Goal: Task Accomplishment & Management: Use online tool/utility

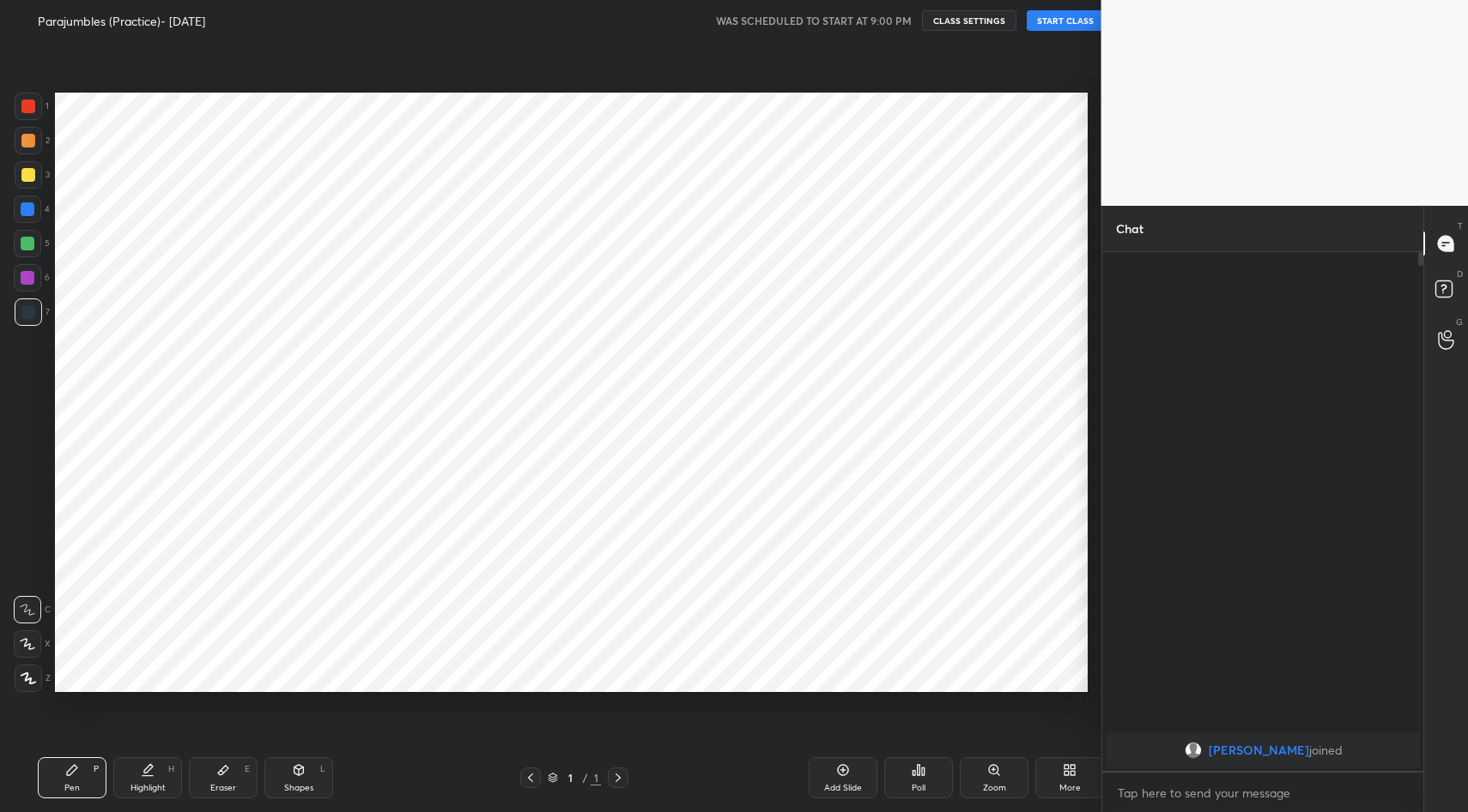
scroll to position [85071, 84789]
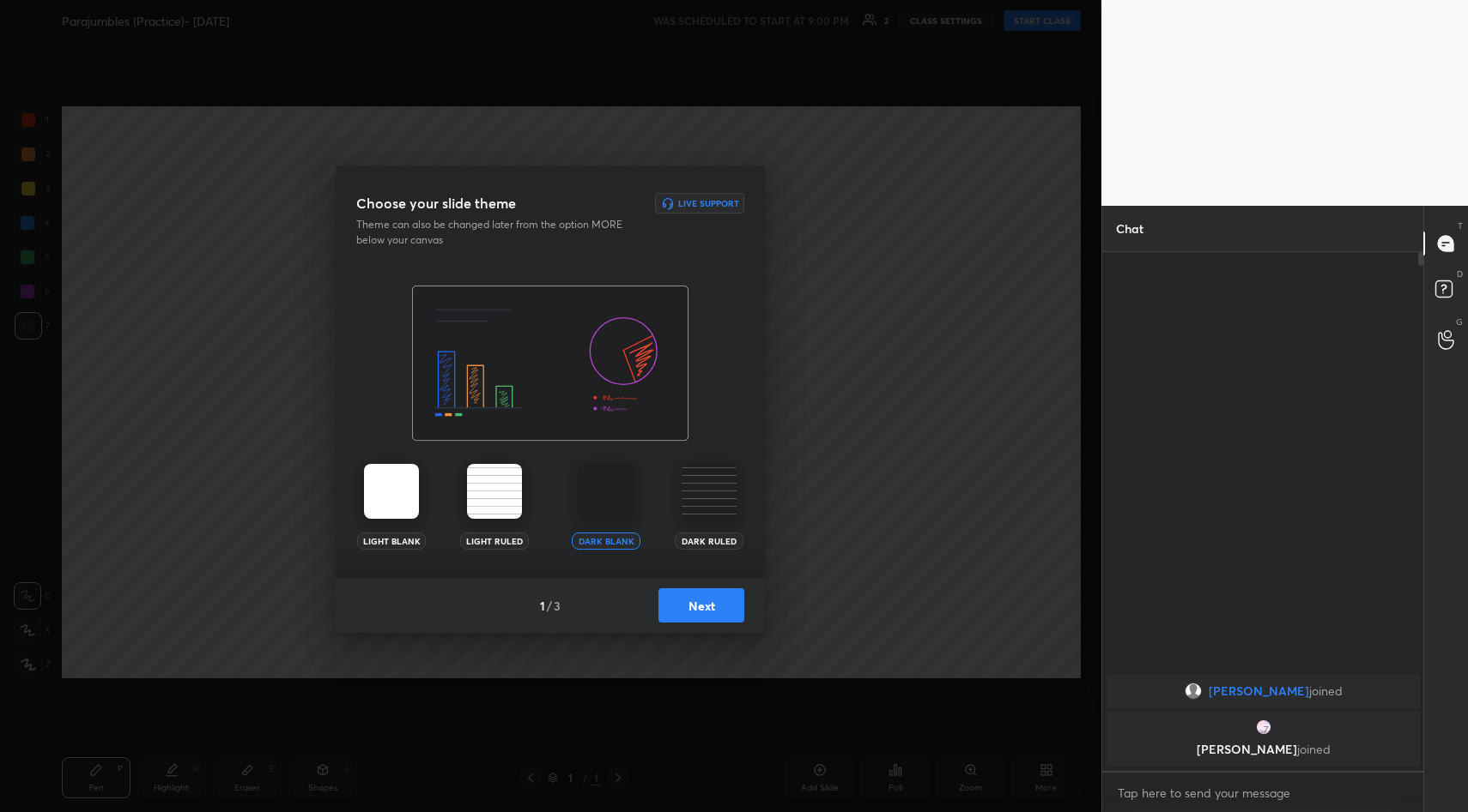
click at [993, 352] on div "Choose your slide theme Live Support Theme can also be changed later from the o…" at bounding box center [551, 406] width 1101 height 812
click at [706, 603] on button "Next" at bounding box center [701, 606] width 86 height 35
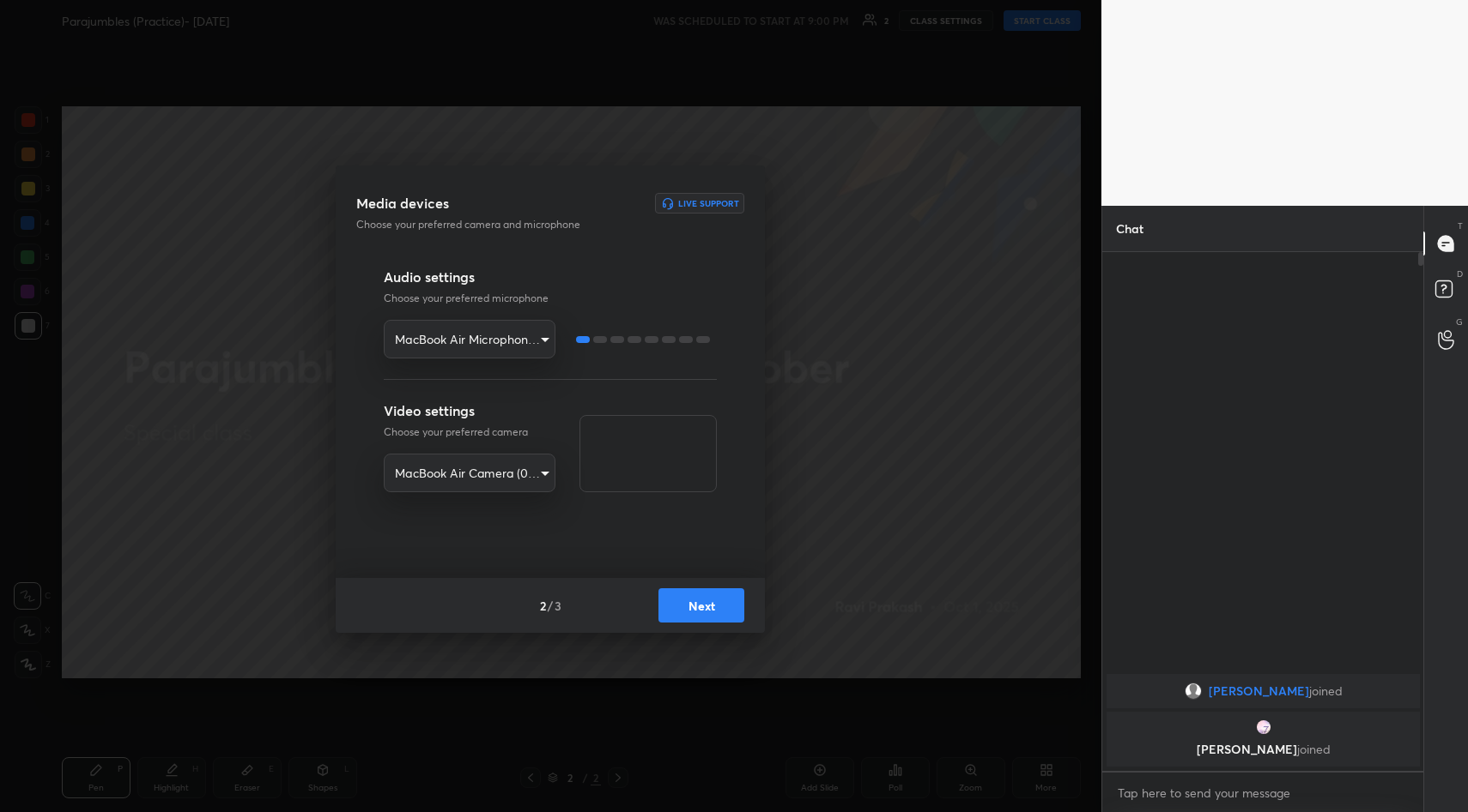
click at [700, 603] on button "Next" at bounding box center [701, 606] width 86 height 35
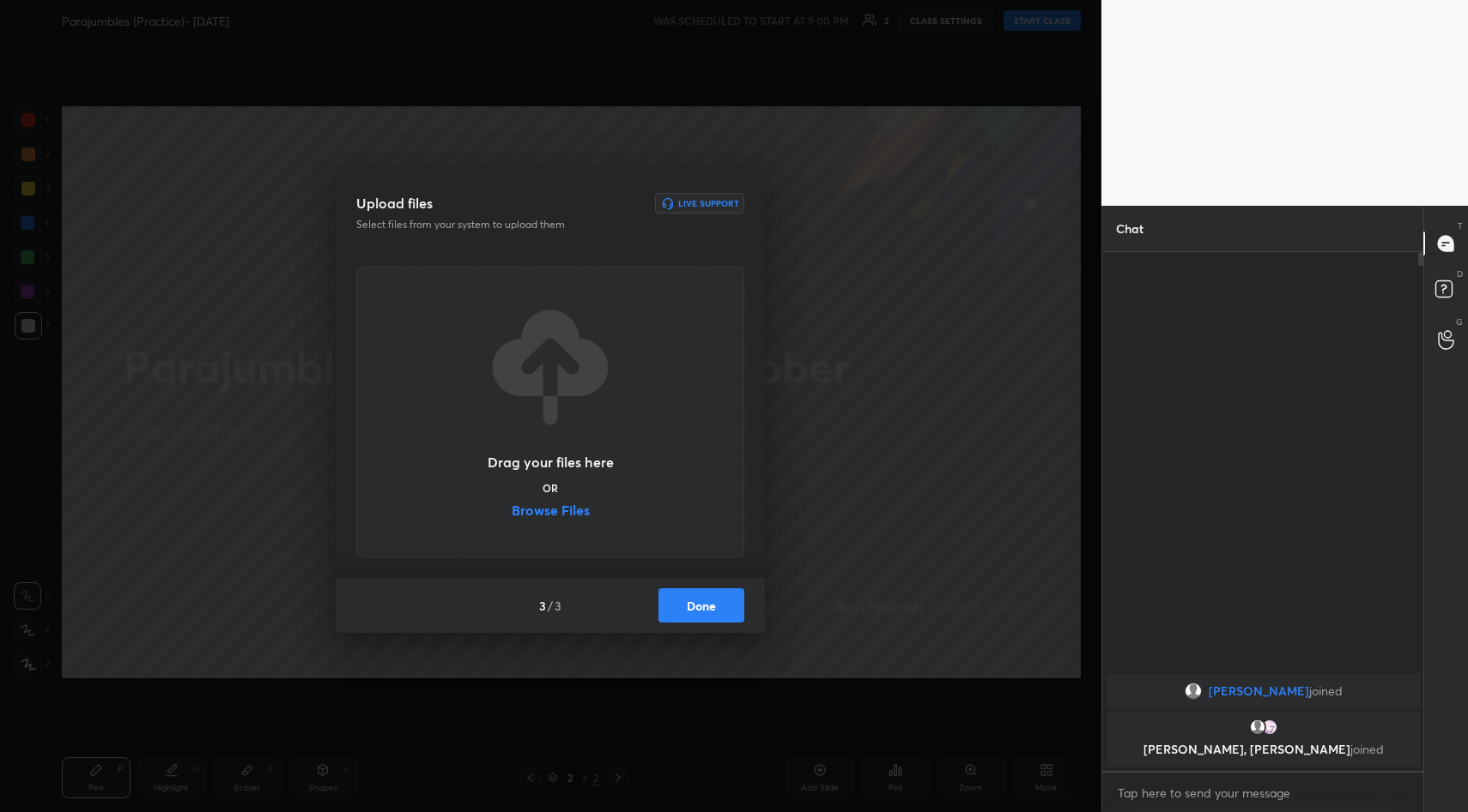
click at [573, 514] on label "Browse Files" at bounding box center [550, 512] width 78 height 18
click at [511, 514] on input "Browse Files" at bounding box center [511, 512] width 0 height 18
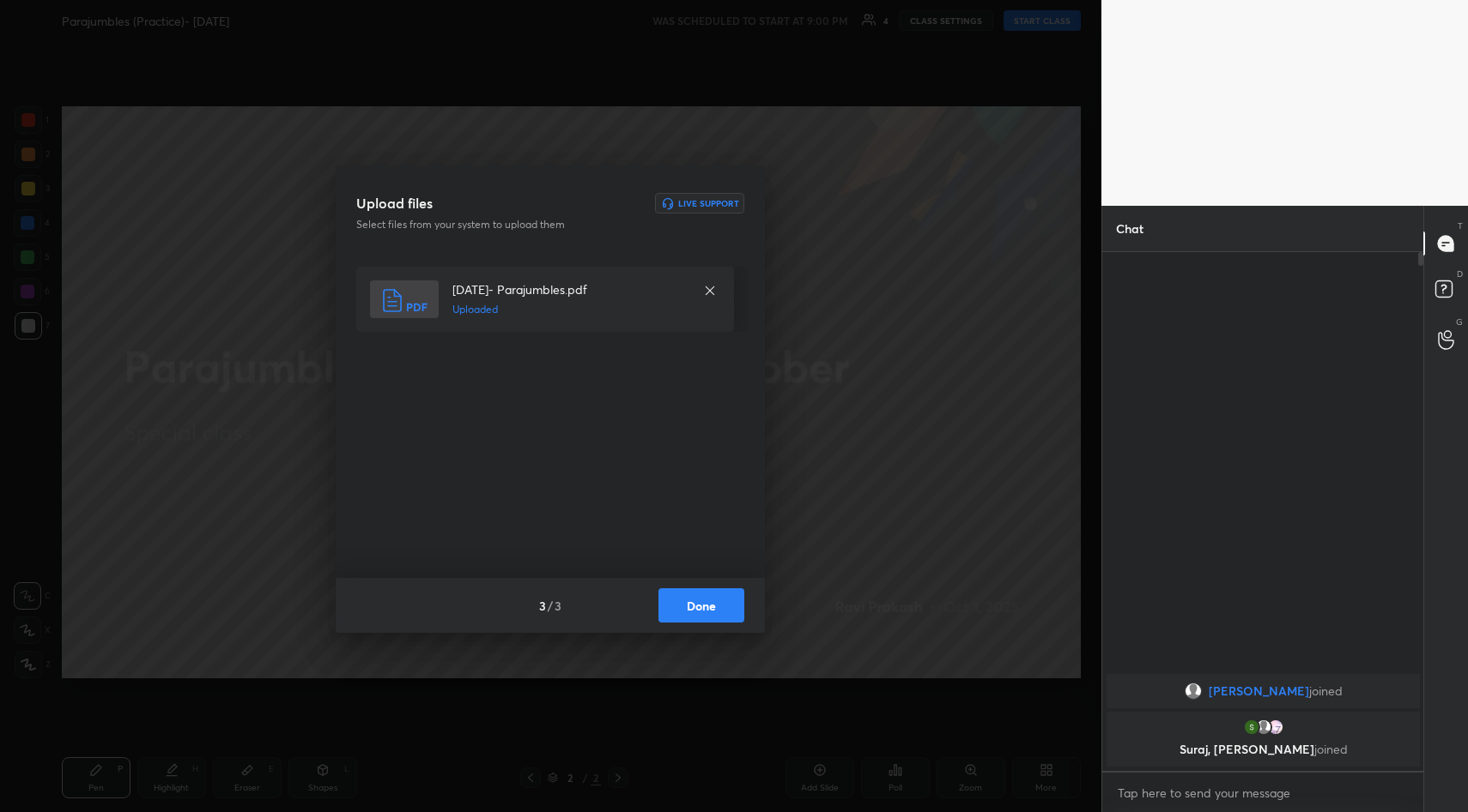
click at [708, 599] on button "Done" at bounding box center [701, 606] width 86 height 35
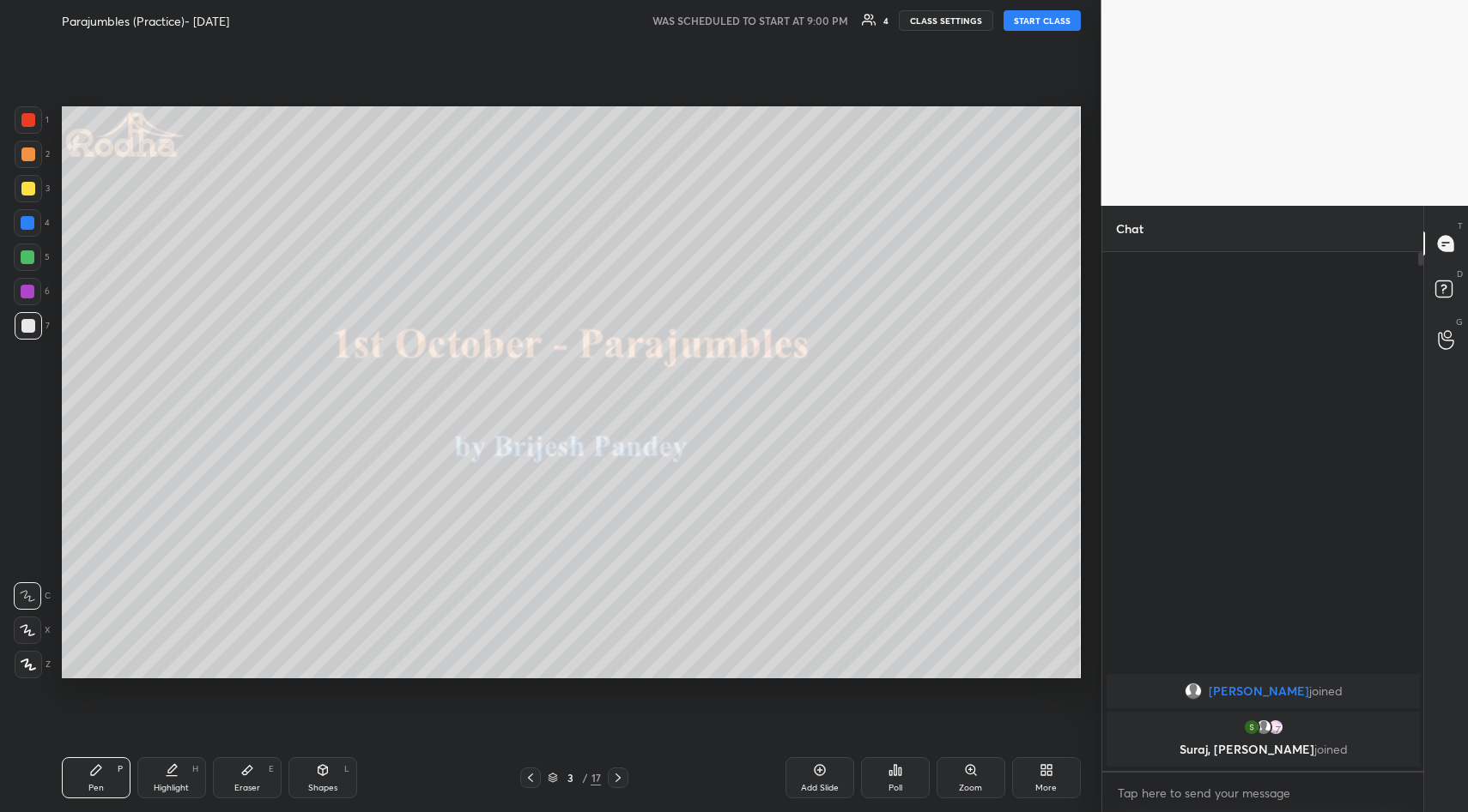
click at [1033, 28] on button "START CLASS" at bounding box center [1042, 20] width 77 height 20
type textarea "x"
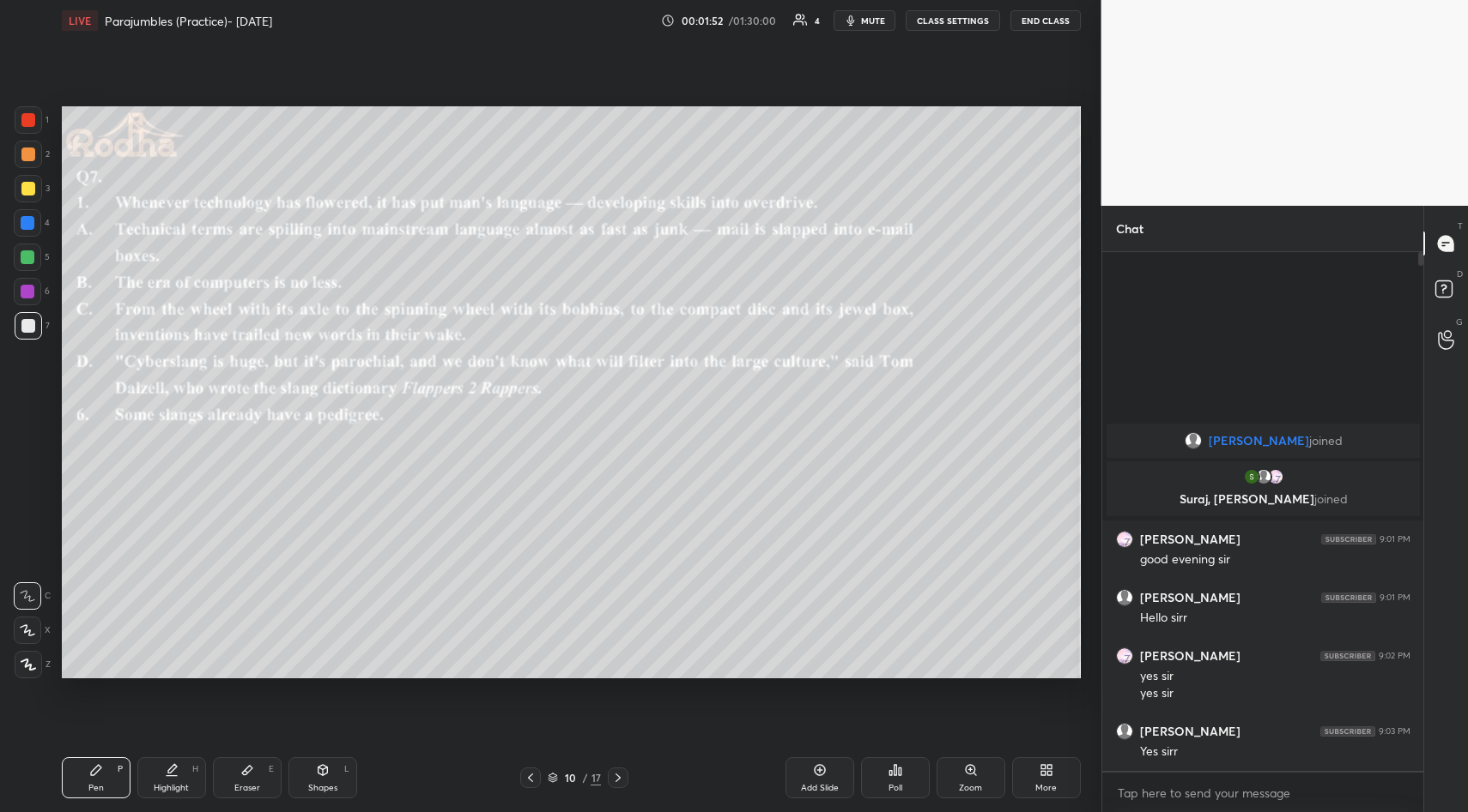
click at [827, 772] on div "Add Slide" at bounding box center [819, 777] width 68 height 41
click at [811, 772] on div "Add Slide" at bounding box center [819, 777] width 68 height 41
click at [976, 777] on div "Zoom" at bounding box center [970, 777] width 68 height 41
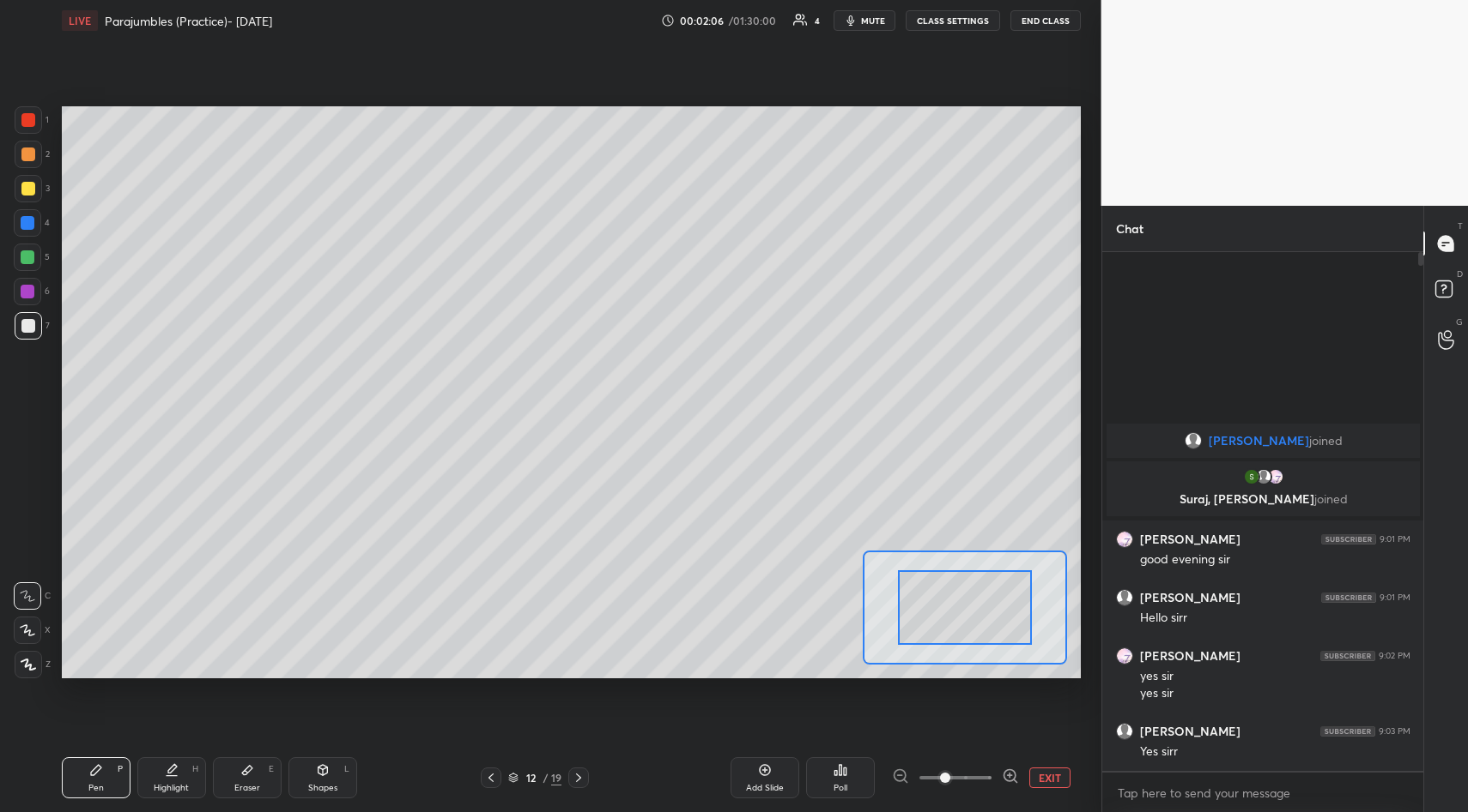
click at [1011, 779] on icon at bounding box center [1010, 776] width 17 height 17
click at [489, 774] on icon at bounding box center [491, 777] width 13 height 13
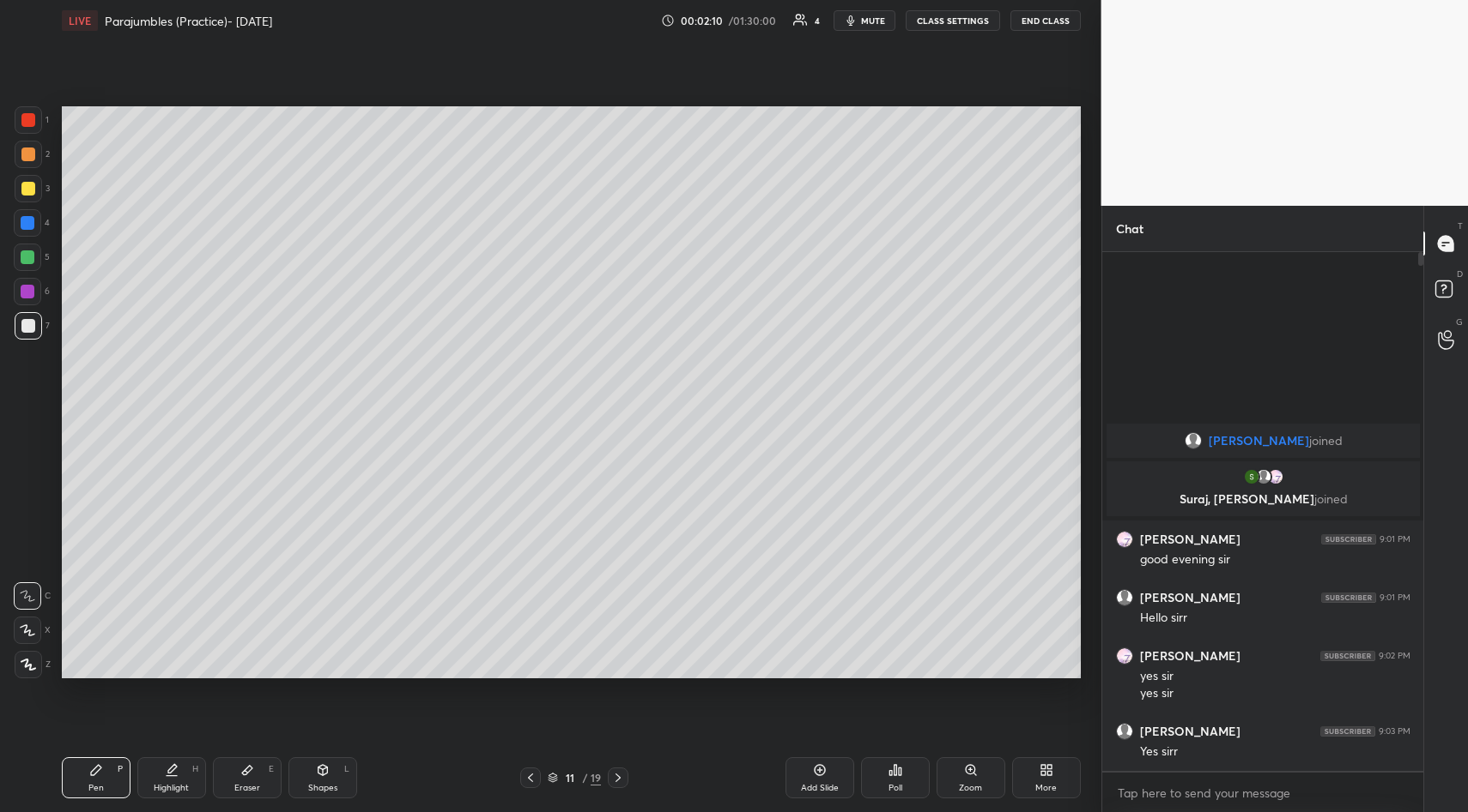
click at [1043, 772] on icon at bounding box center [1043, 773] width 4 height 4
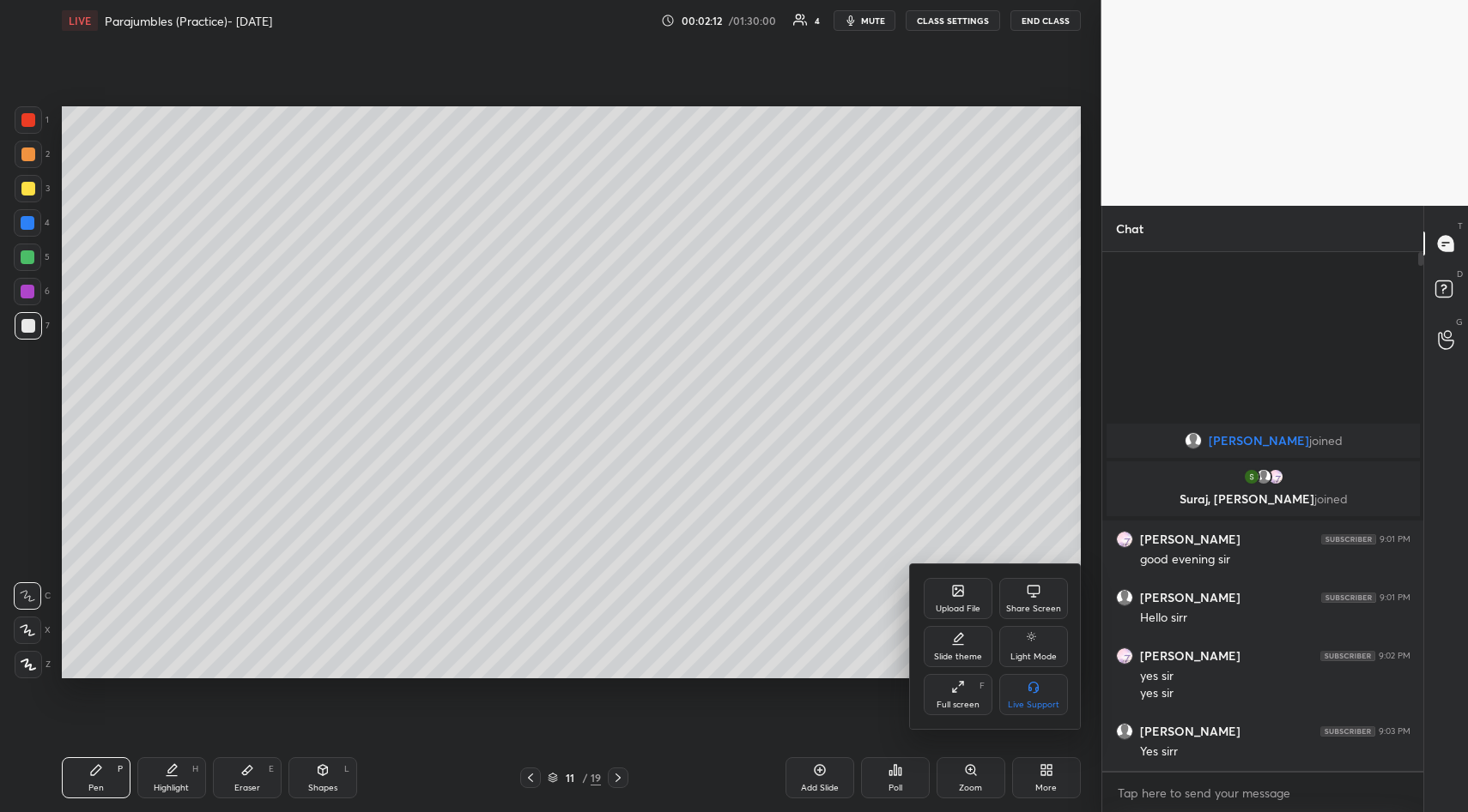
click at [954, 611] on div "Upload File" at bounding box center [958, 609] width 44 height 9
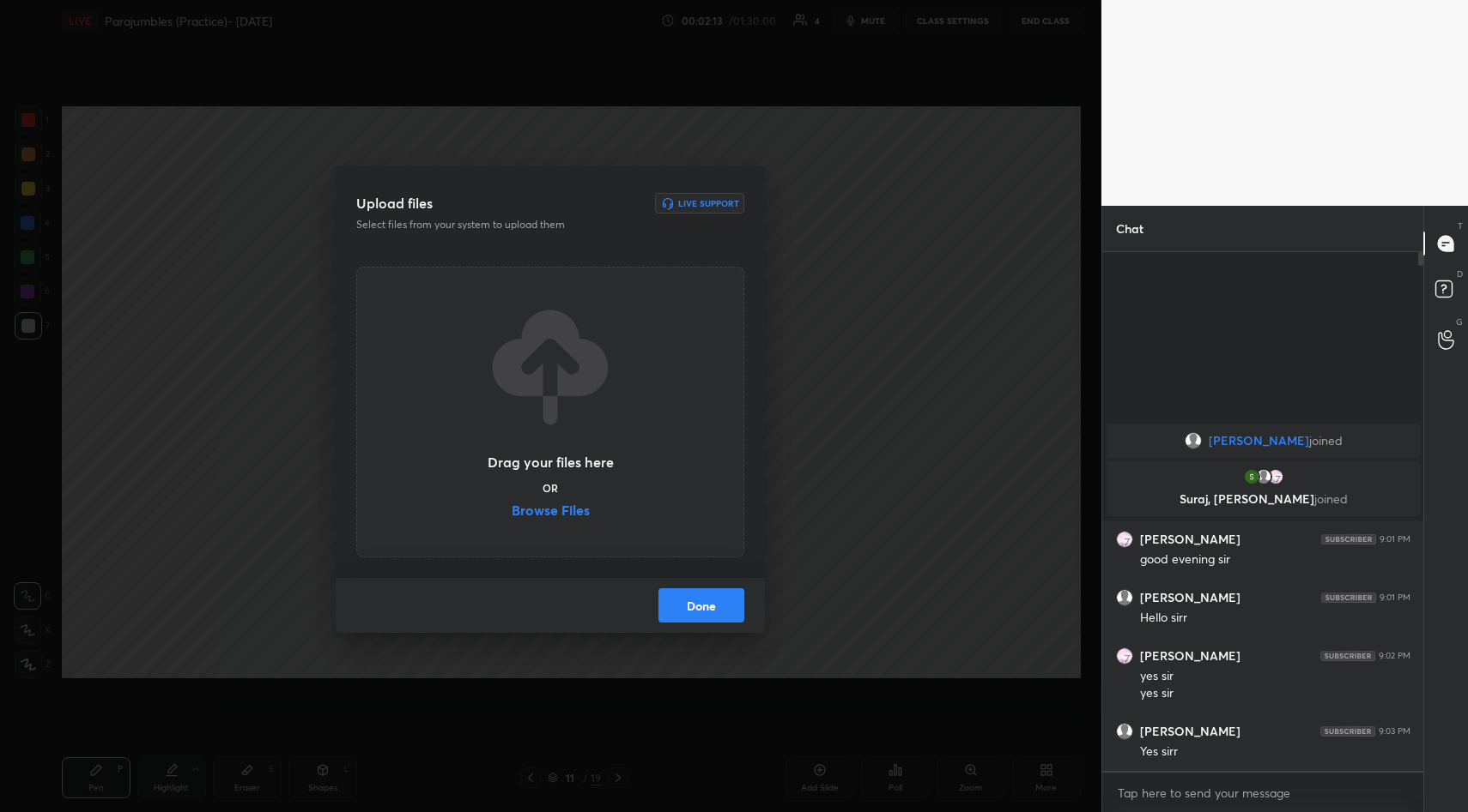
click at [564, 514] on label "Browse Files" at bounding box center [550, 512] width 78 height 18
click at [511, 514] on input "Browse Files" at bounding box center [511, 512] width 0 height 18
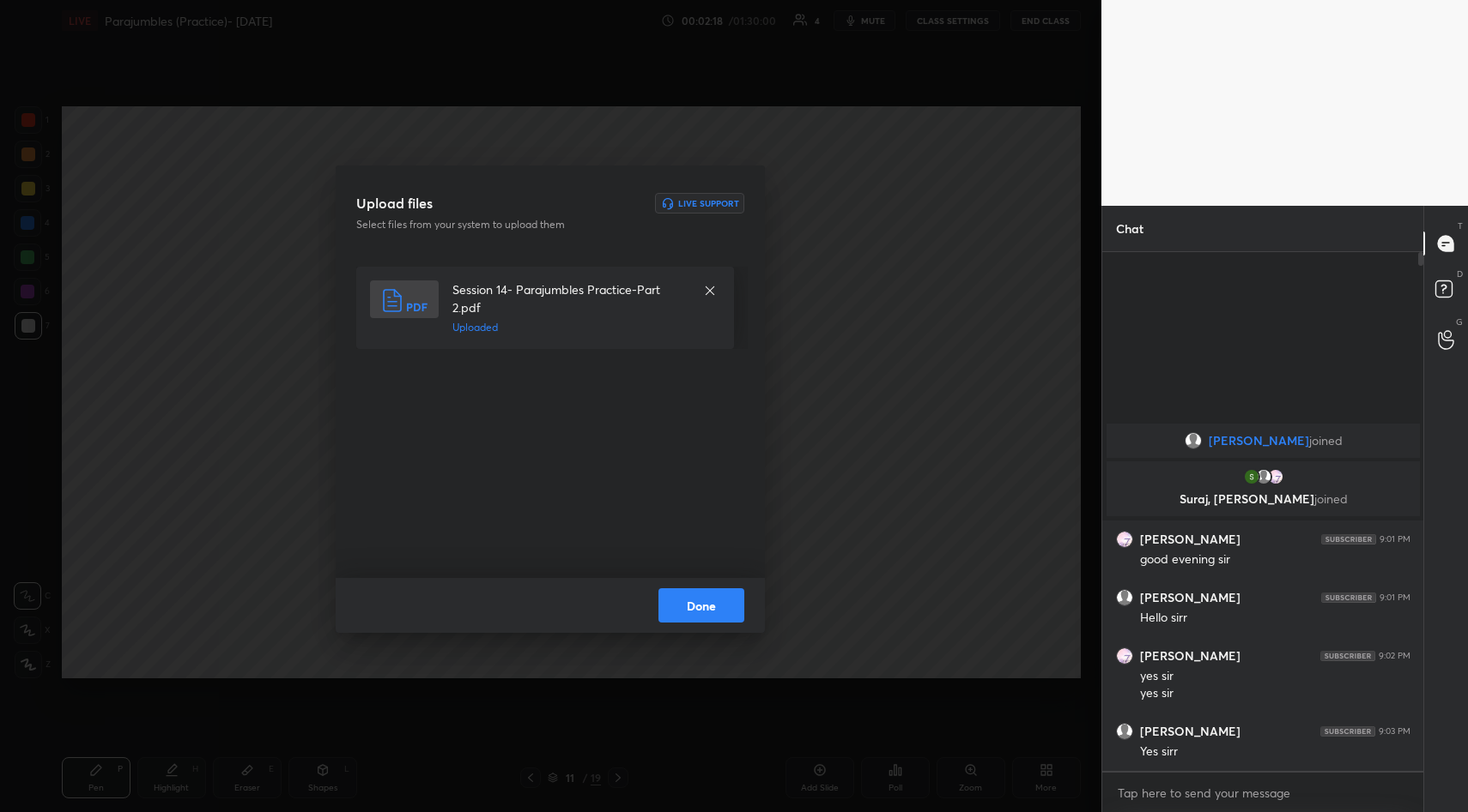
click at [713, 602] on button "Done" at bounding box center [701, 606] width 86 height 35
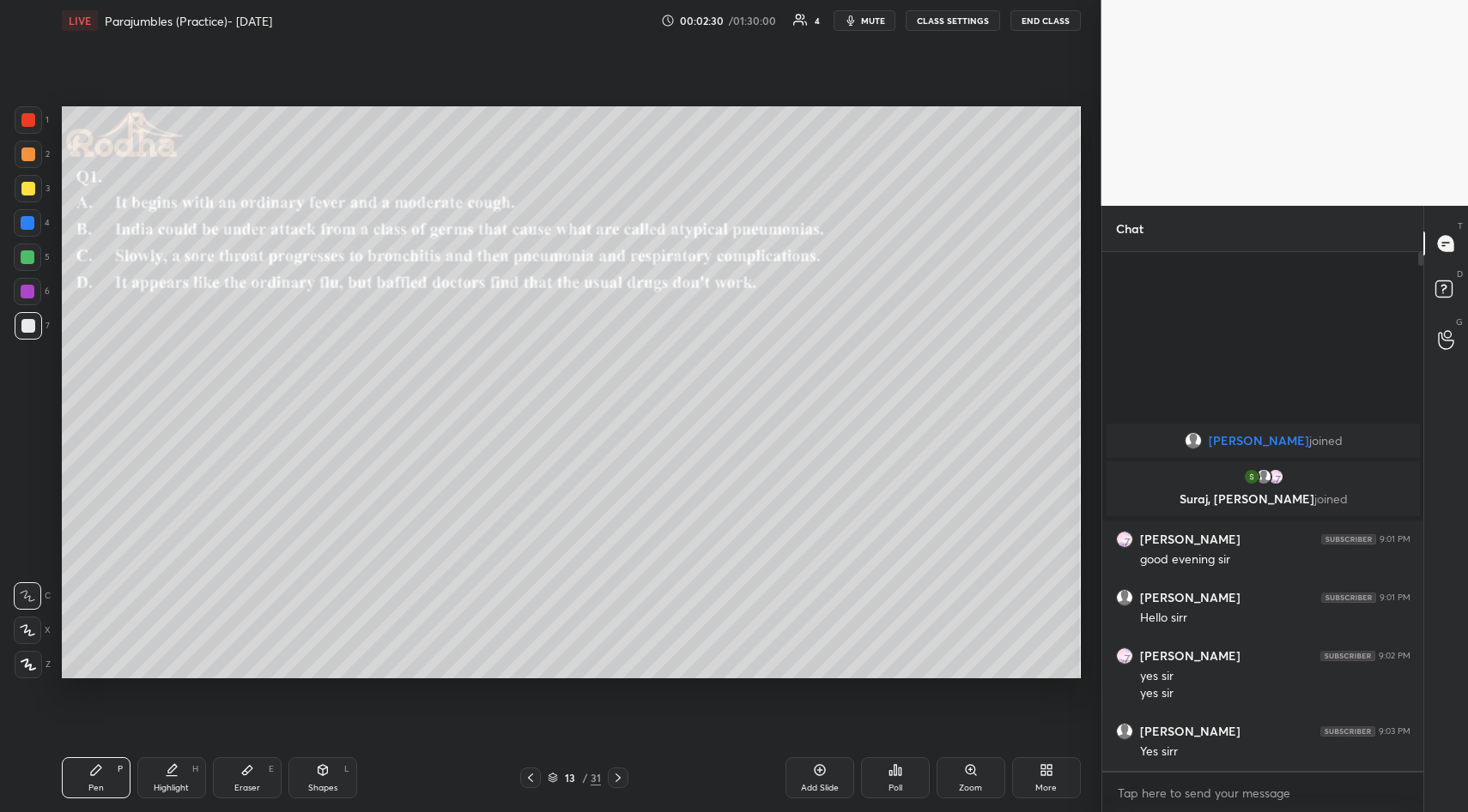
click at [892, 768] on icon at bounding box center [895, 770] width 13 height 13
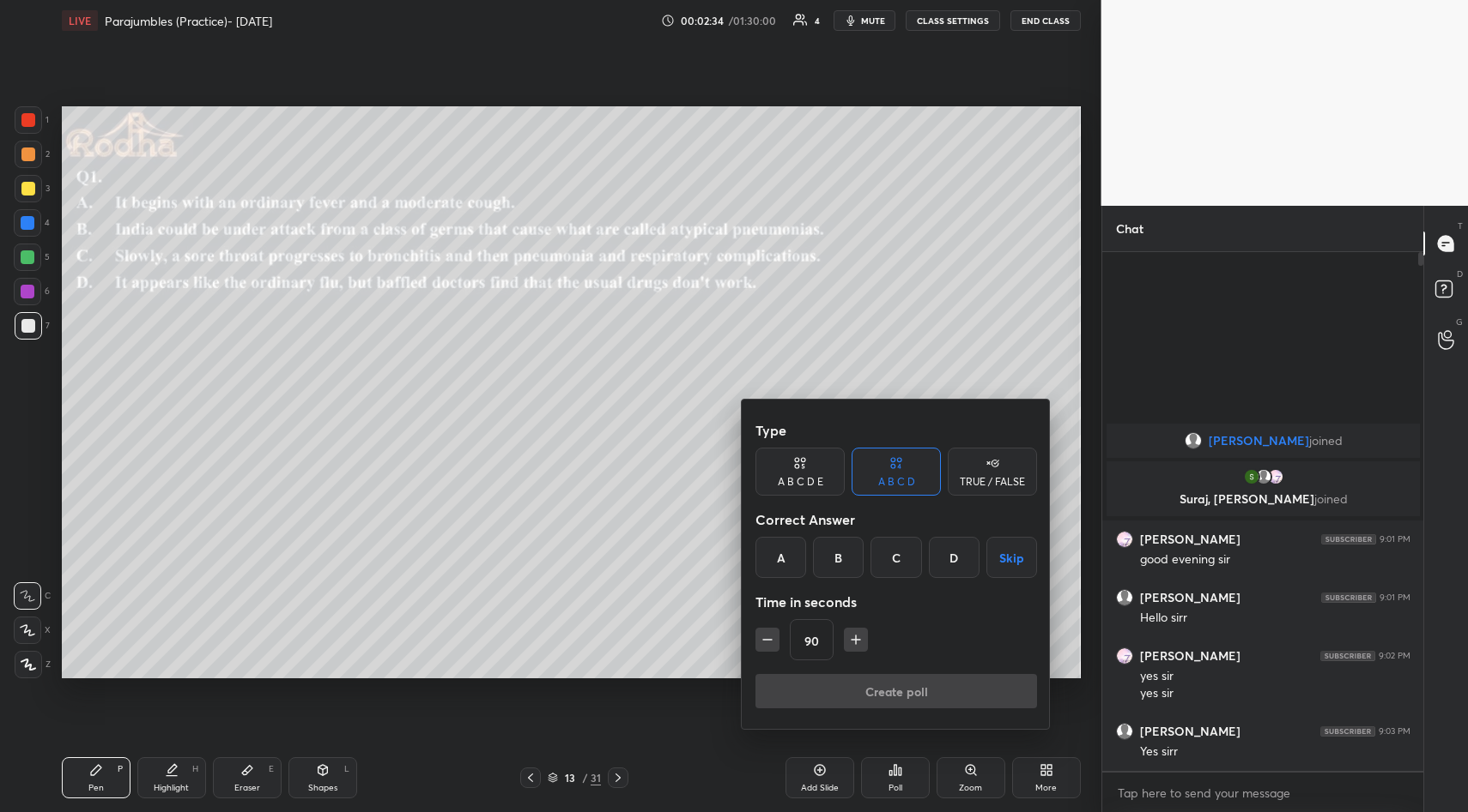
click at [981, 477] on div "TRUE / FALSE" at bounding box center [992, 482] width 65 height 11
click at [989, 561] on button "Skip" at bounding box center [992, 557] width 90 height 41
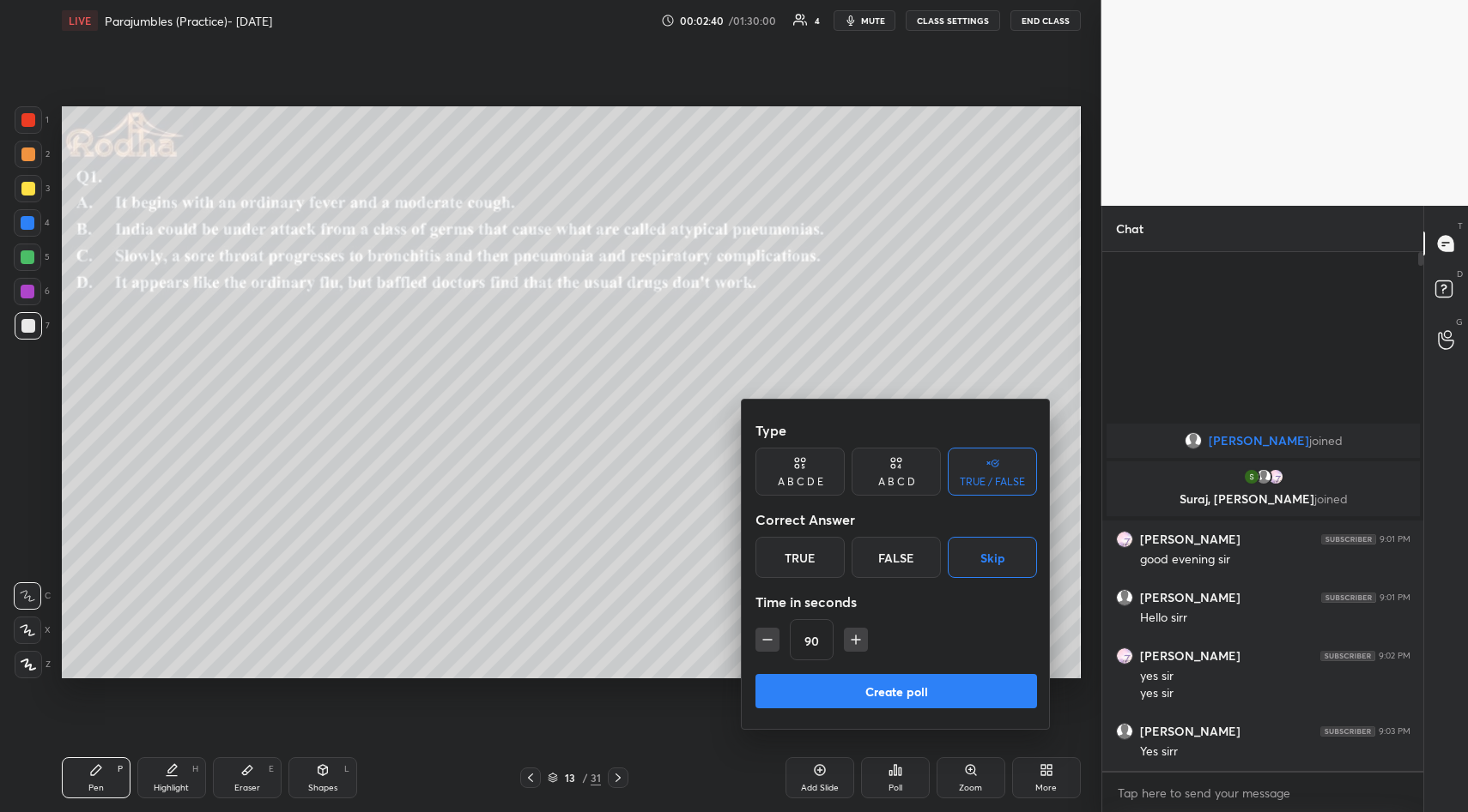
click at [923, 687] on button "Create poll" at bounding box center [896, 692] width 281 height 35
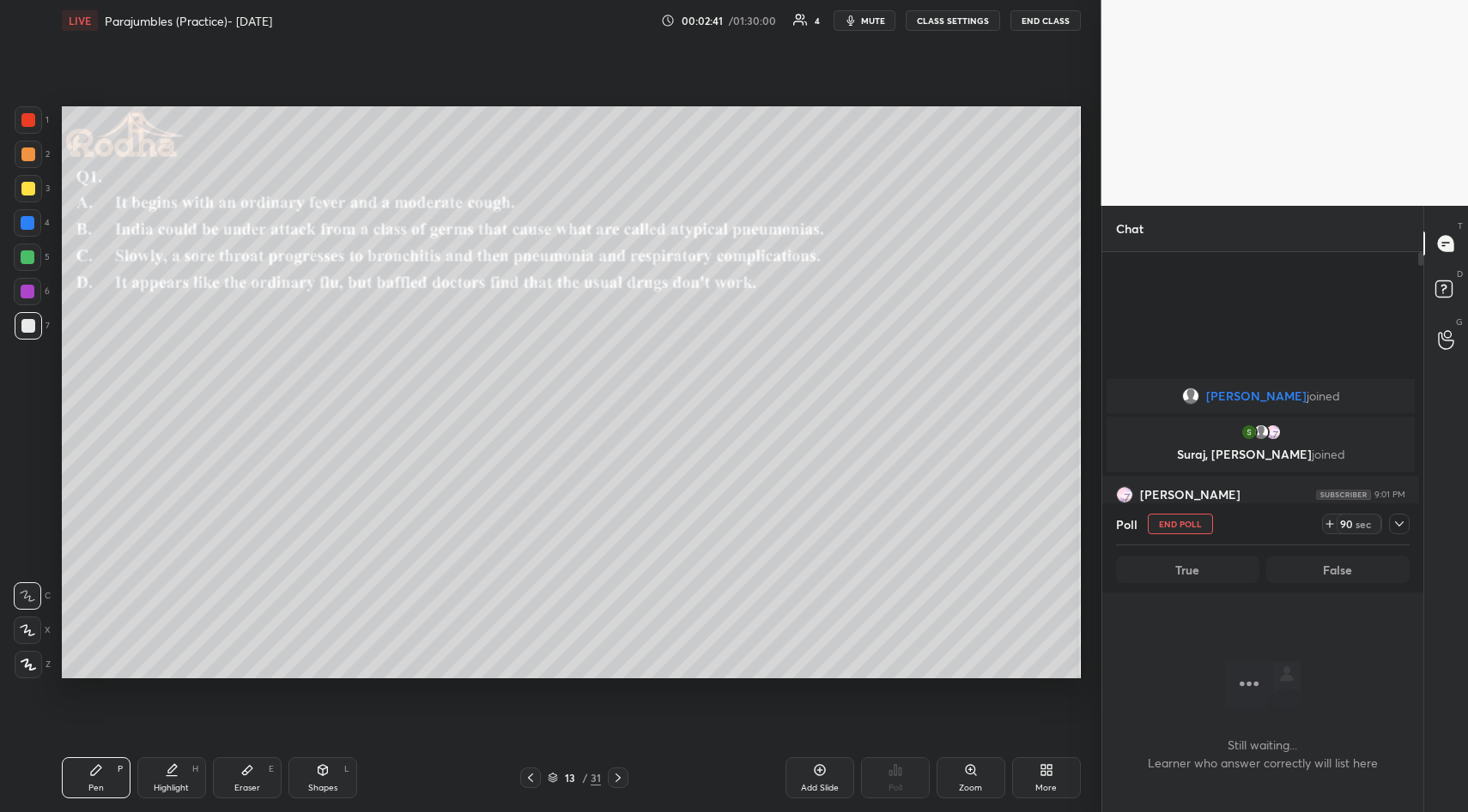
scroll to position [0, 0]
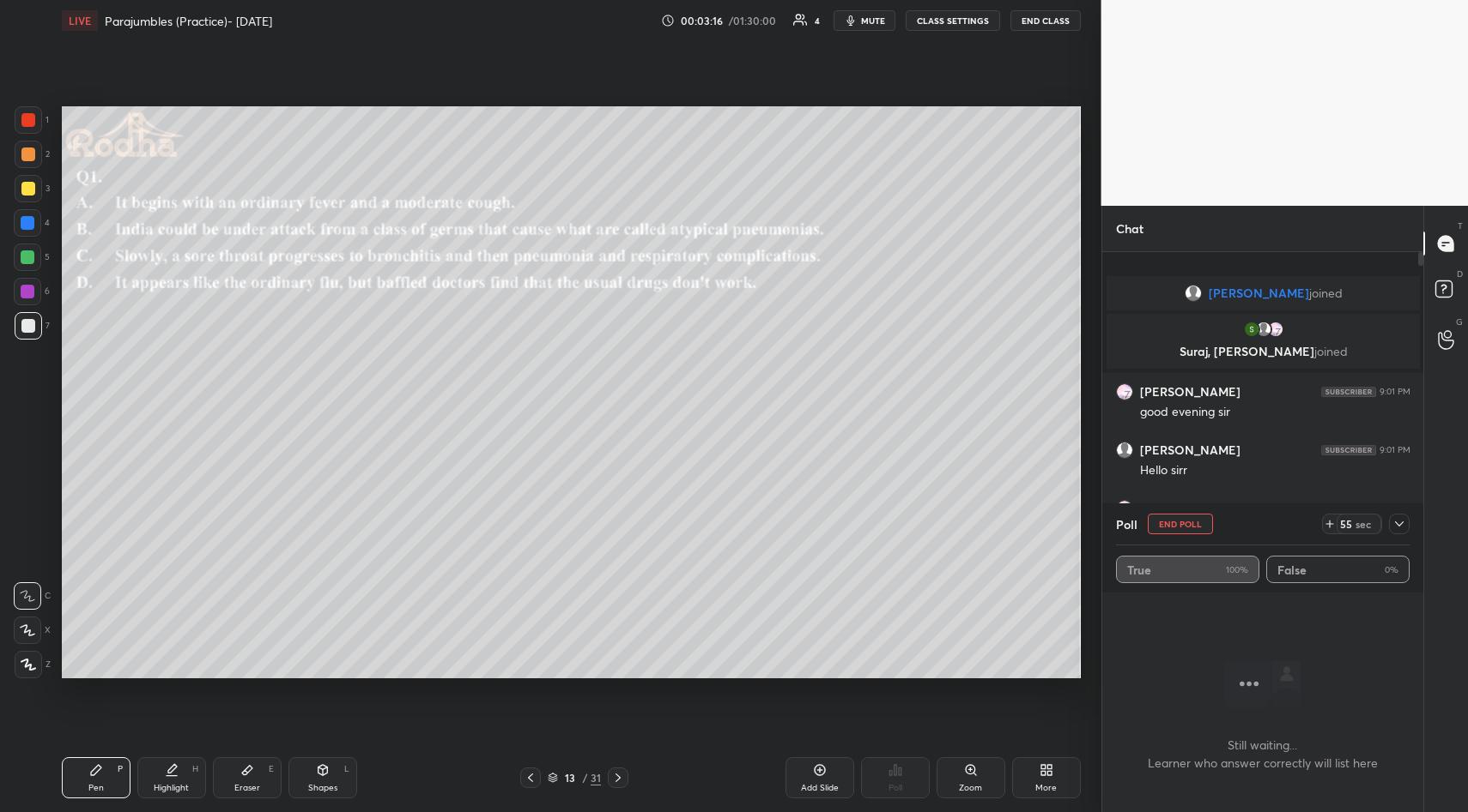
click at [1394, 518] on icon at bounding box center [1399, 524] width 13 height 13
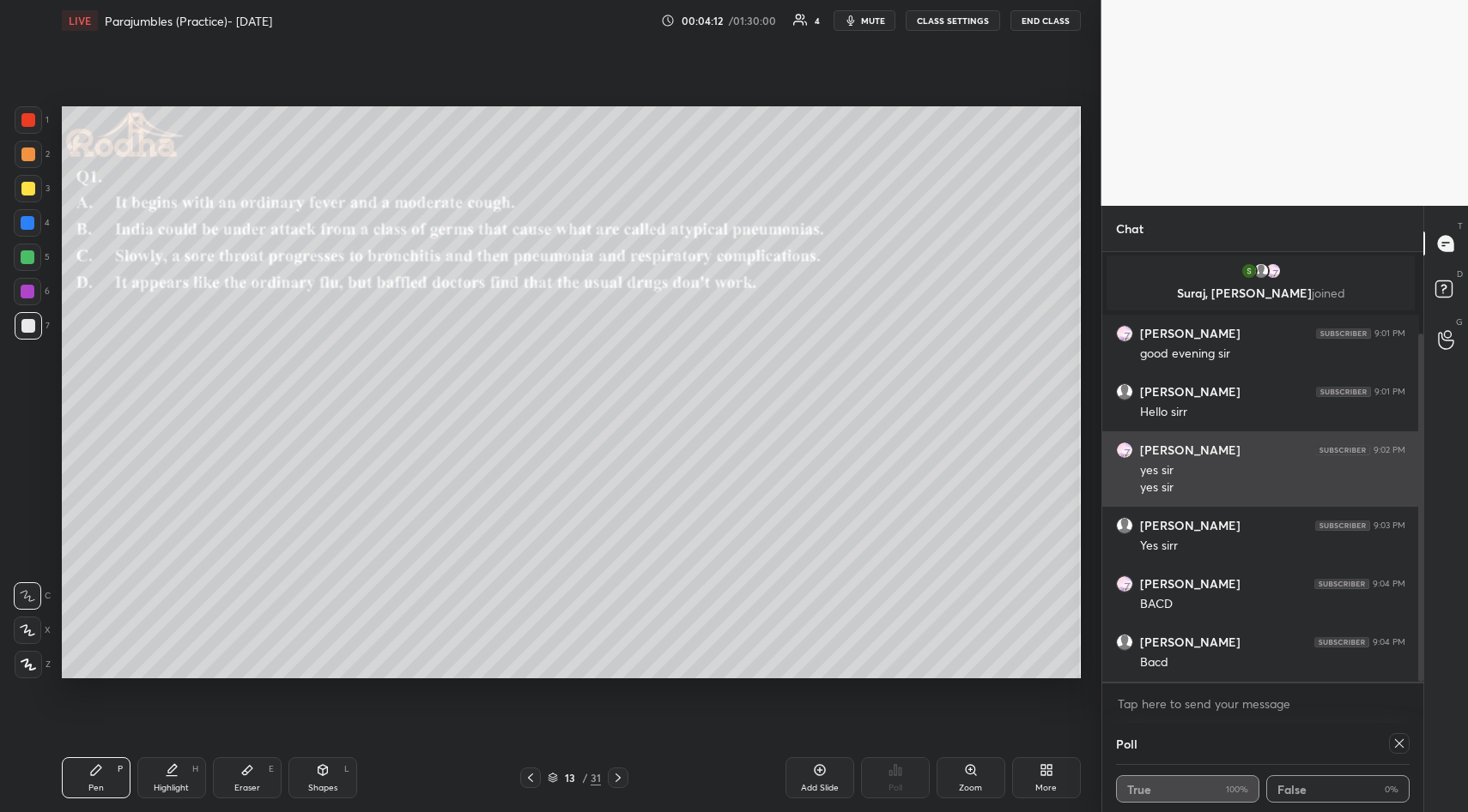
scroll to position [100, 0]
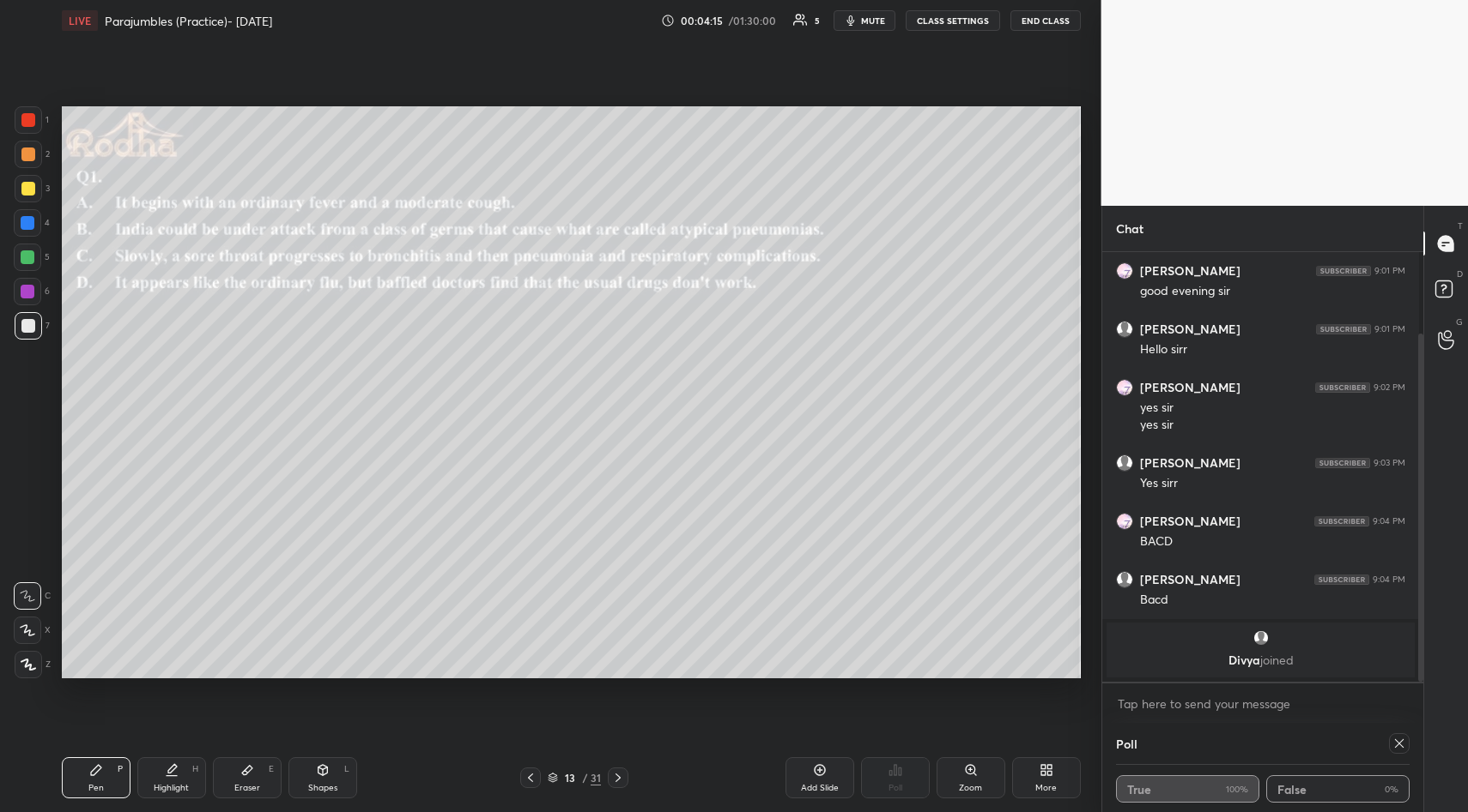
click at [1395, 740] on icon at bounding box center [1399, 744] width 9 height 9
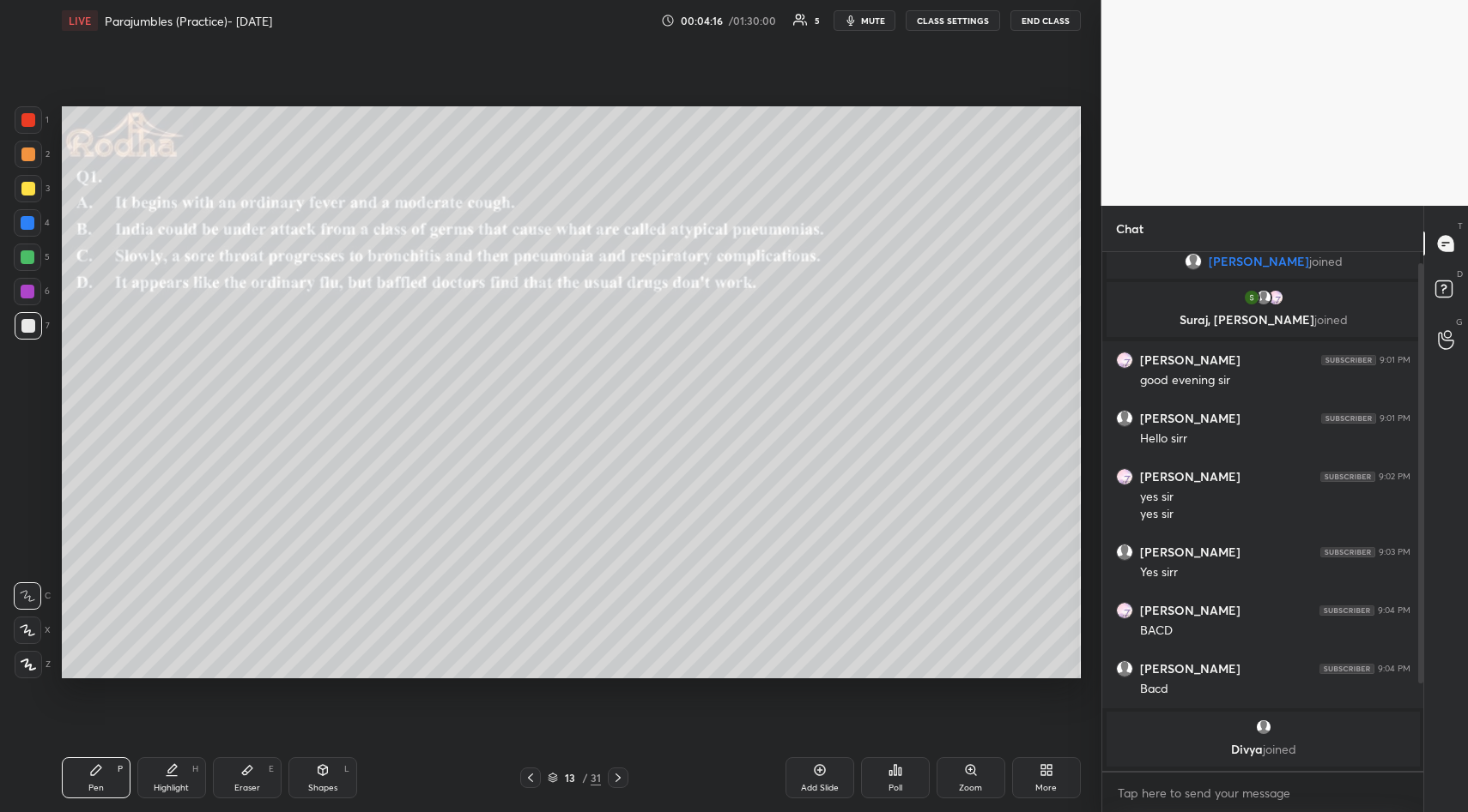
scroll to position [0, 0]
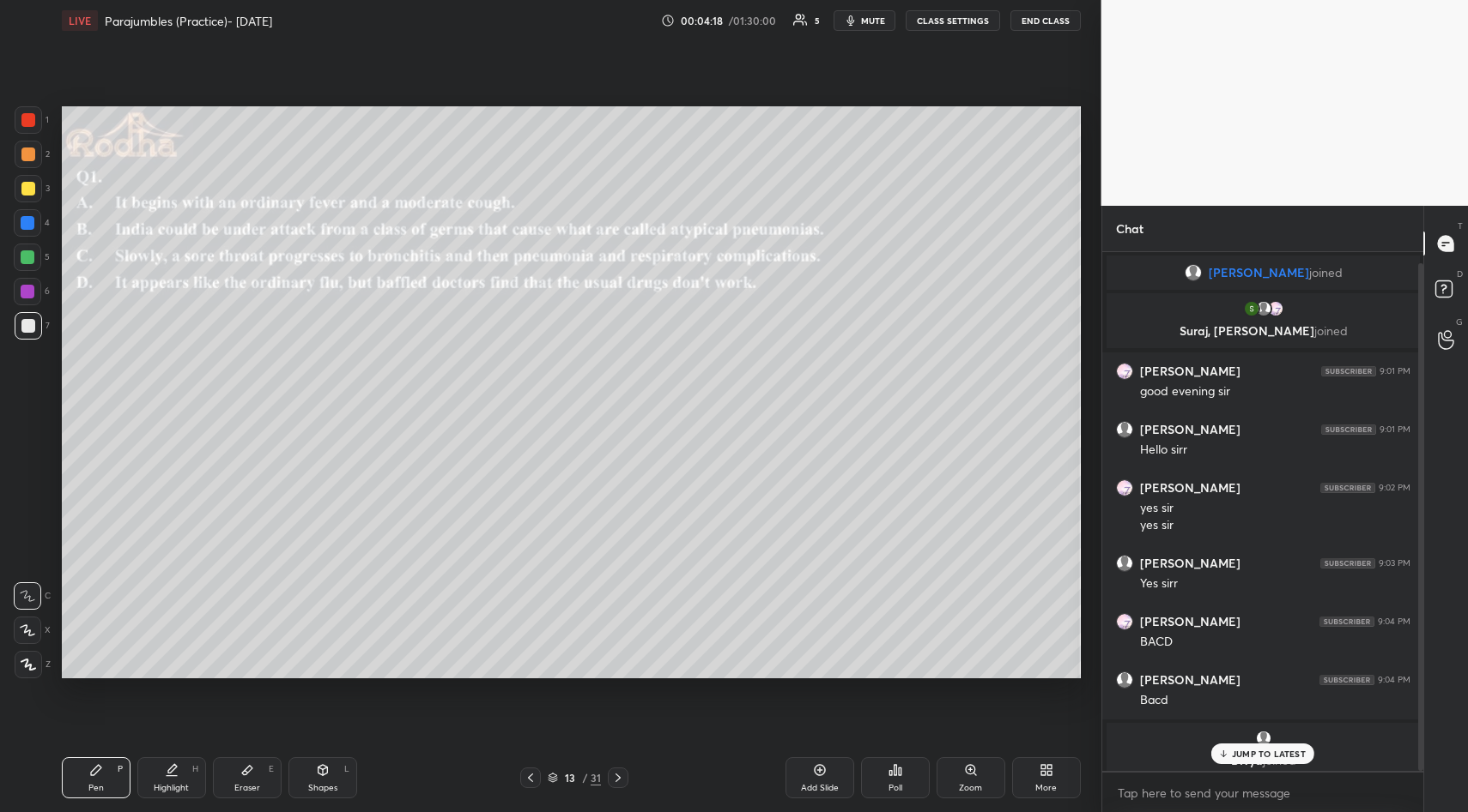
click at [1263, 749] on p "JUMP TO LATEST" at bounding box center [1268, 753] width 74 height 11
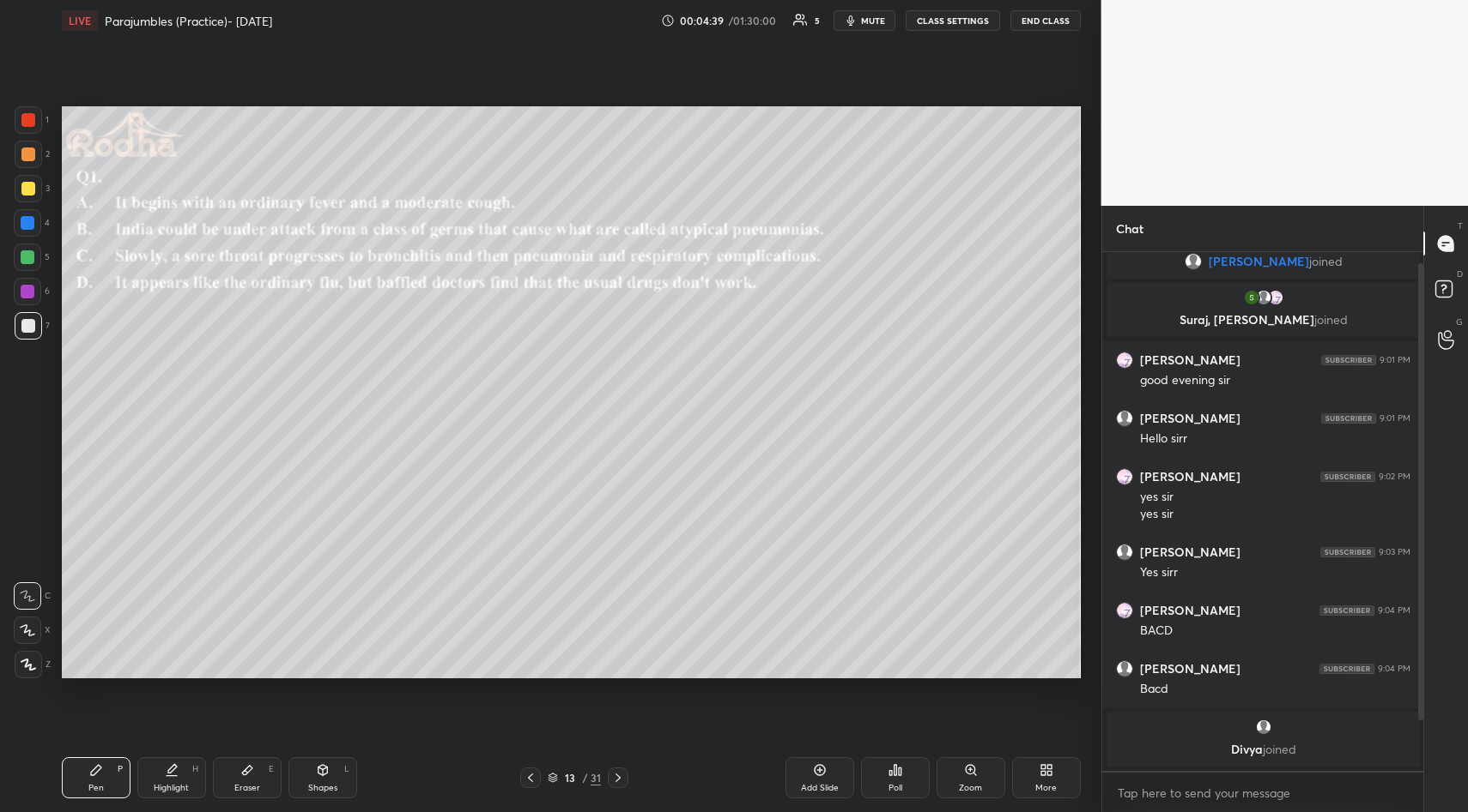
scroll to position [69, 0]
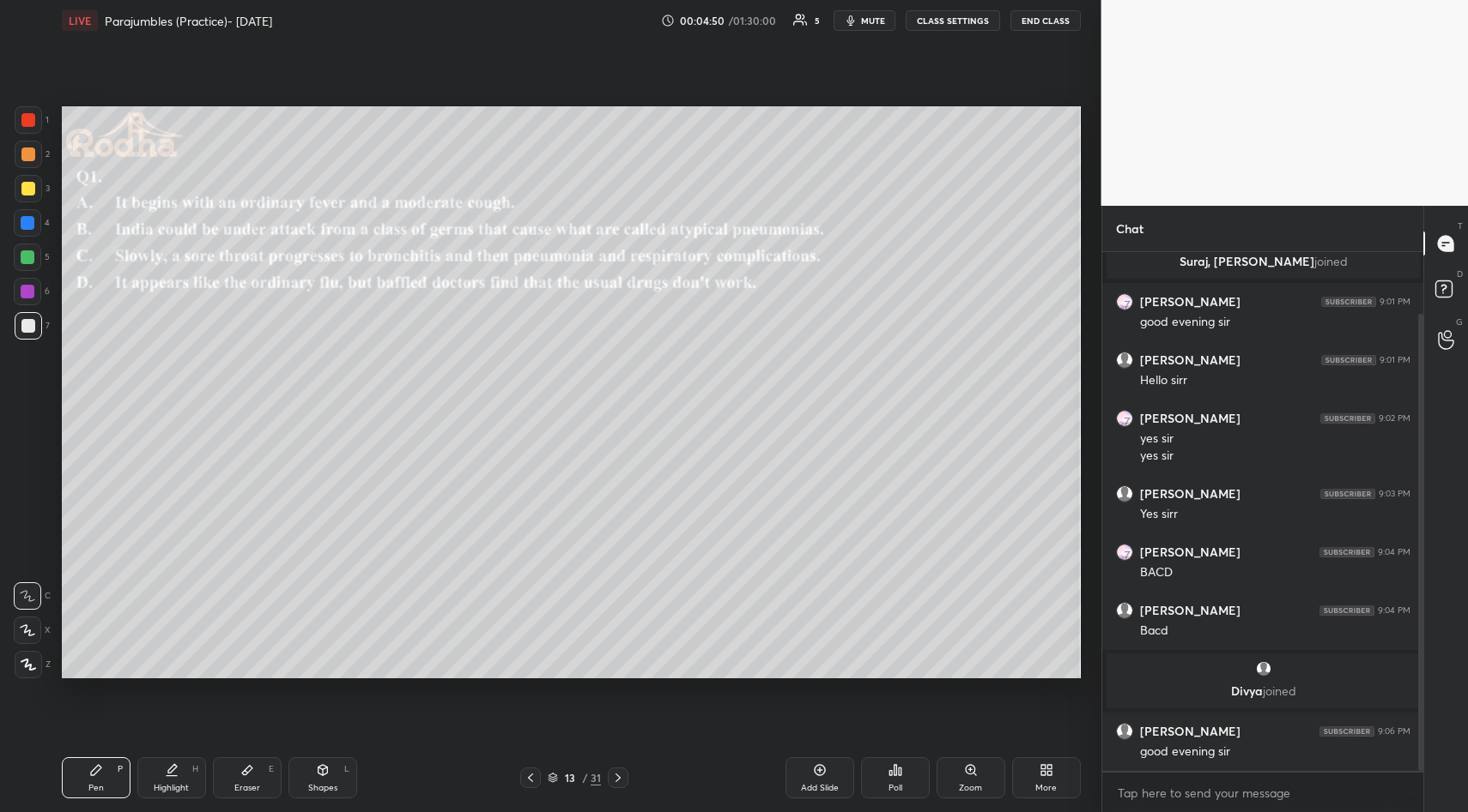
drag, startPoint x: 23, startPoint y: 193, endPoint x: 28, endPoint y: 184, distance: 10.3
click at [22, 193] on div at bounding box center [28, 189] width 13 height 13
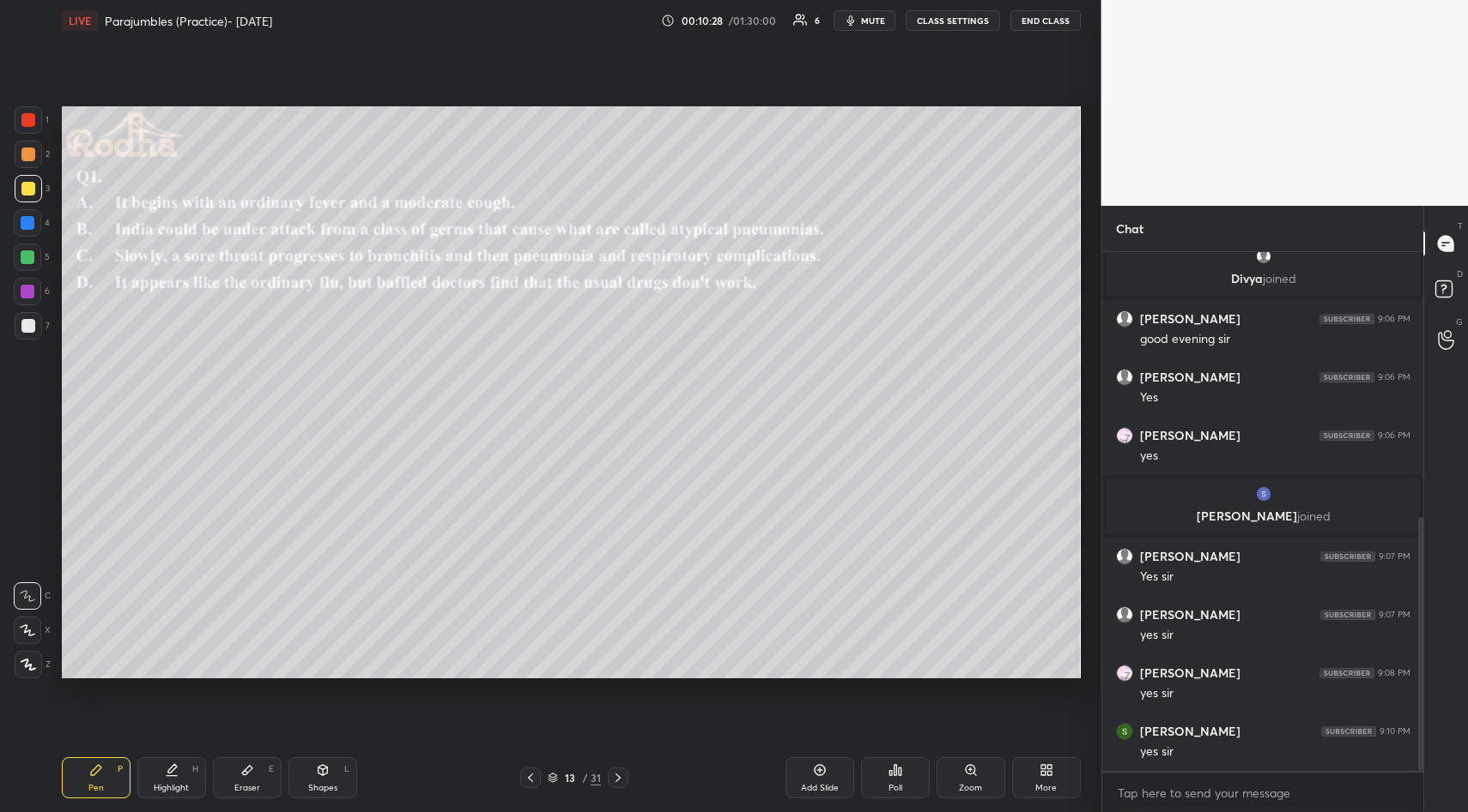
scroll to position [542, 0]
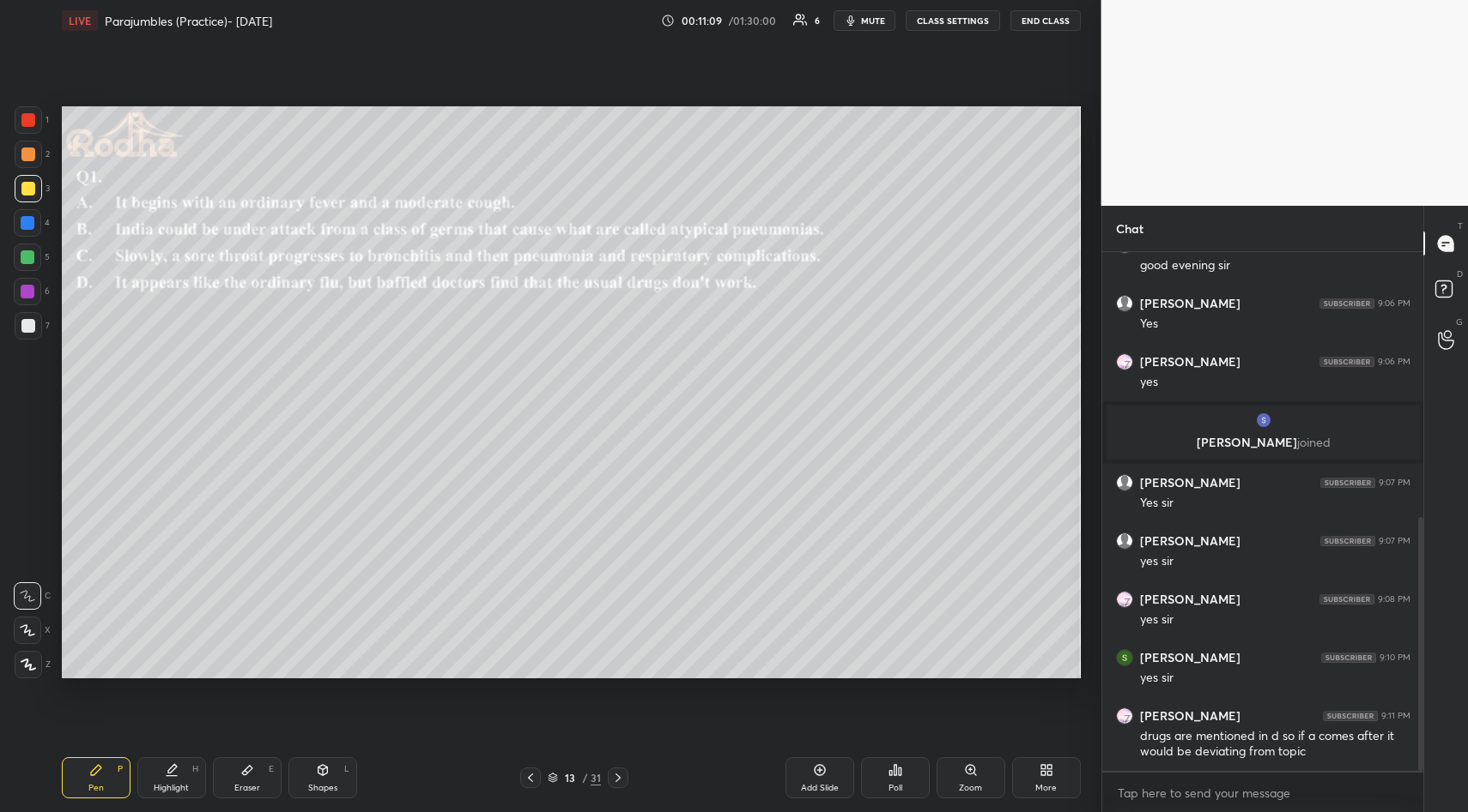
drag, startPoint x: 249, startPoint y: 768, endPoint x: 257, endPoint y: 729, distance: 39.8
click at [248, 766] on icon at bounding box center [246, 771] width 11 height 10
drag, startPoint x: 26, startPoint y: 560, endPoint x: 43, endPoint y: 608, distance: 50.9
click at [25, 564] on span "Erase all" at bounding box center [27, 562] width 26 height 12
click at [87, 770] on div "Pen P" at bounding box center [95, 777] width 68 height 41
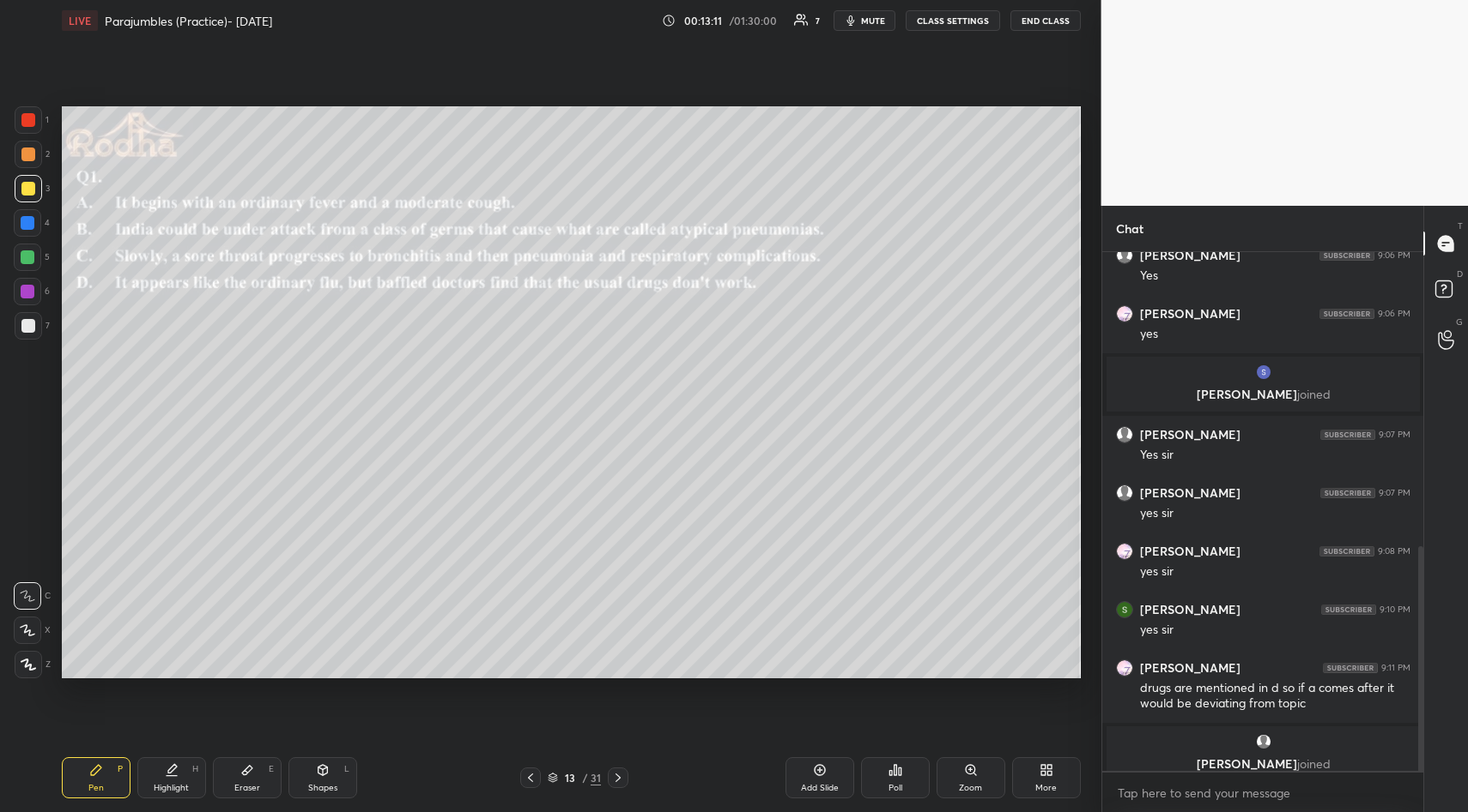
scroll to position [676, 0]
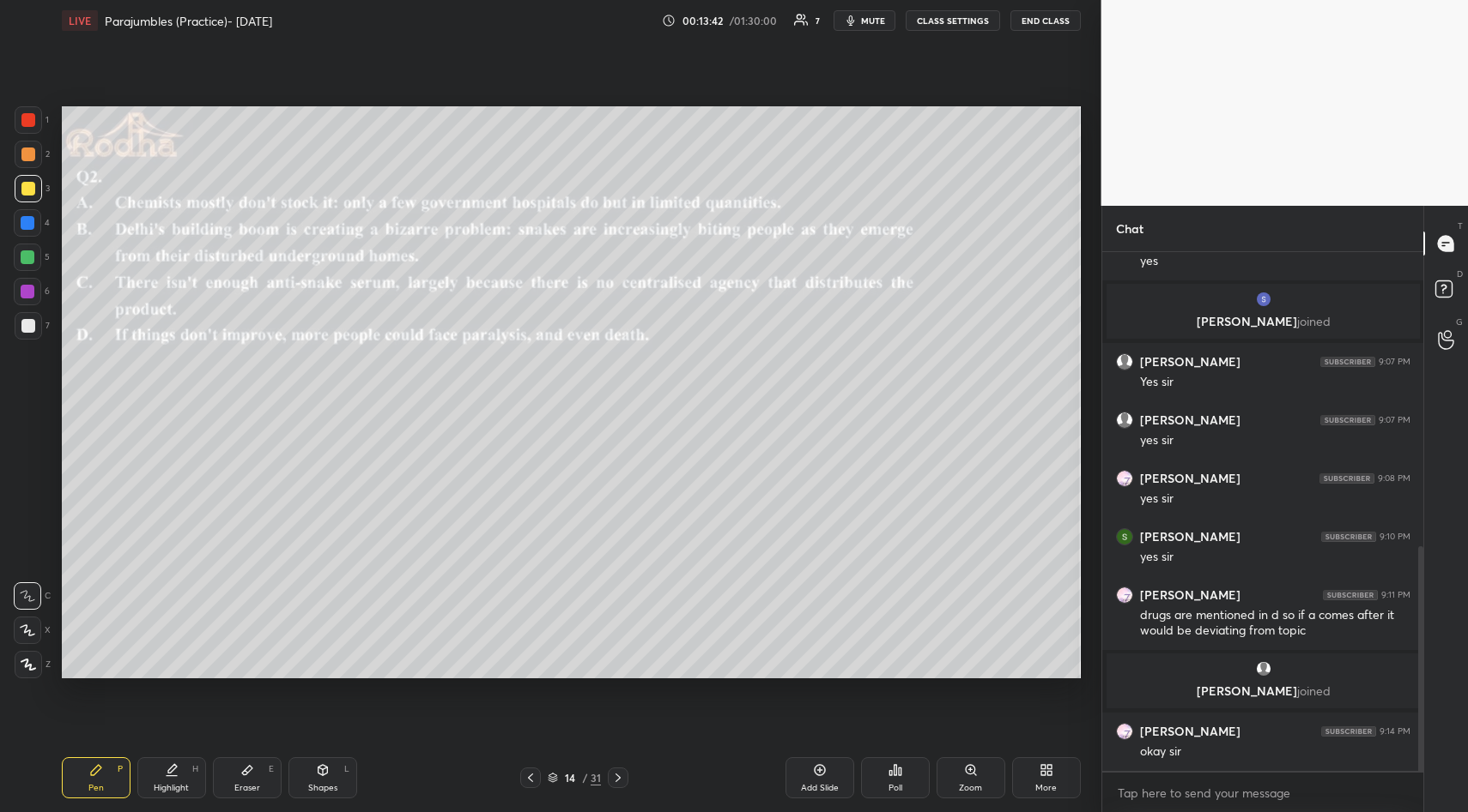
click at [894, 768] on icon at bounding box center [895, 770] width 3 height 11
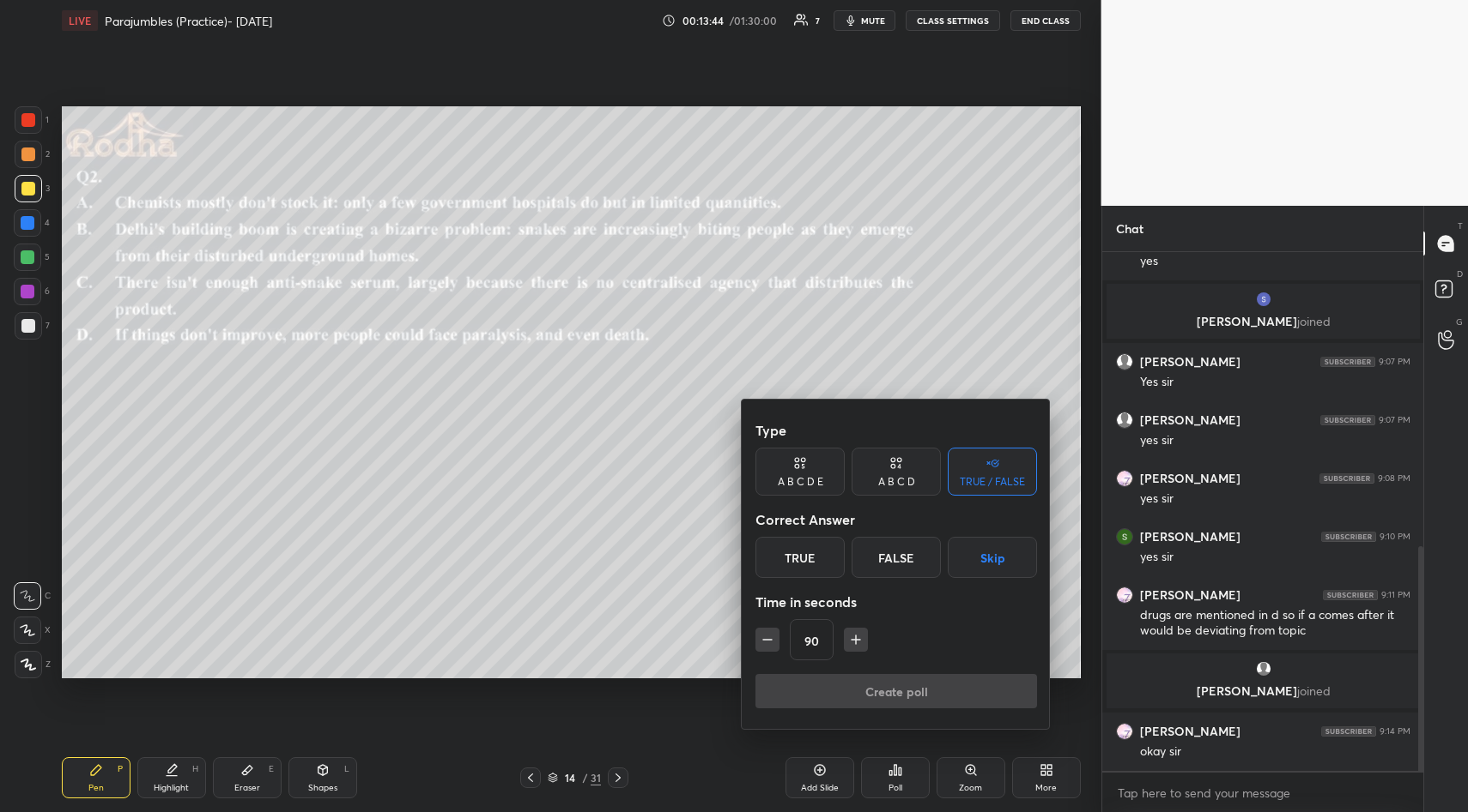
drag, startPoint x: 992, startPoint y: 555, endPoint x: 985, endPoint y: 587, distance: 32.8
click at [989, 557] on button "Skip" at bounding box center [992, 557] width 90 height 41
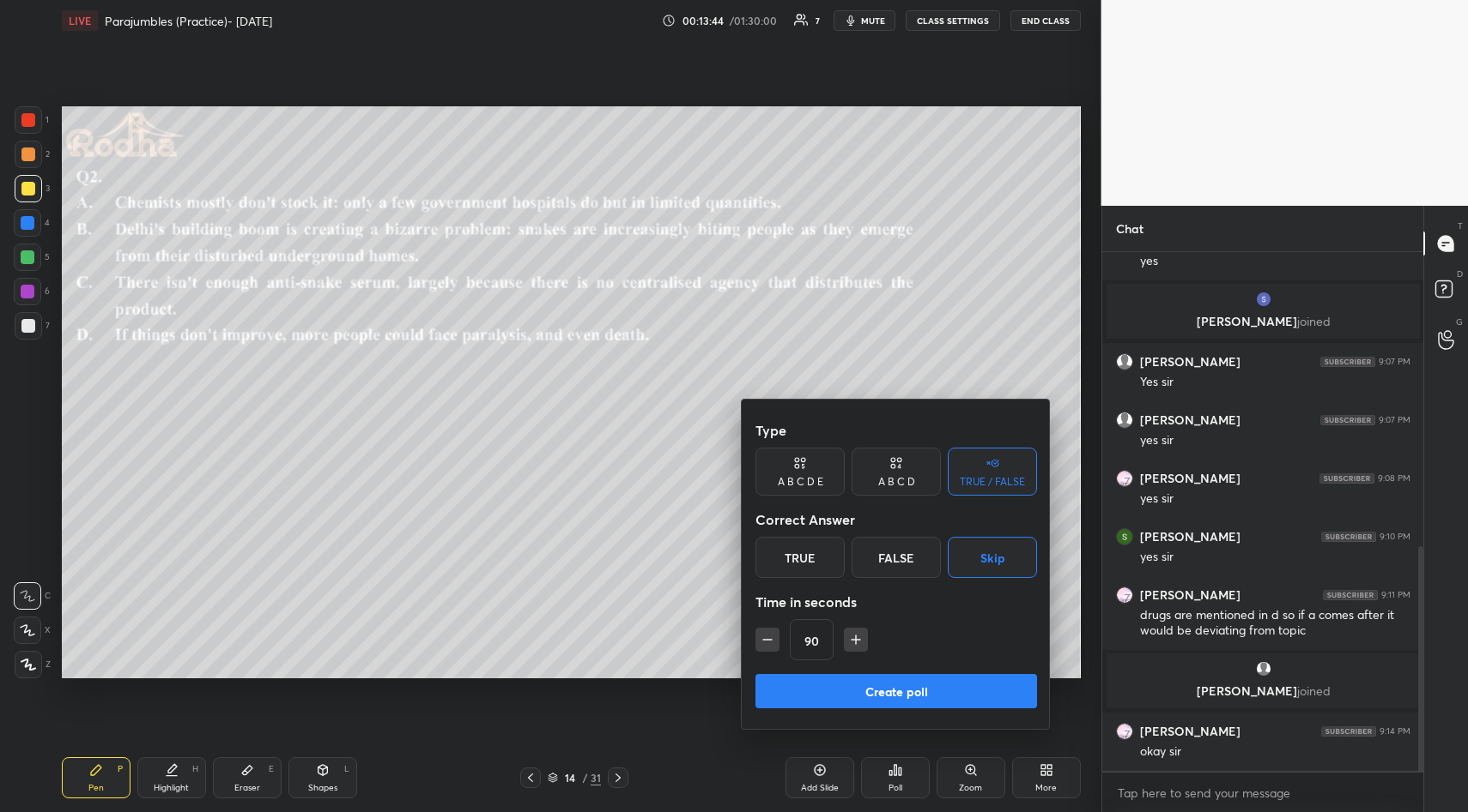
drag, startPoint x: 916, startPoint y: 687, endPoint x: 922, endPoint y: 680, distance: 9.2
click at [920, 686] on button "Create poll" at bounding box center [896, 692] width 281 height 35
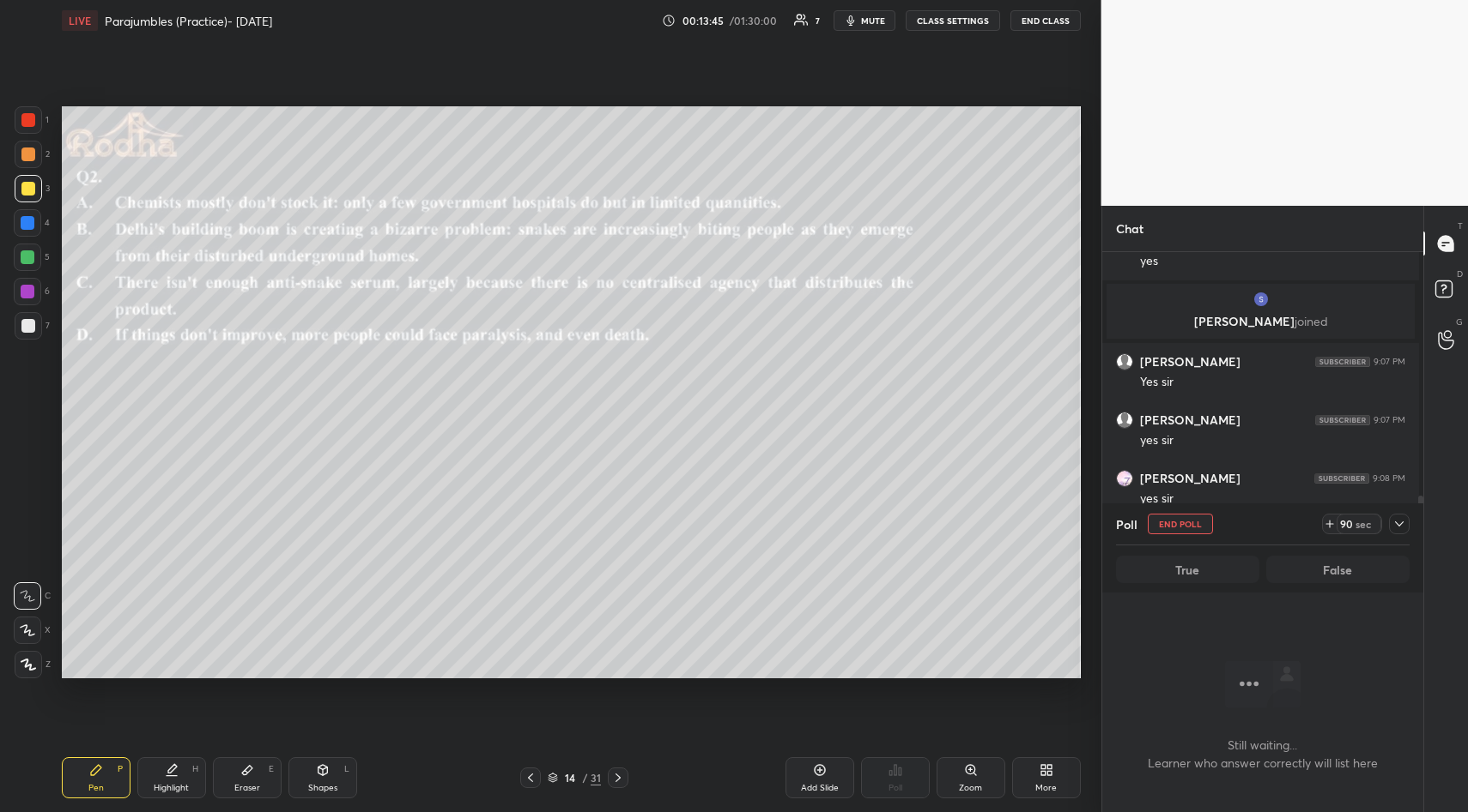
scroll to position [466, 316]
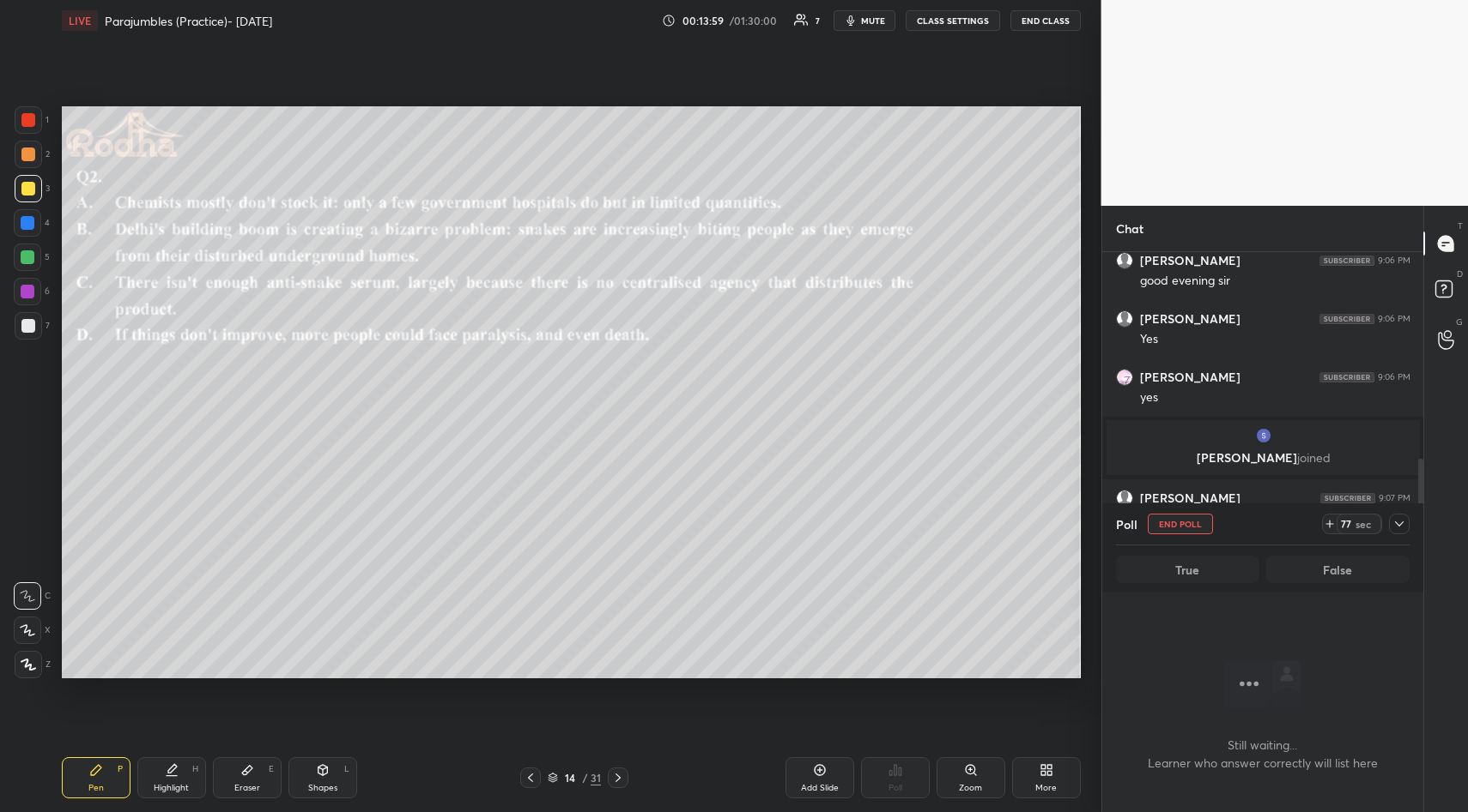
click at [883, 15] on span "mute" at bounding box center [872, 20] width 24 height 12
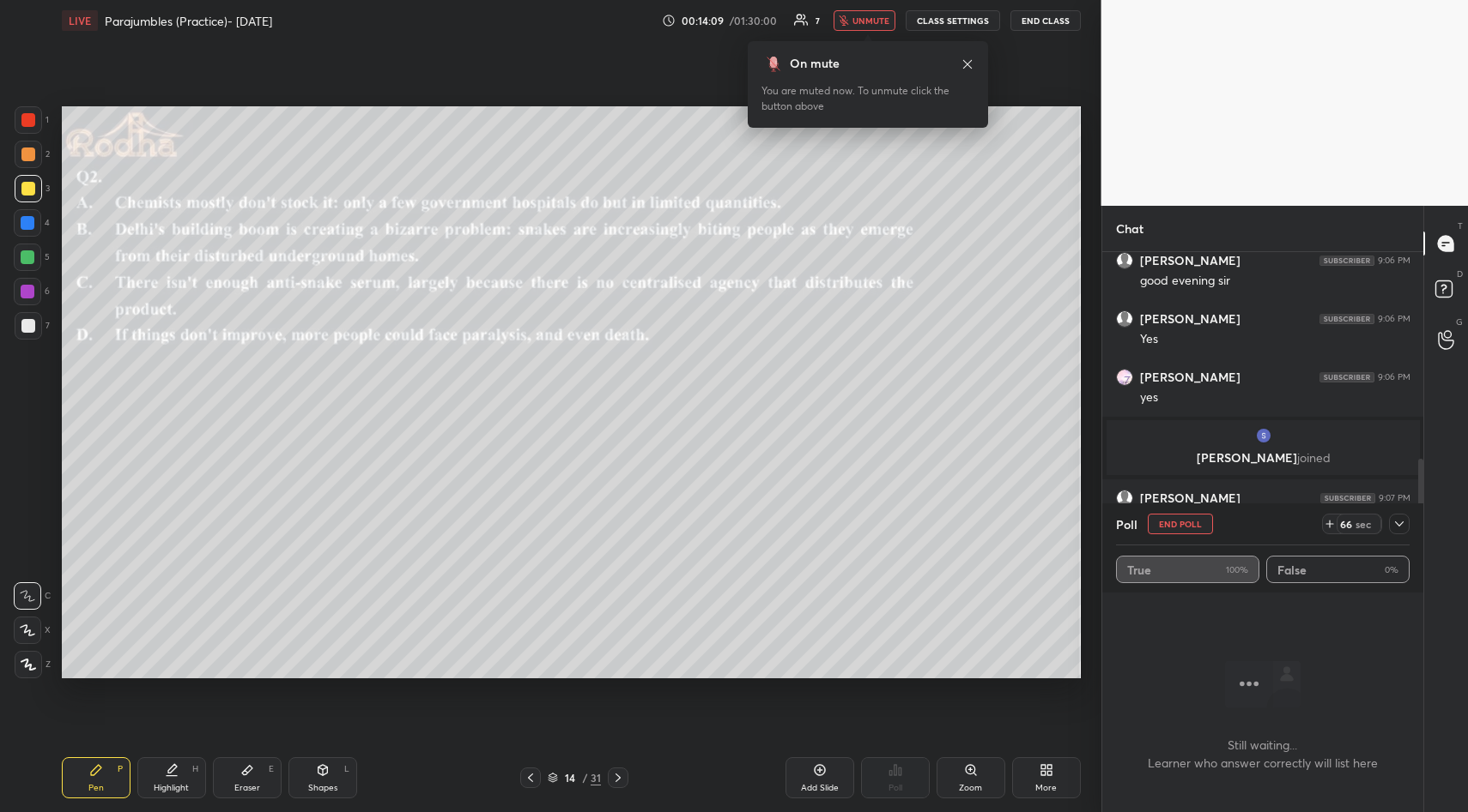
click at [883, 15] on span "unmute" at bounding box center [870, 20] width 37 height 12
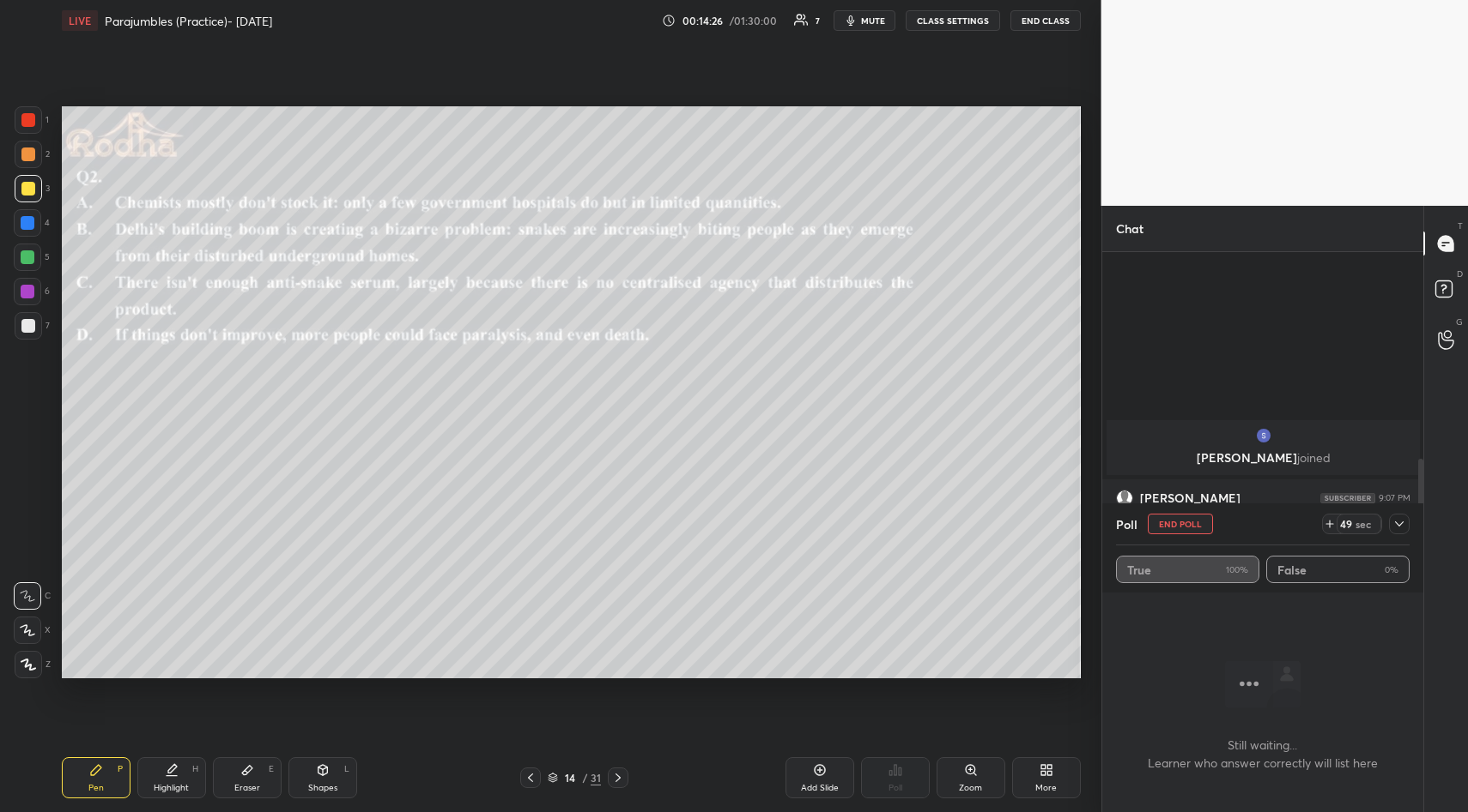
scroll to position [825, 0]
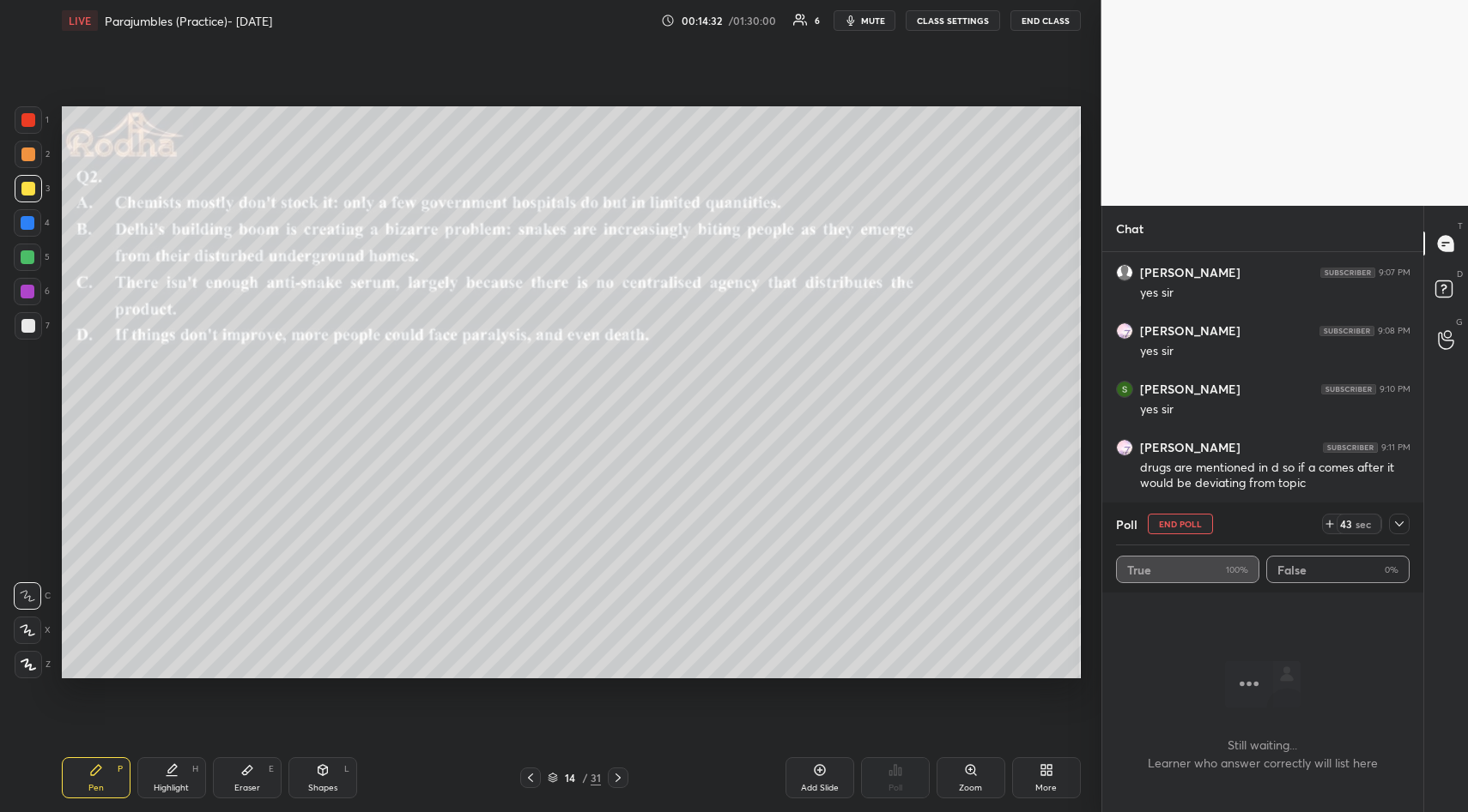
click at [1397, 532] on div at bounding box center [1399, 523] width 20 height 20
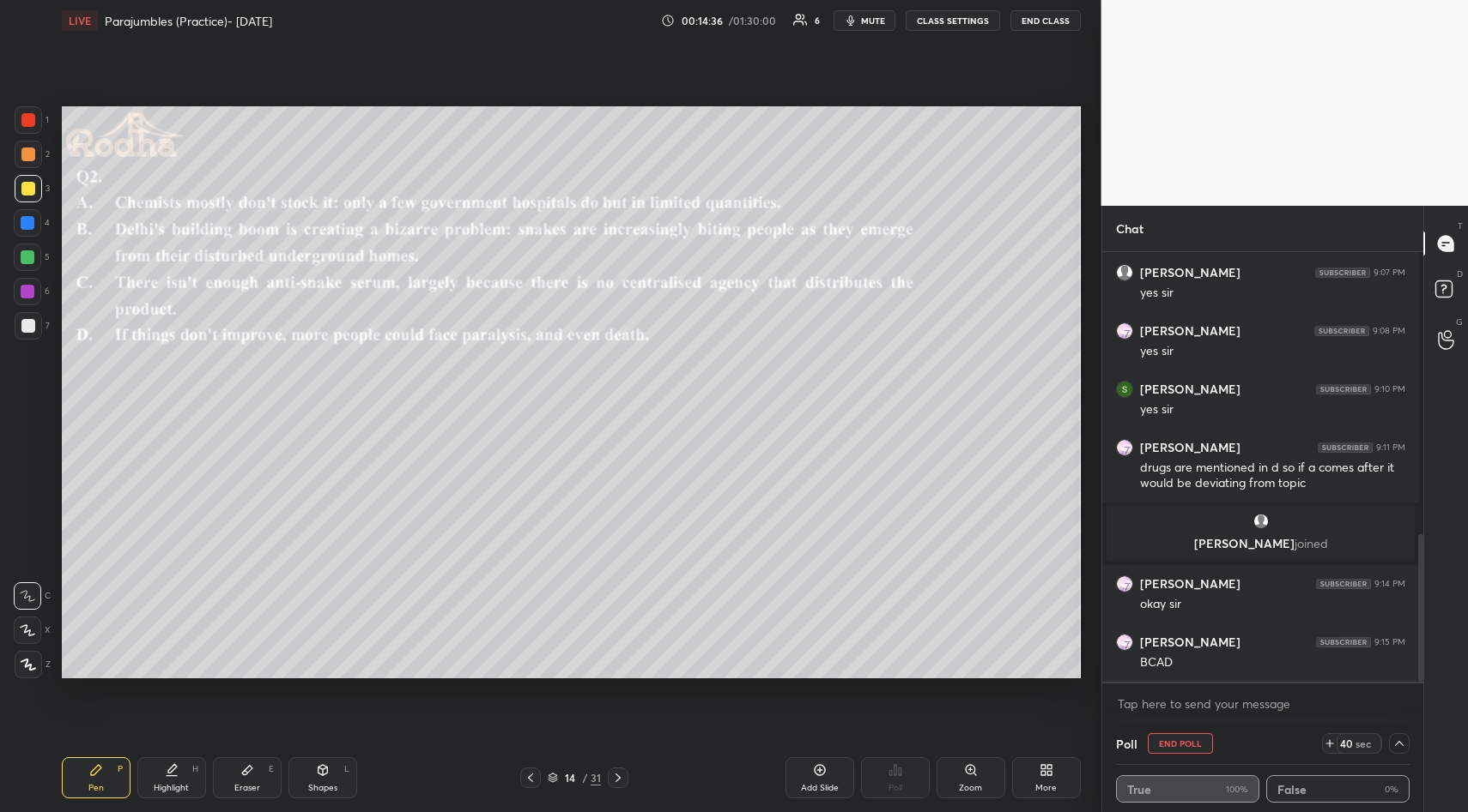
drag, startPoint x: 1415, startPoint y: 584, endPoint x: 1404, endPoint y: 717, distance: 133.5
click at [1404, 717] on div "[PERSON_NAME] joined [PERSON_NAME] 9:07 PM Yes [PERSON_NAME] 9:07 PM yes [PERSO…" at bounding box center [1263, 488] width 322 height 471
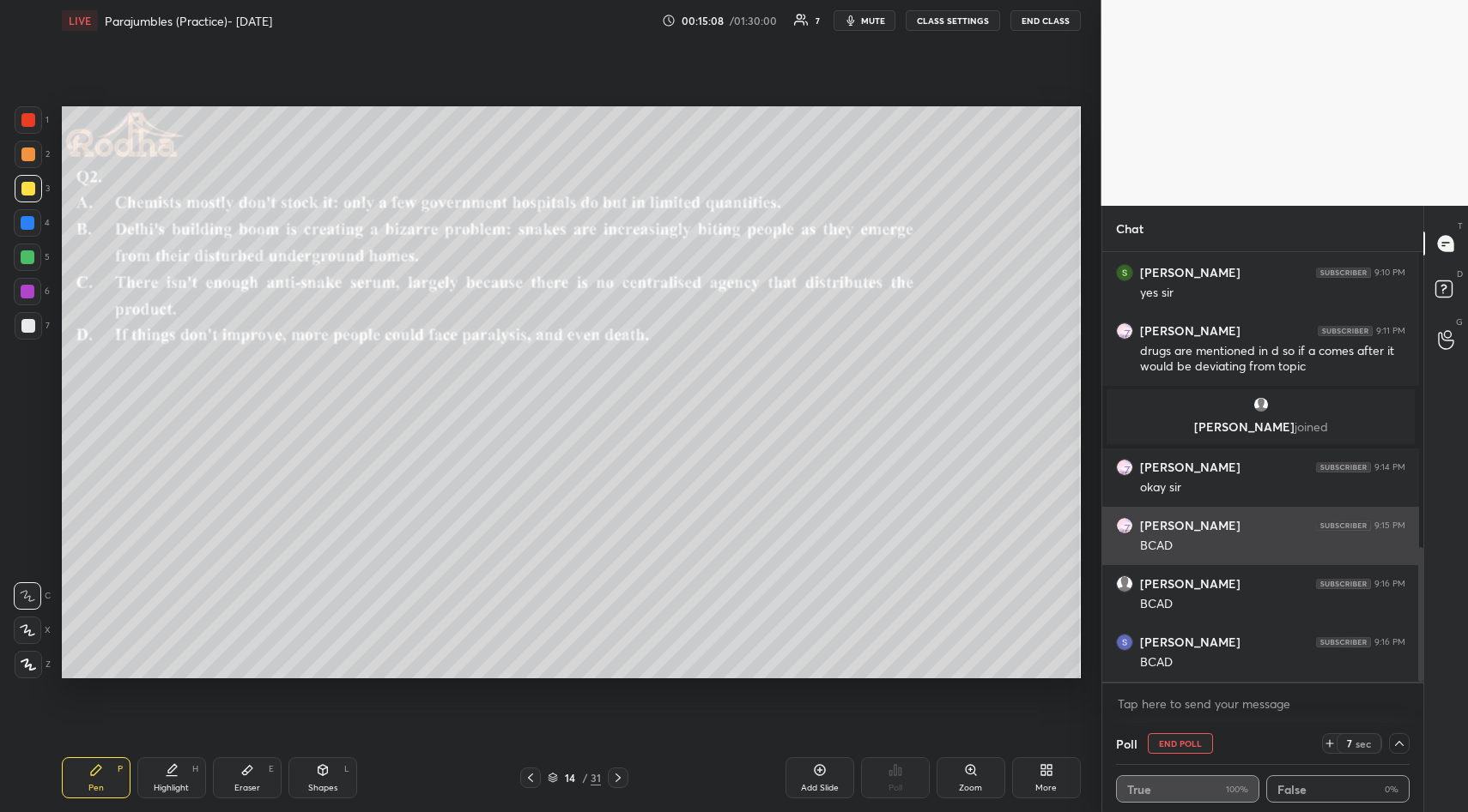
scroll to position [1000, 0]
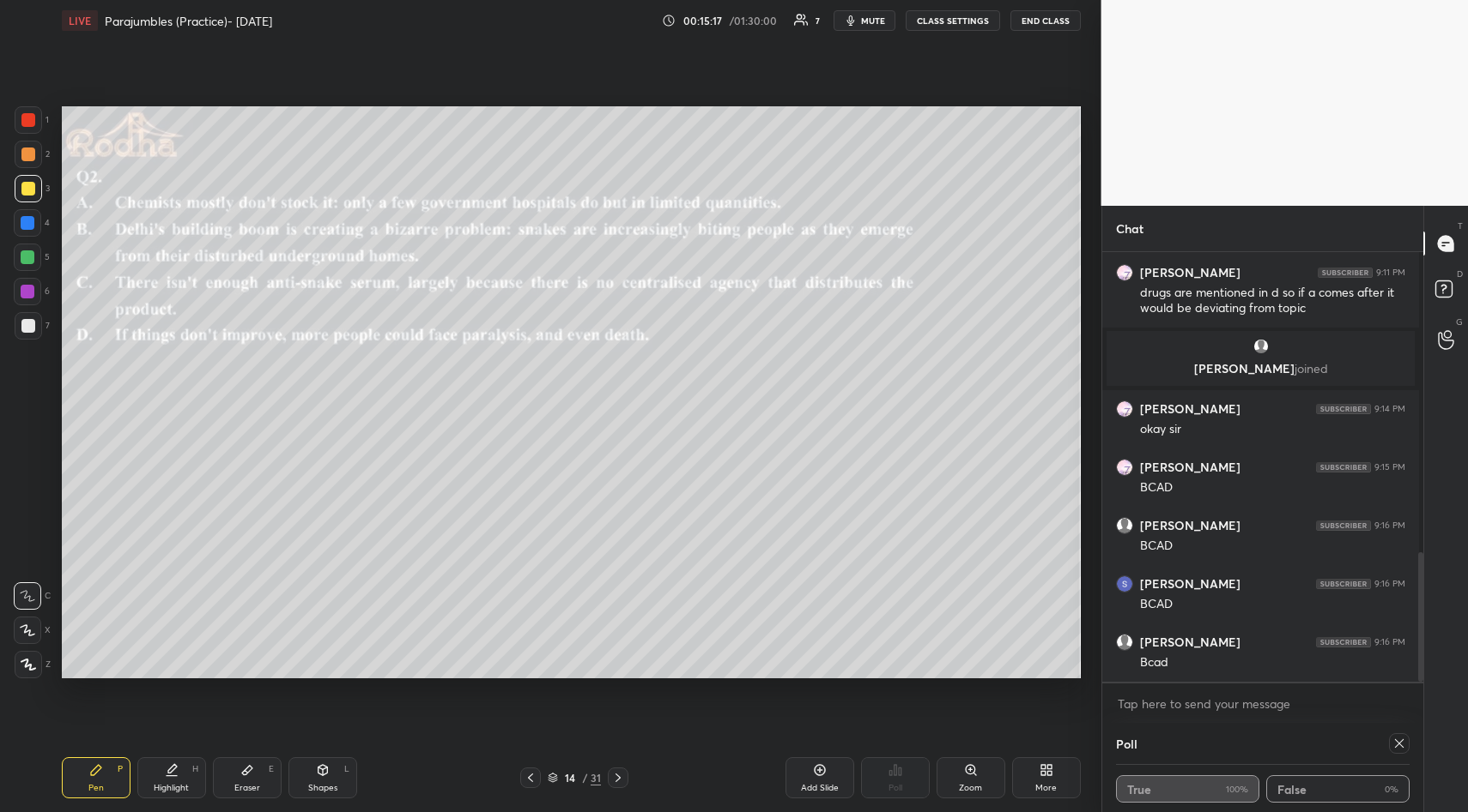
click at [1394, 742] on icon at bounding box center [1399, 744] width 13 height 13
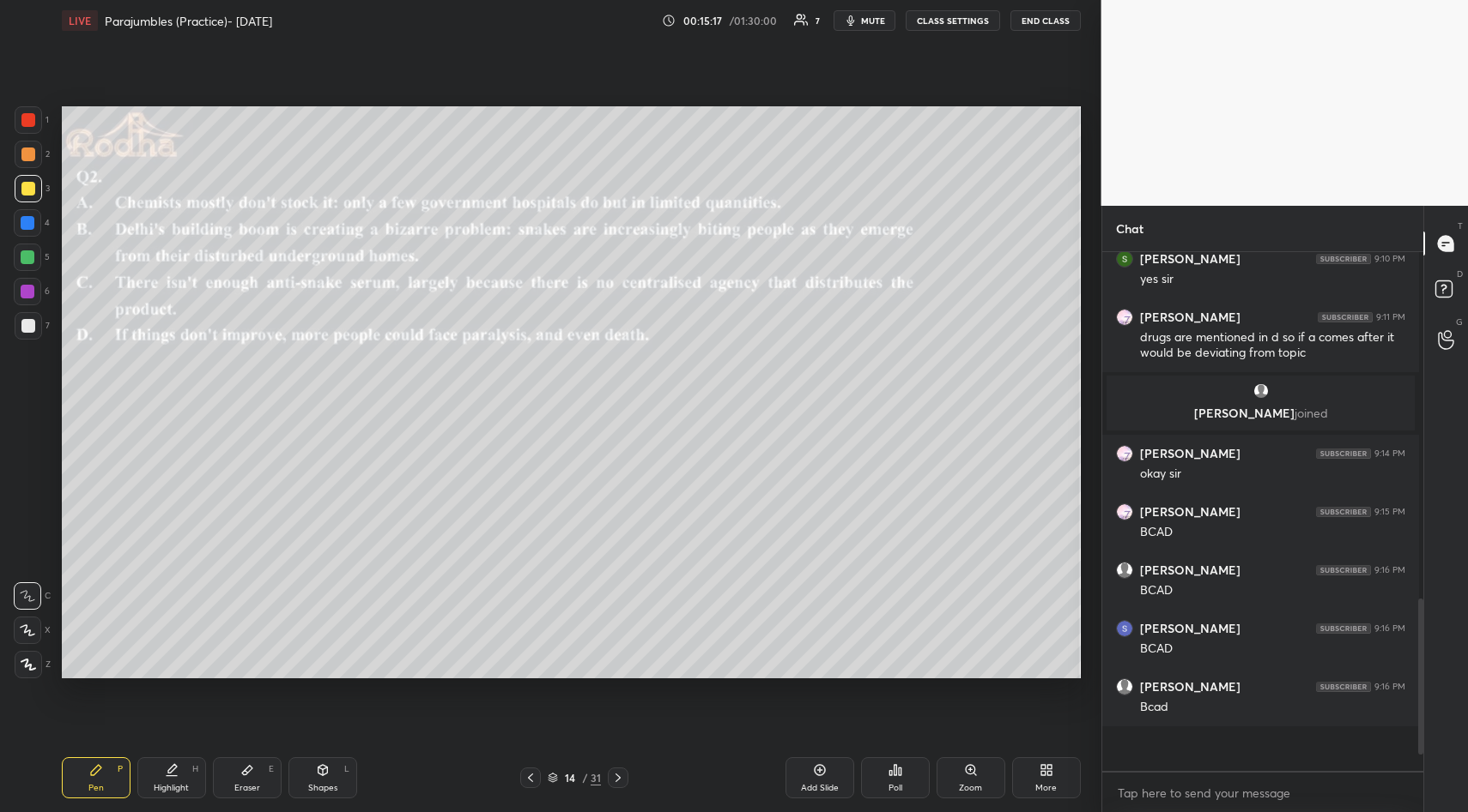
scroll to position [915, 0]
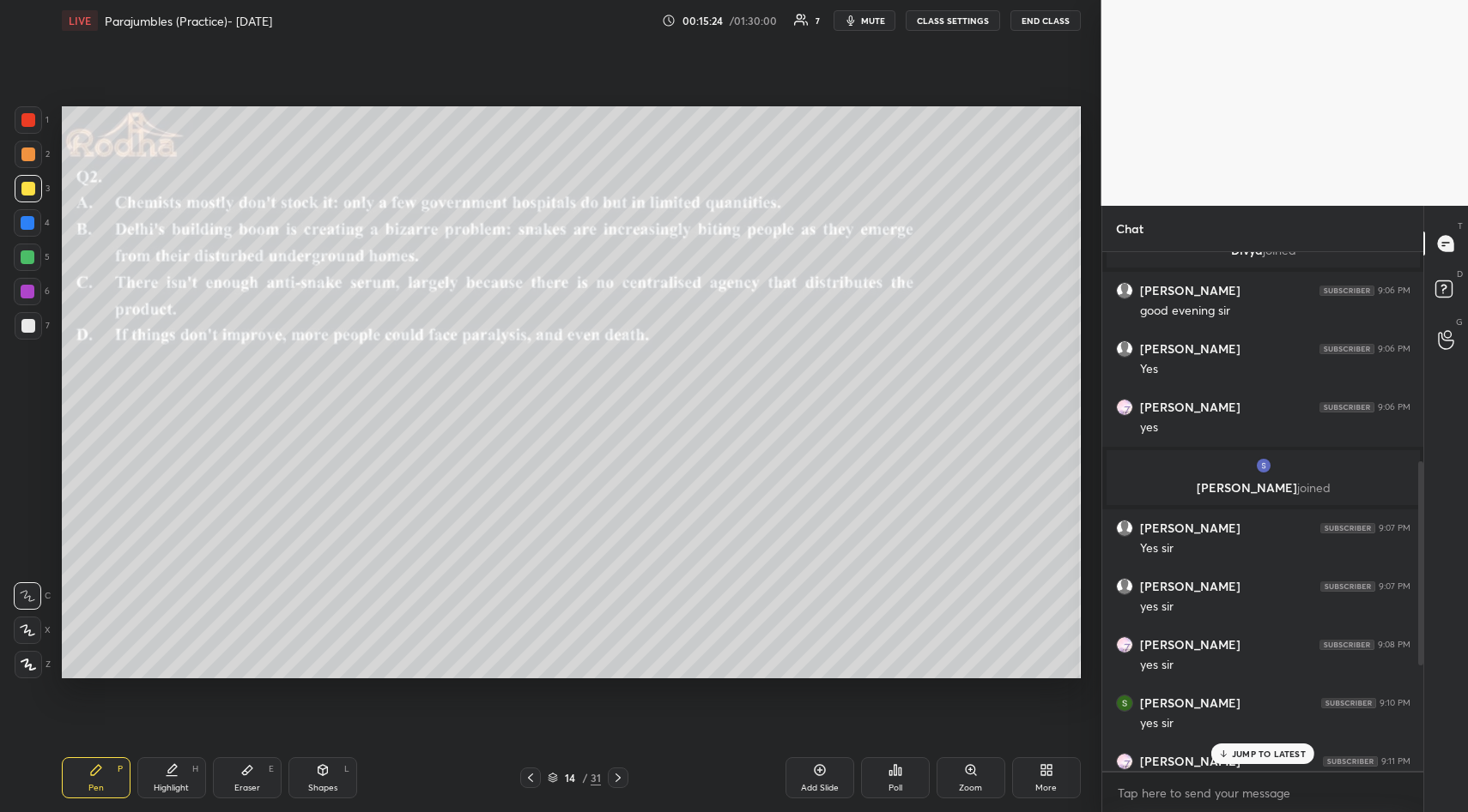
click at [1256, 751] on p "JUMP TO LATEST" at bounding box center [1268, 753] width 74 height 11
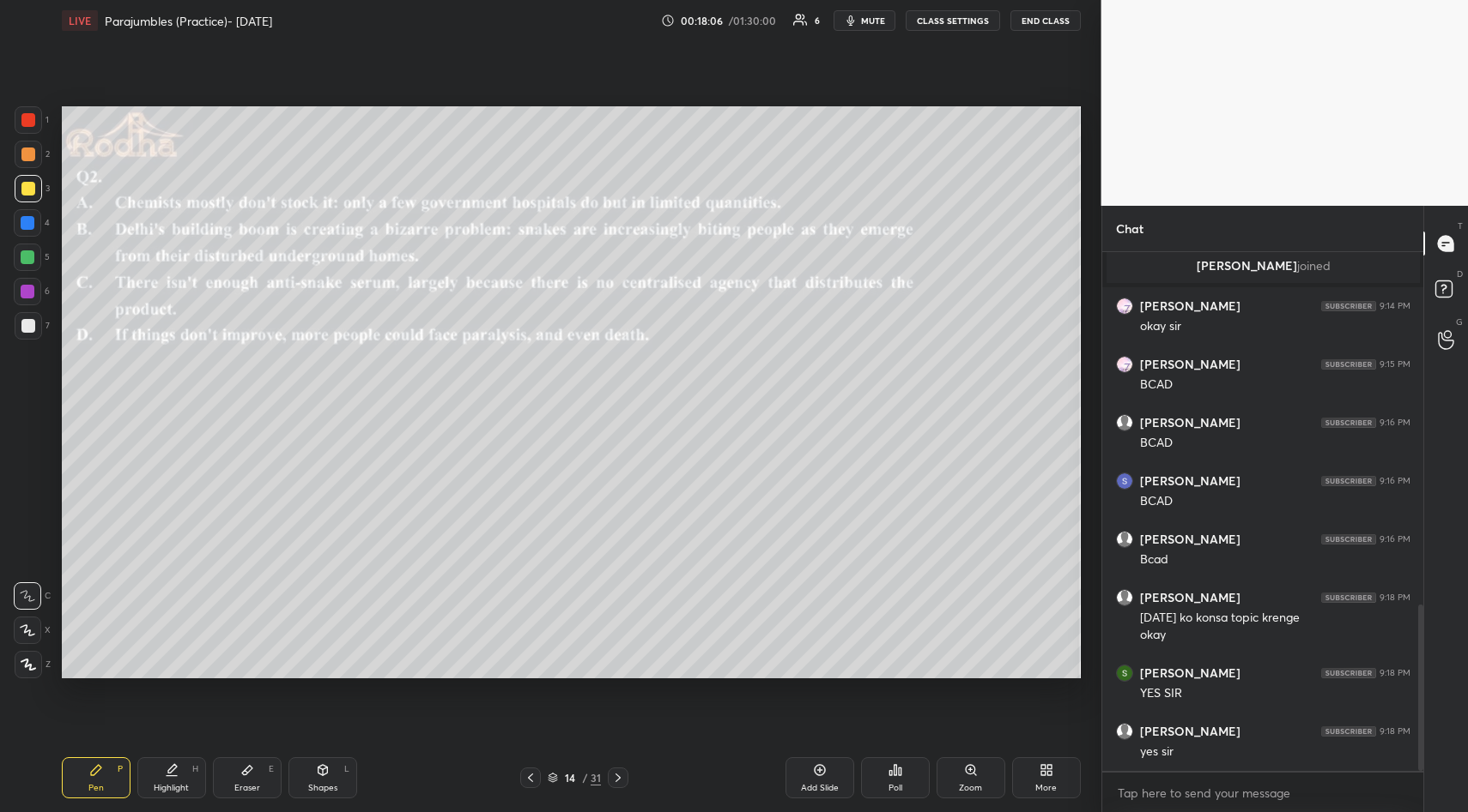
scroll to position [1160, 0]
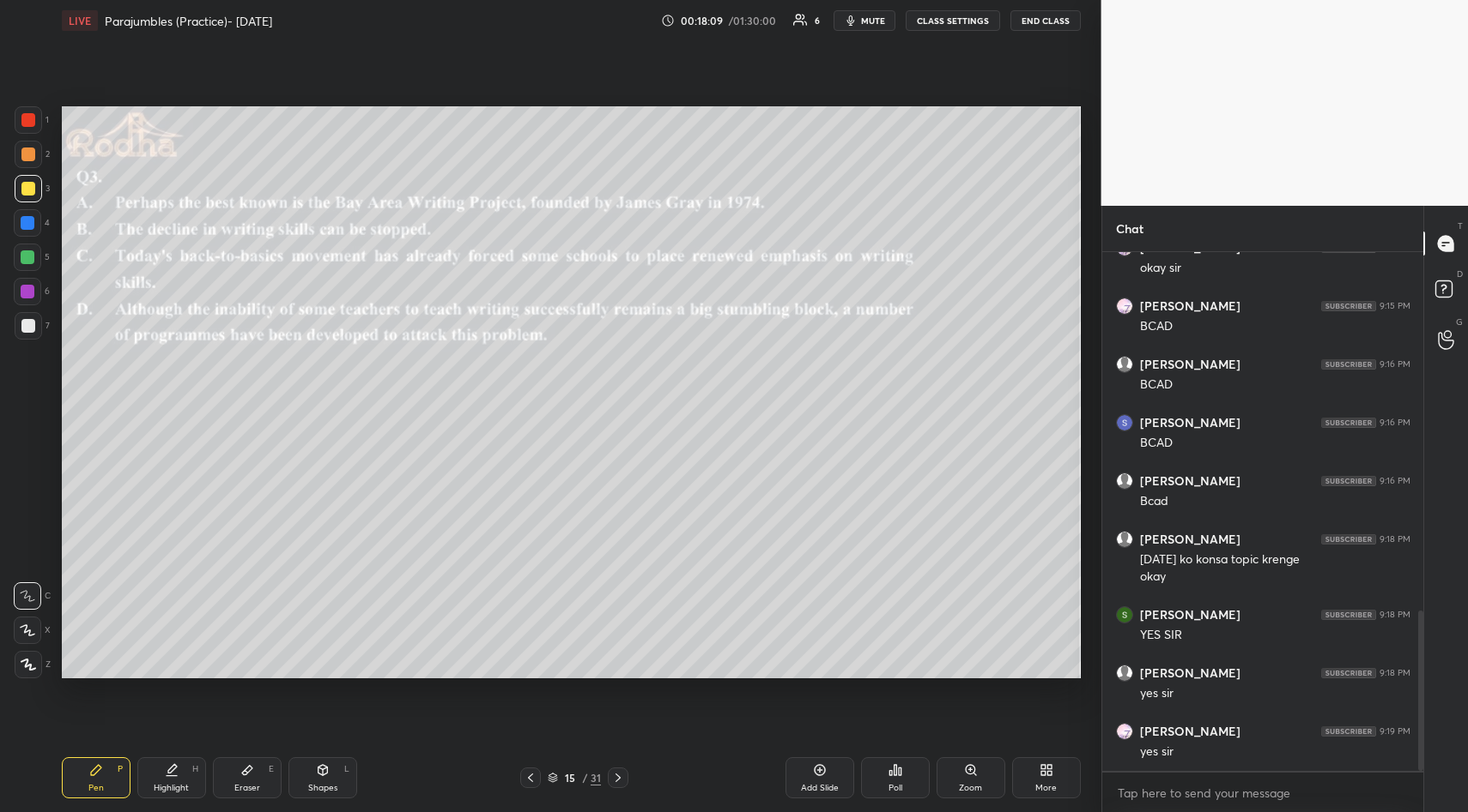
click at [889, 768] on icon at bounding box center [895, 770] width 13 height 13
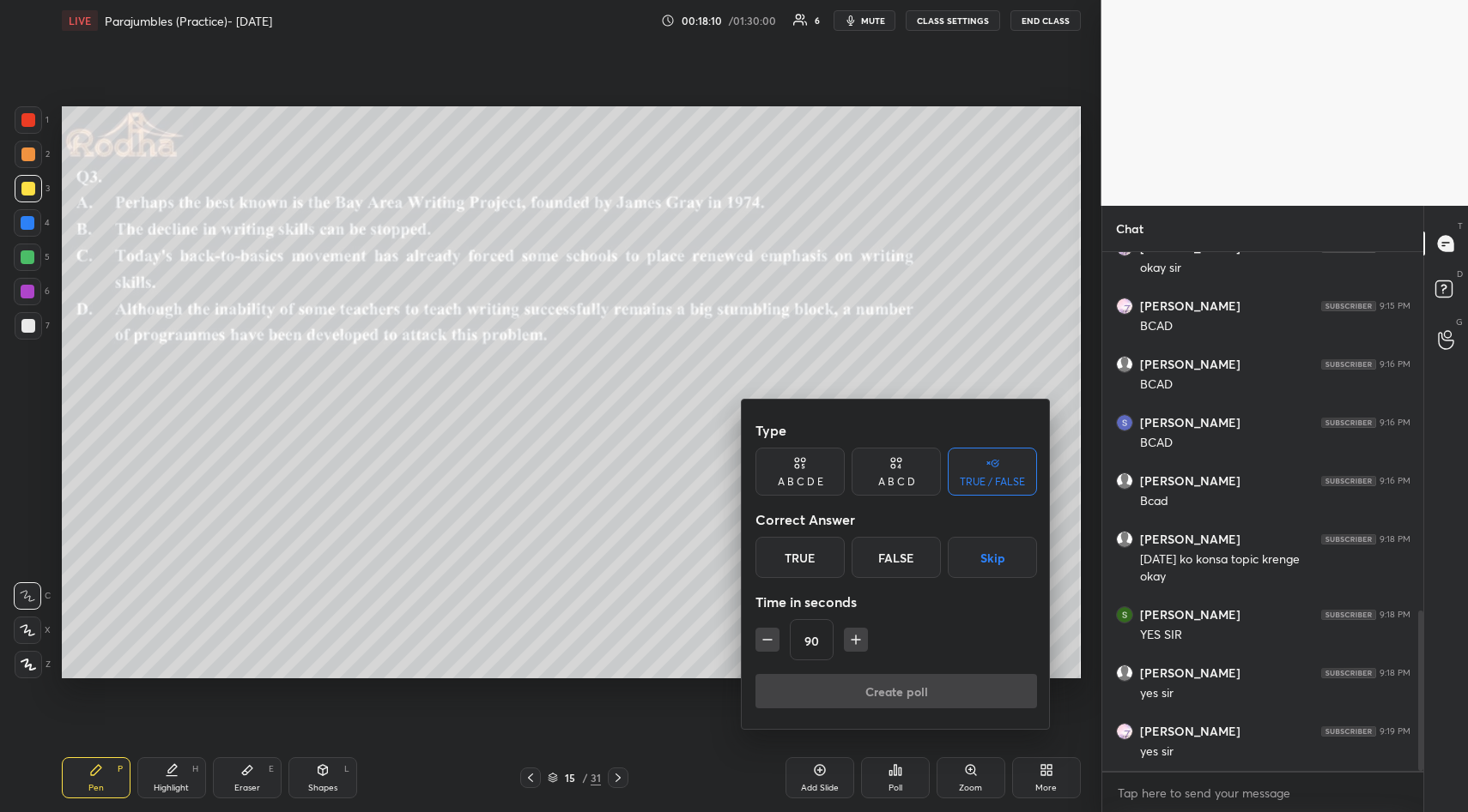
click at [992, 556] on button "Skip" at bounding box center [992, 557] width 90 height 41
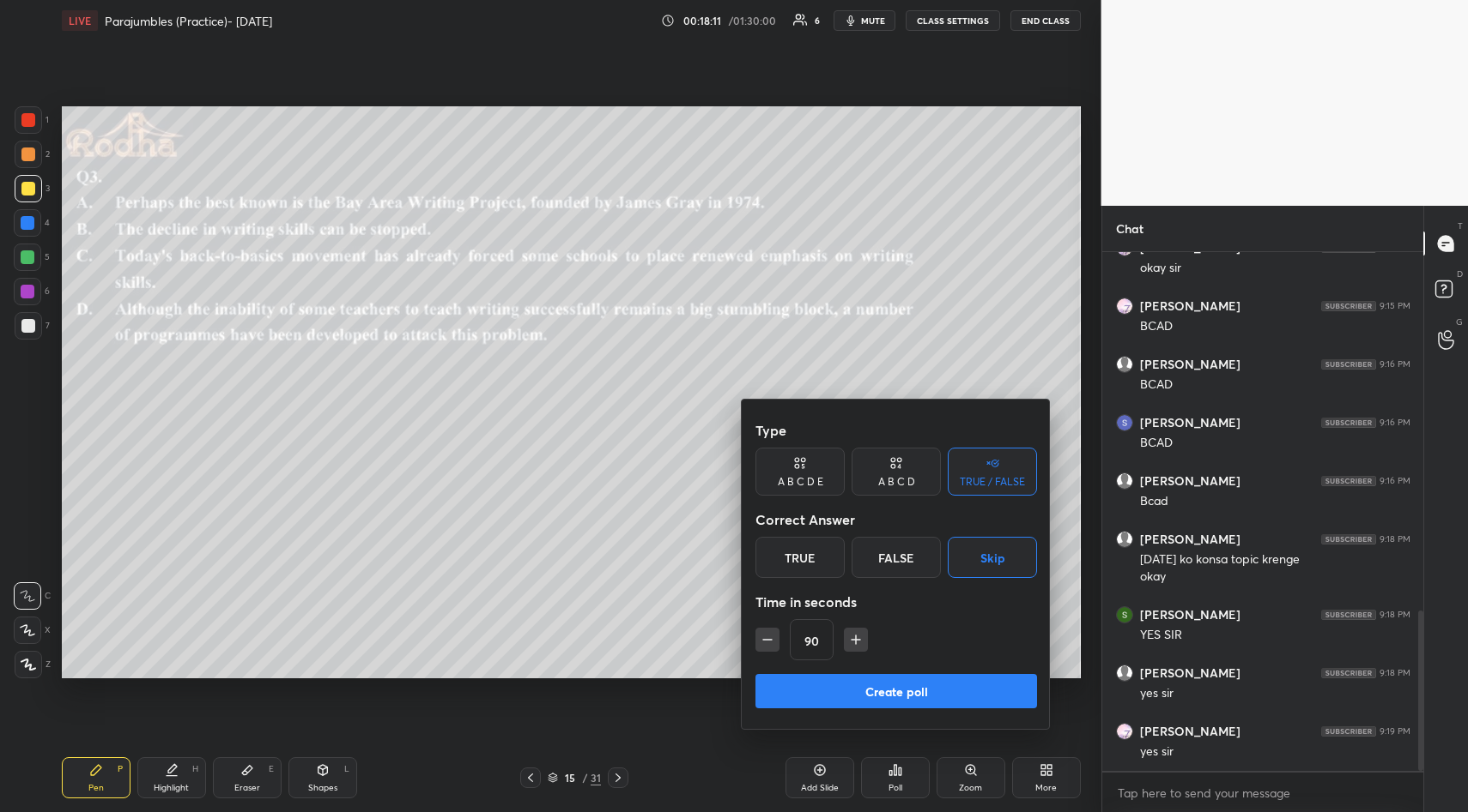
click at [912, 687] on button "Create poll" at bounding box center [896, 692] width 281 height 35
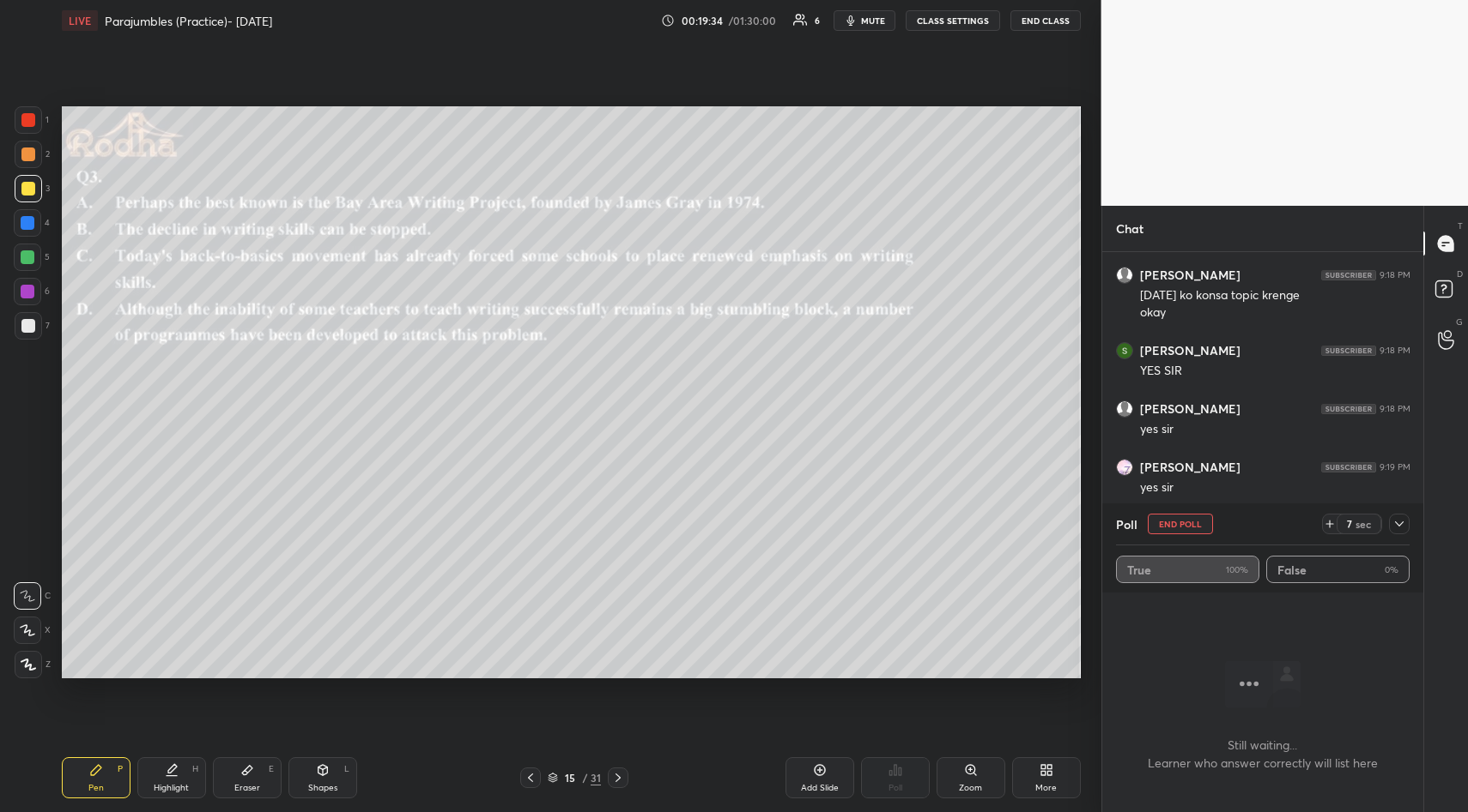
scroll to position [1405, 0]
click at [1397, 522] on icon at bounding box center [1399, 523] width 9 height 9
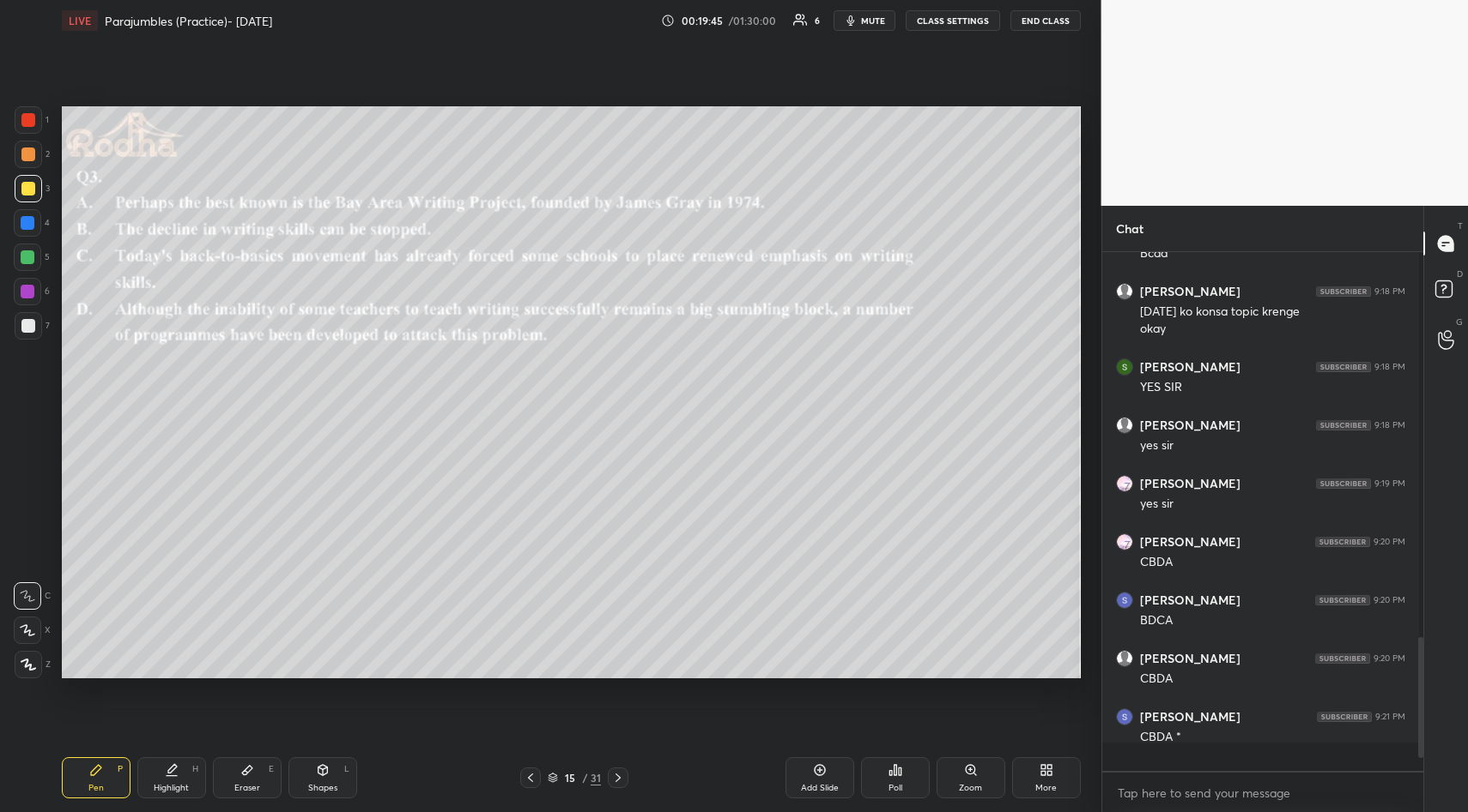
scroll to position [6, 6]
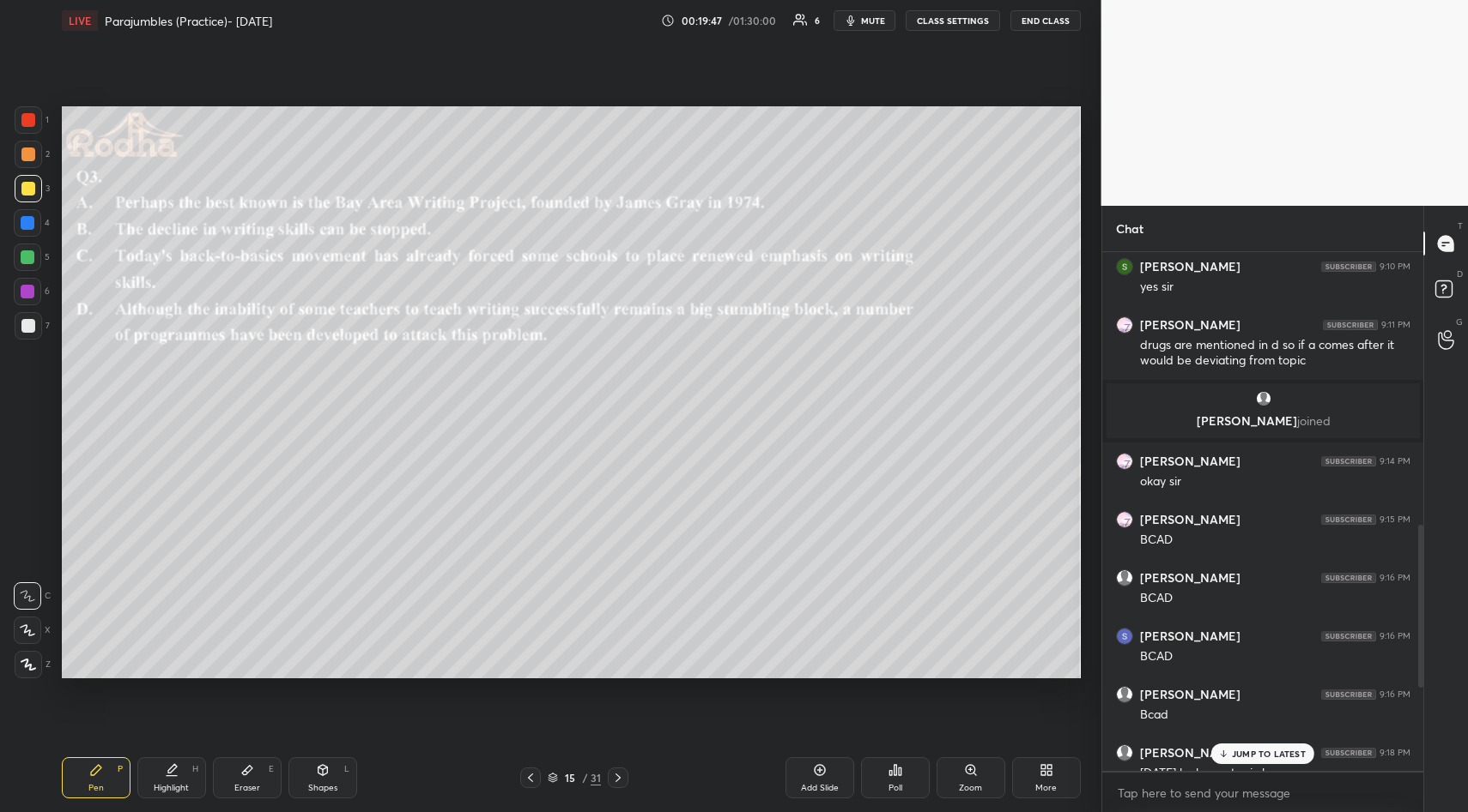
click at [1252, 747] on div "JUMP TO LATEST" at bounding box center [1262, 753] width 103 height 20
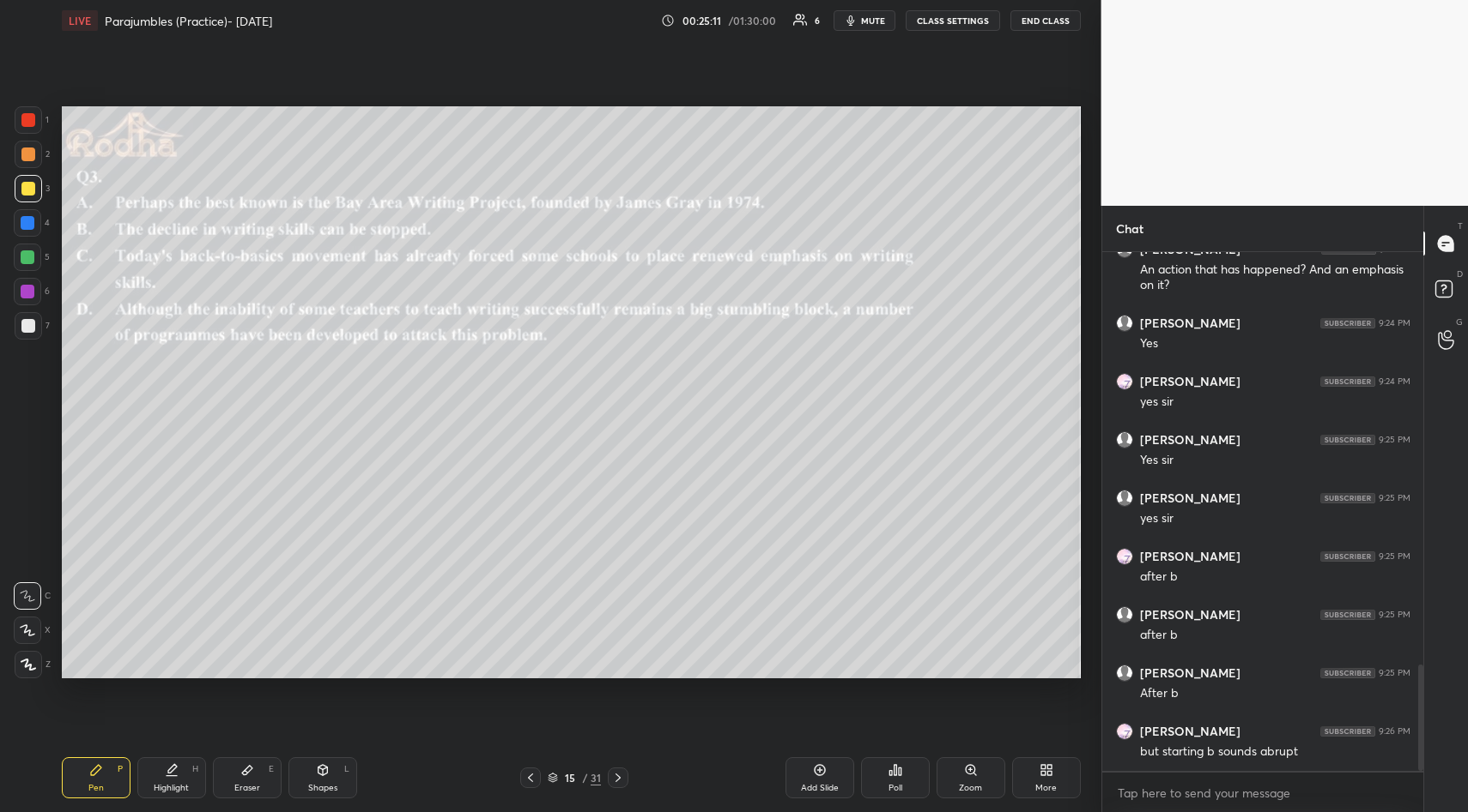
scroll to position [2016, 0]
drag, startPoint x: 247, startPoint y: 771, endPoint x: 254, endPoint y: 741, distance: 30.8
click at [247, 771] on icon at bounding box center [246, 771] width 11 height 10
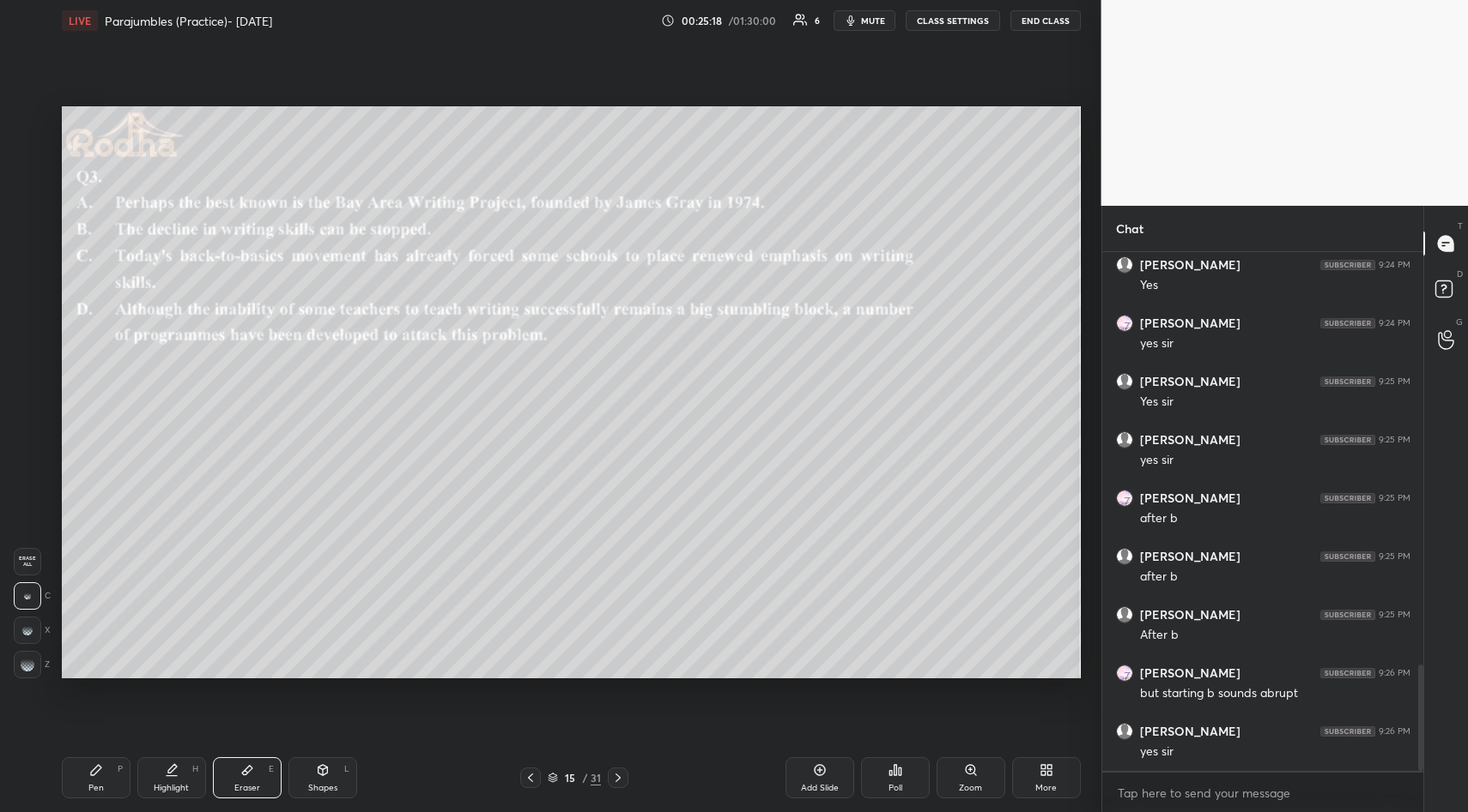
click at [28, 562] on span "Erase all" at bounding box center [27, 562] width 26 height 12
drag, startPoint x: 92, startPoint y: 772, endPoint x: 92, endPoint y: 731, distance: 41.0
click at [90, 770] on icon at bounding box center [96, 770] width 13 height 13
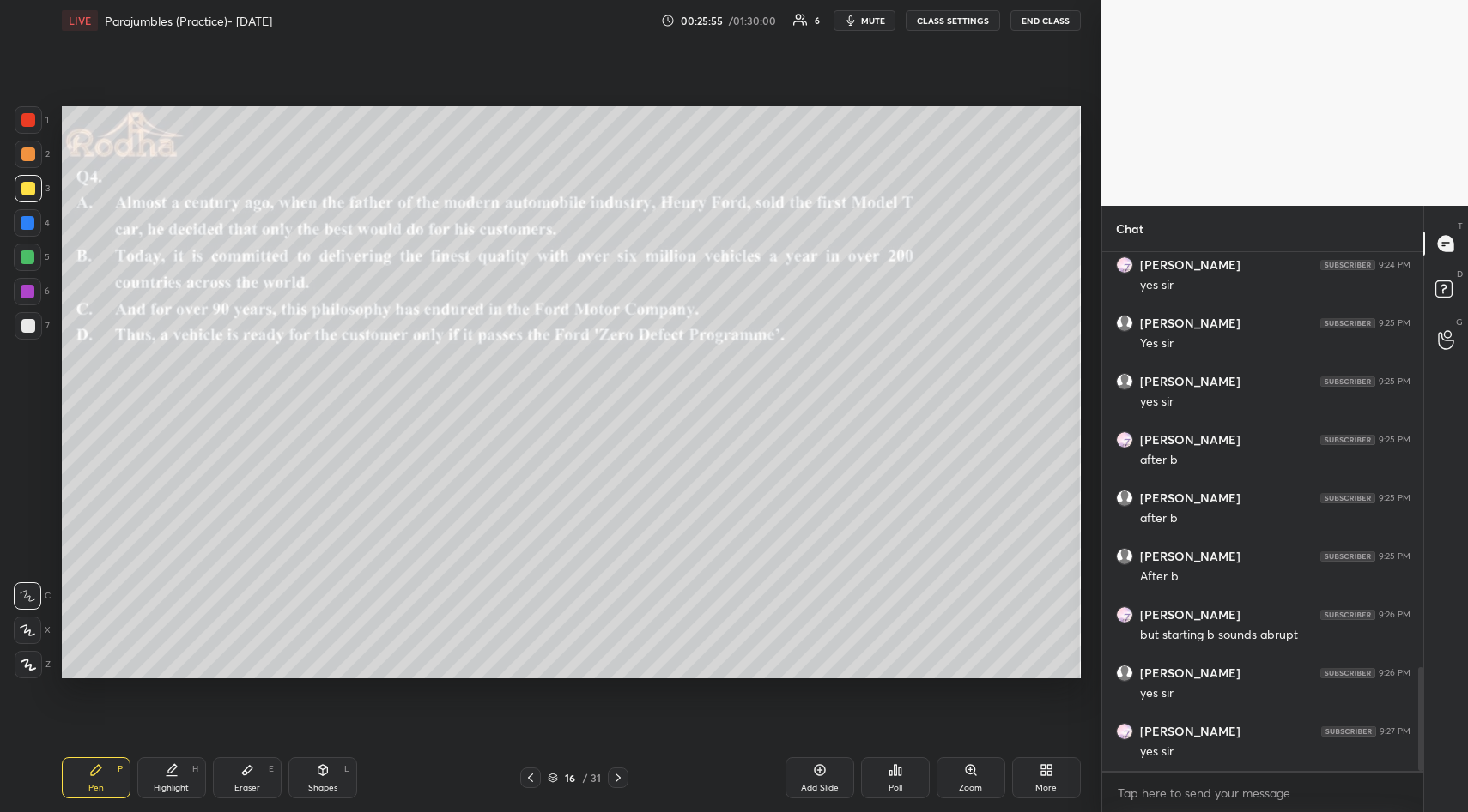
click at [891, 763] on div "Pen P Highlight H Eraser E Shapes L 16 / 31 Add Slide Poll Zoom More" at bounding box center [571, 777] width 1018 height 68
click at [891, 774] on icon at bounding box center [895, 770] width 13 height 13
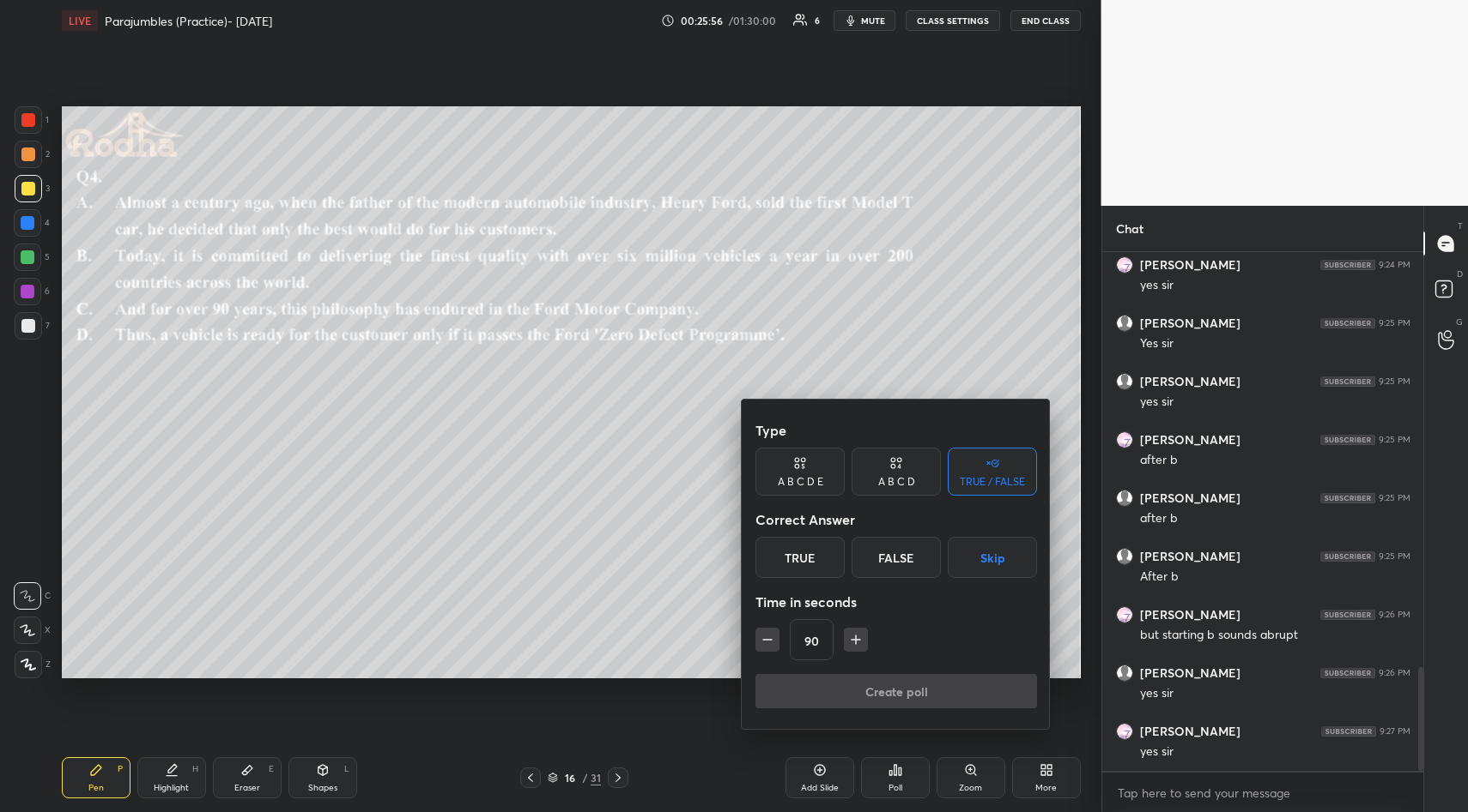
drag, startPoint x: 990, startPoint y: 552, endPoint x: 985, endPoint y: 568, distance: 16.8
click at [989, 555] on button "Skip" at bounding box center [992, 557] width 90 height 41
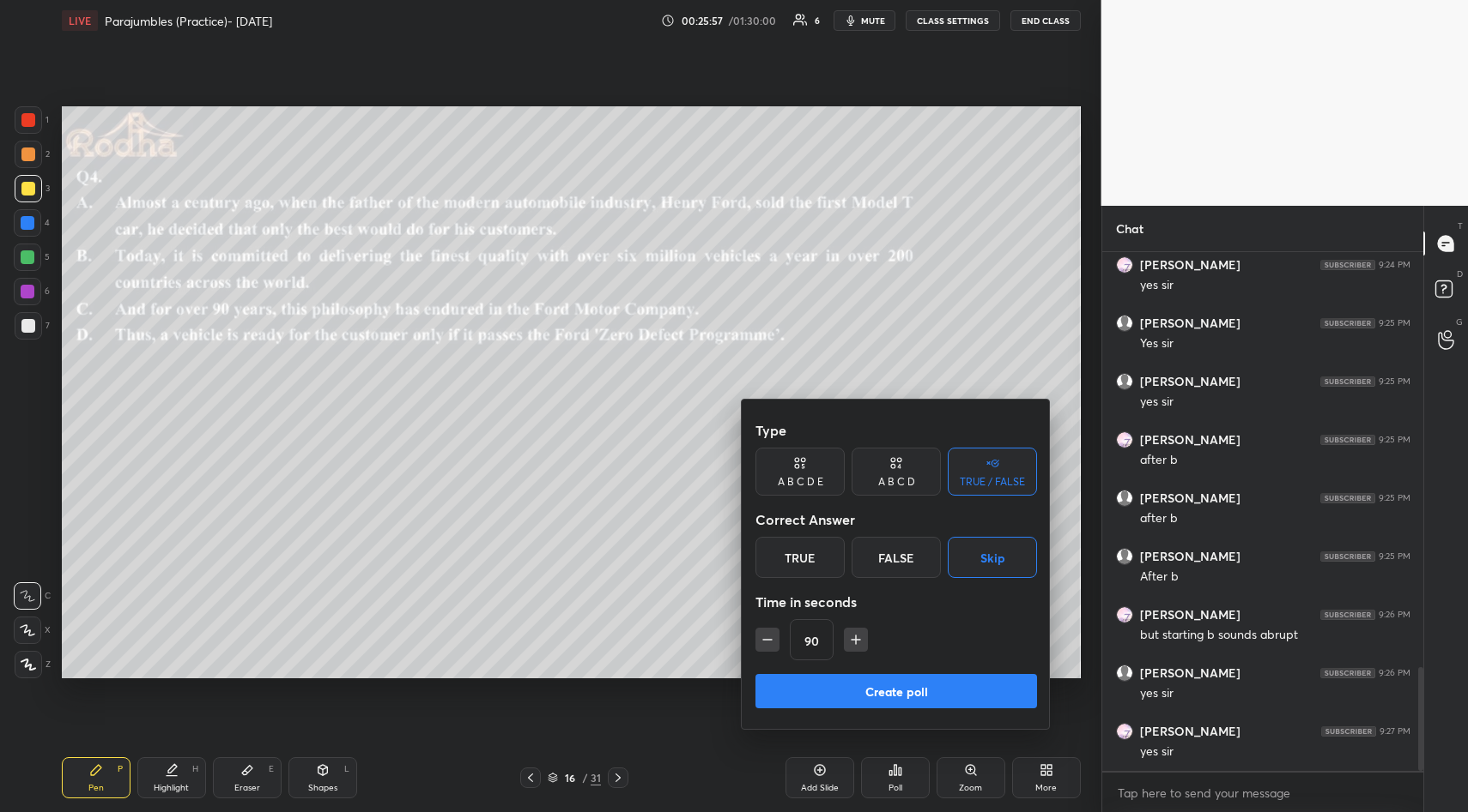
click at [914, 687] on button "Create poll" at bounding box center [896, 692] width 281 height 35
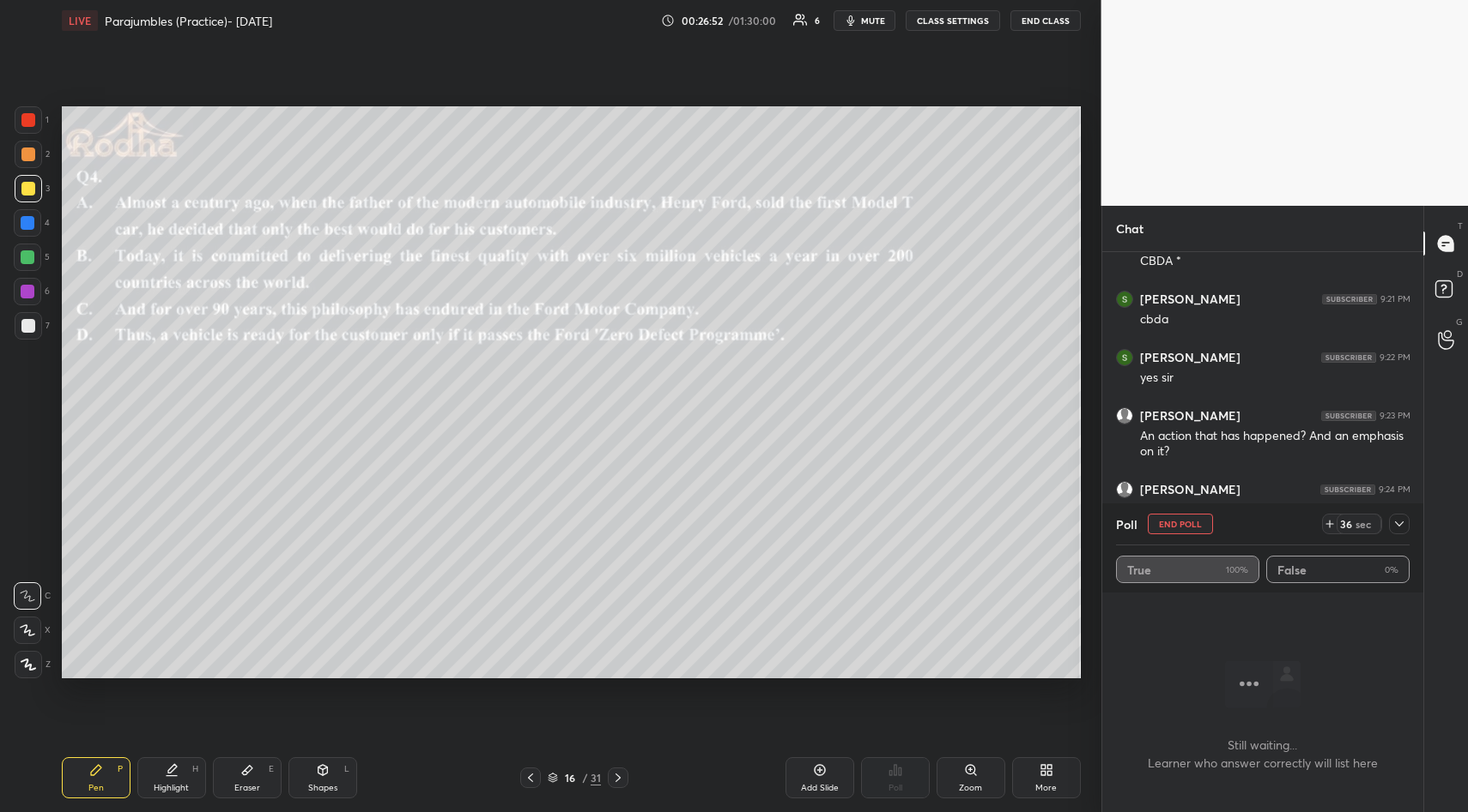
scroll to position [1962, 0]
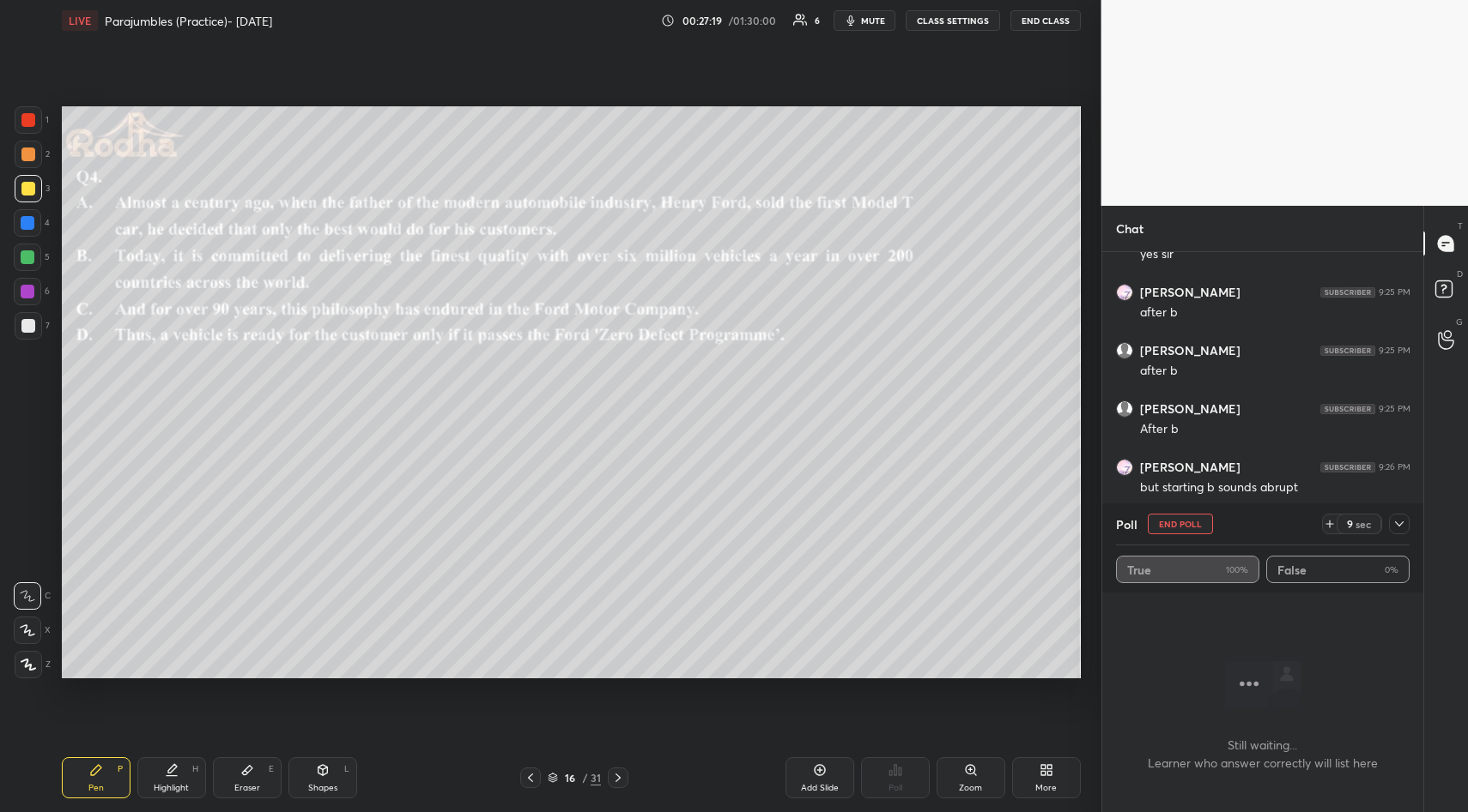
click at [1404, 519] on icon at bounding box center [1399, 524] width 13 height 13
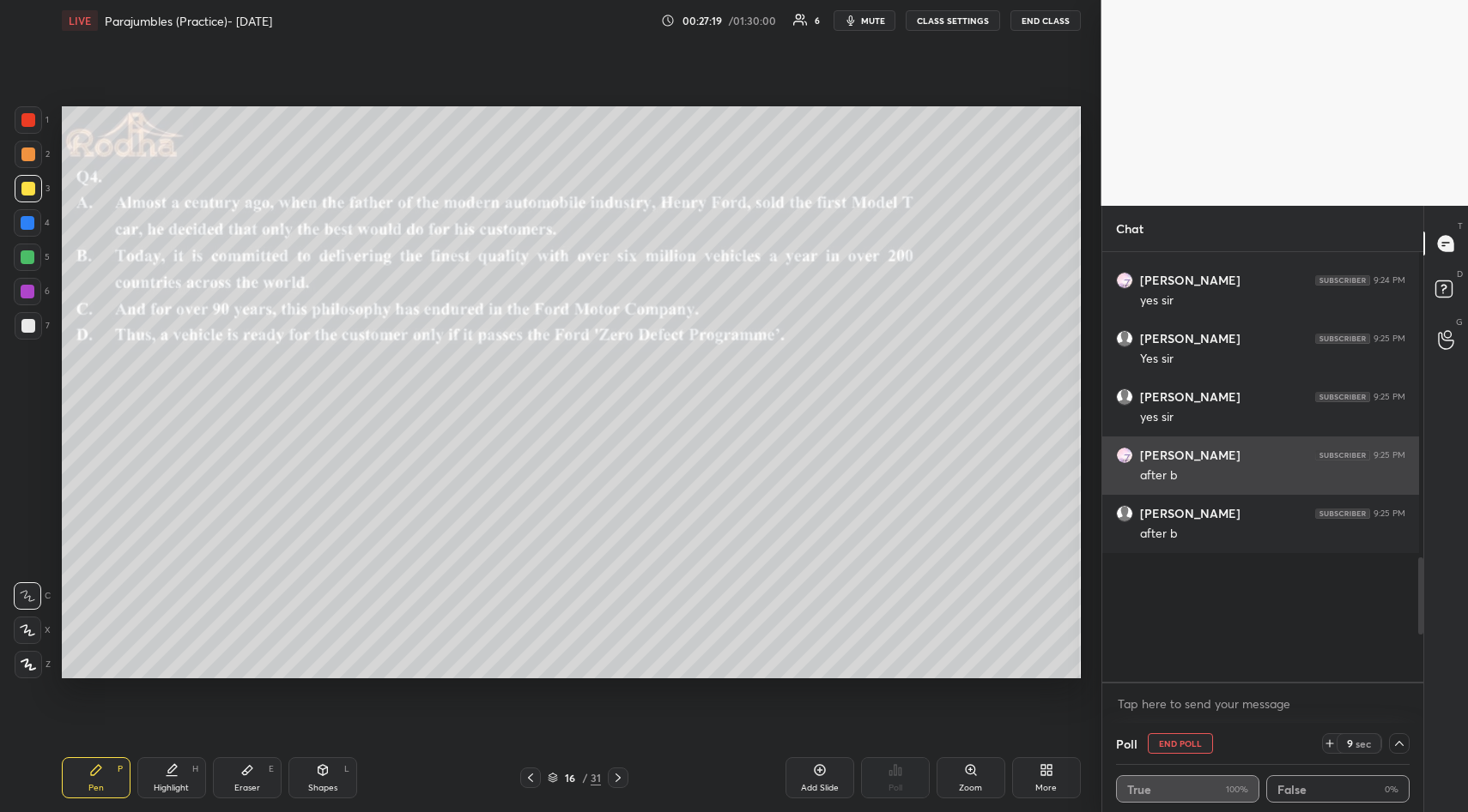
scroll to position [1574, 0]
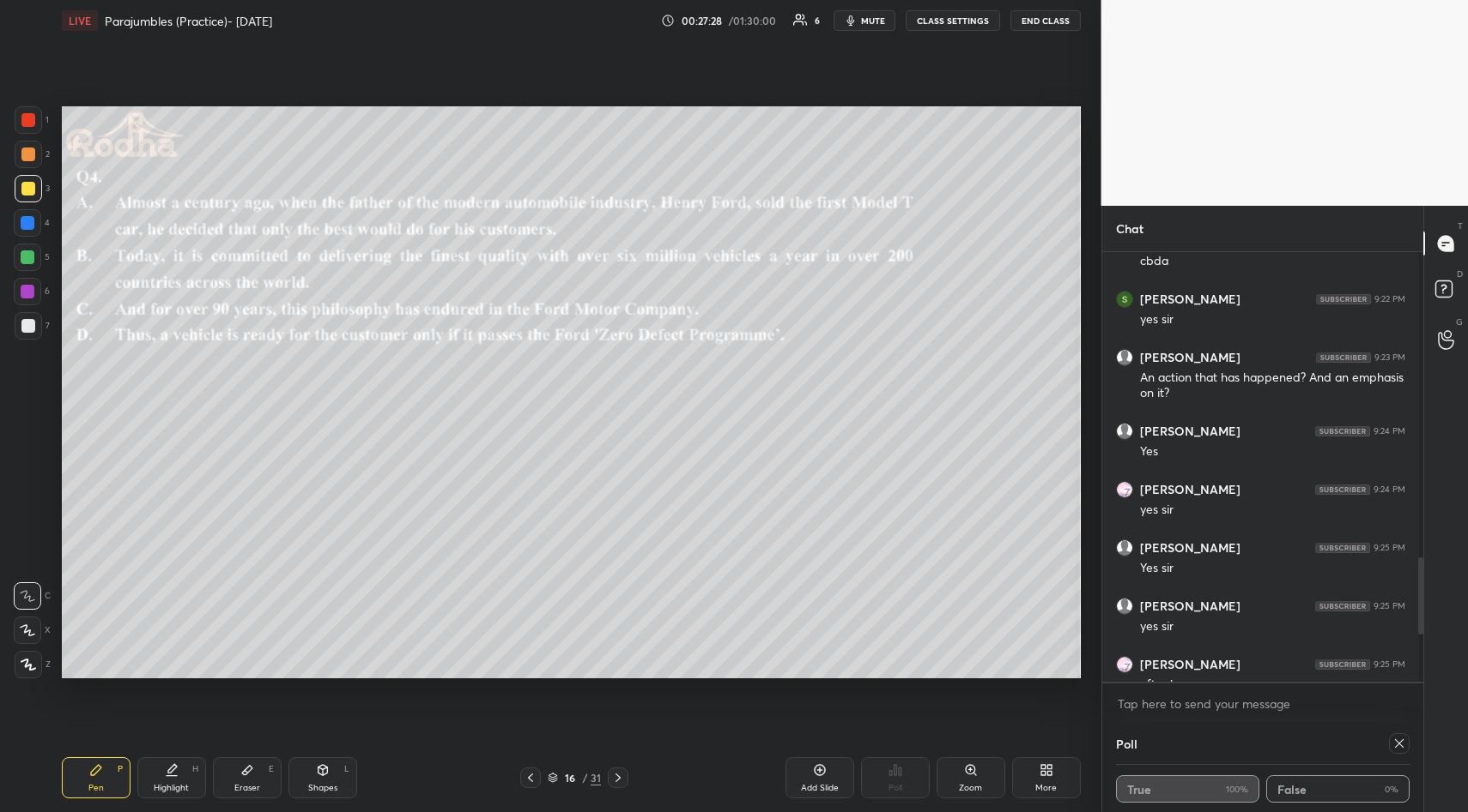
drag, startPoint x: 1397, startPoint y: 740, endPoint x: 1388, endPoint y: 742, distance: 9.2
click at [1393, 741] on icon at bounding box center [1399, 744] width 13 height 13
click at [1389, 741] on body "1 2 3 4 5 6 7 R O A L C X Z Erase all C X Z LIVE Parajumbles (Practice)- [DATE]…" at bounding box center [734, 406] width 1468 height 812
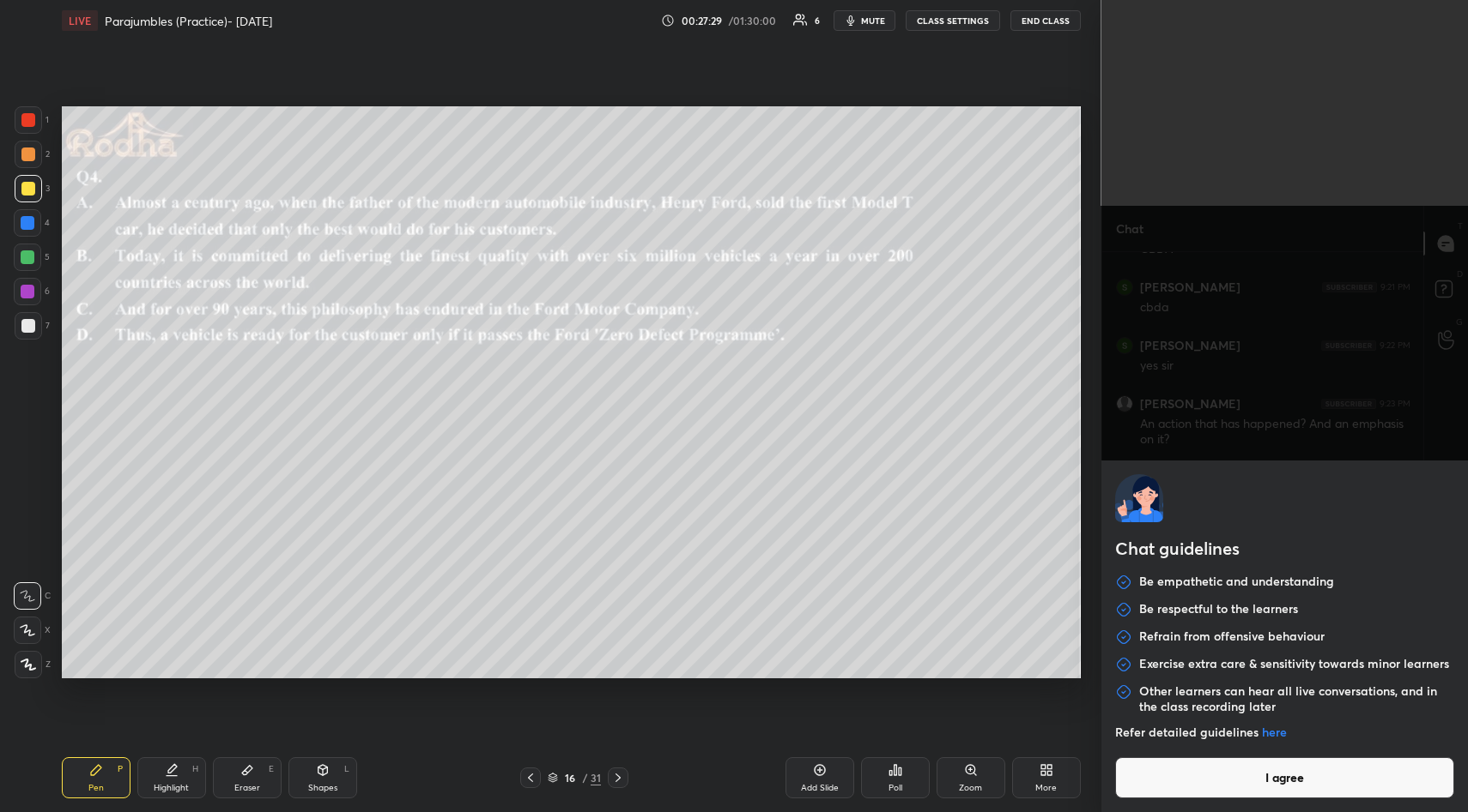
scroll to position [1454, 0]
click at [1282, 768] on button "I agree" at bounding box center [1284, 777] width 340 height 41
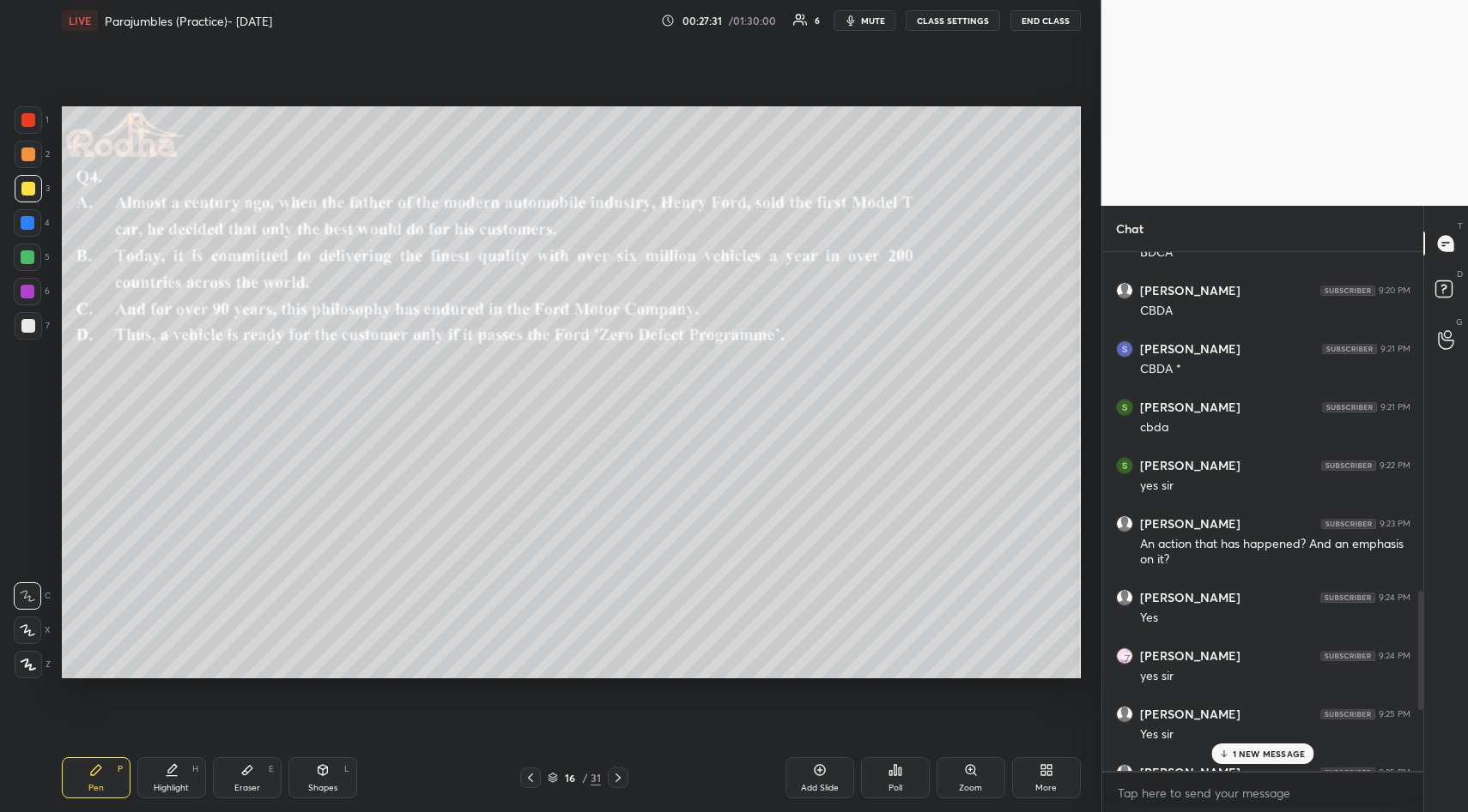
type textarea "x"
click at [1294, 744] on div "1 NEW MESSAGE" at bounding box center [1262, 753] width 102 height 20
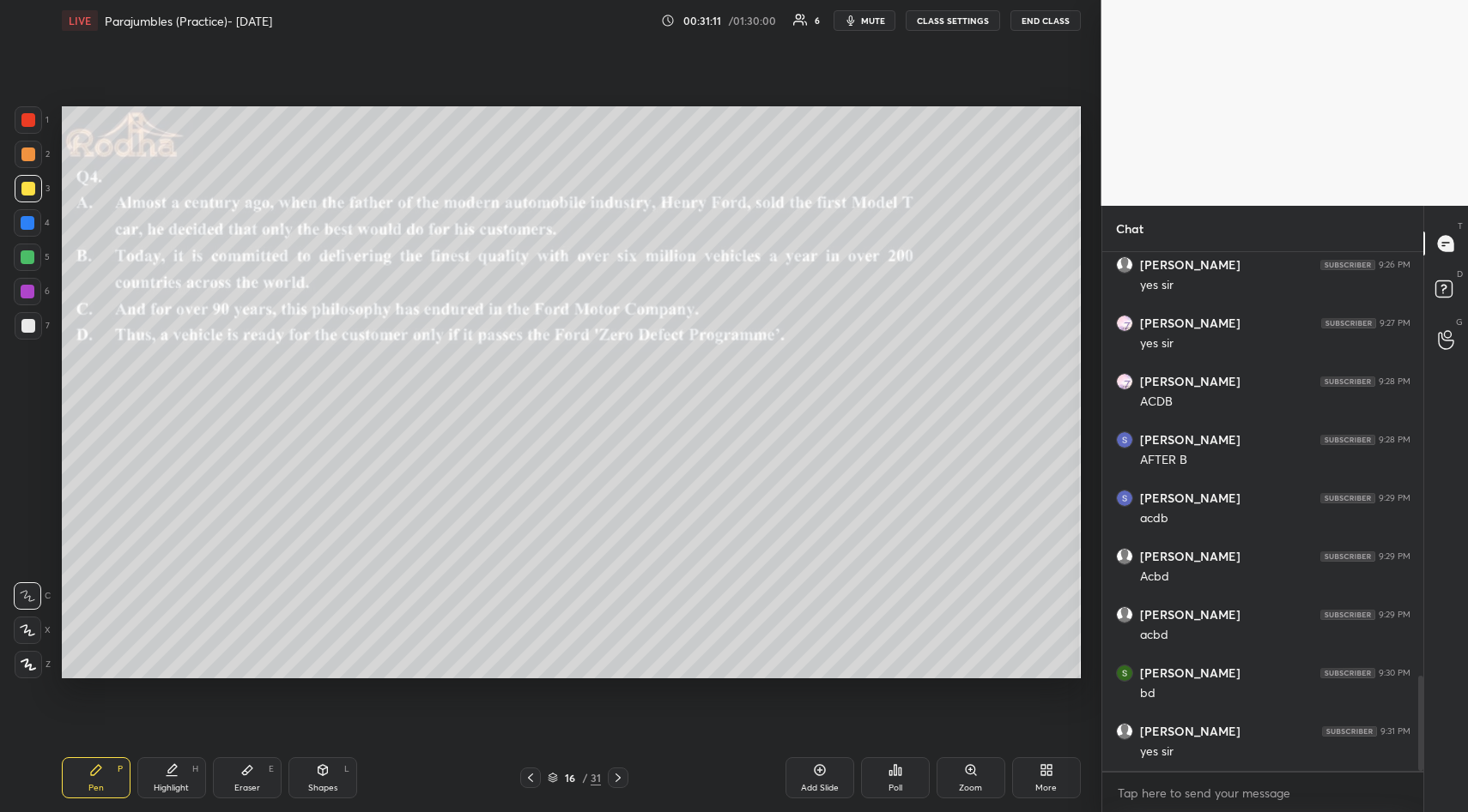
scroll to position [2312, 0]
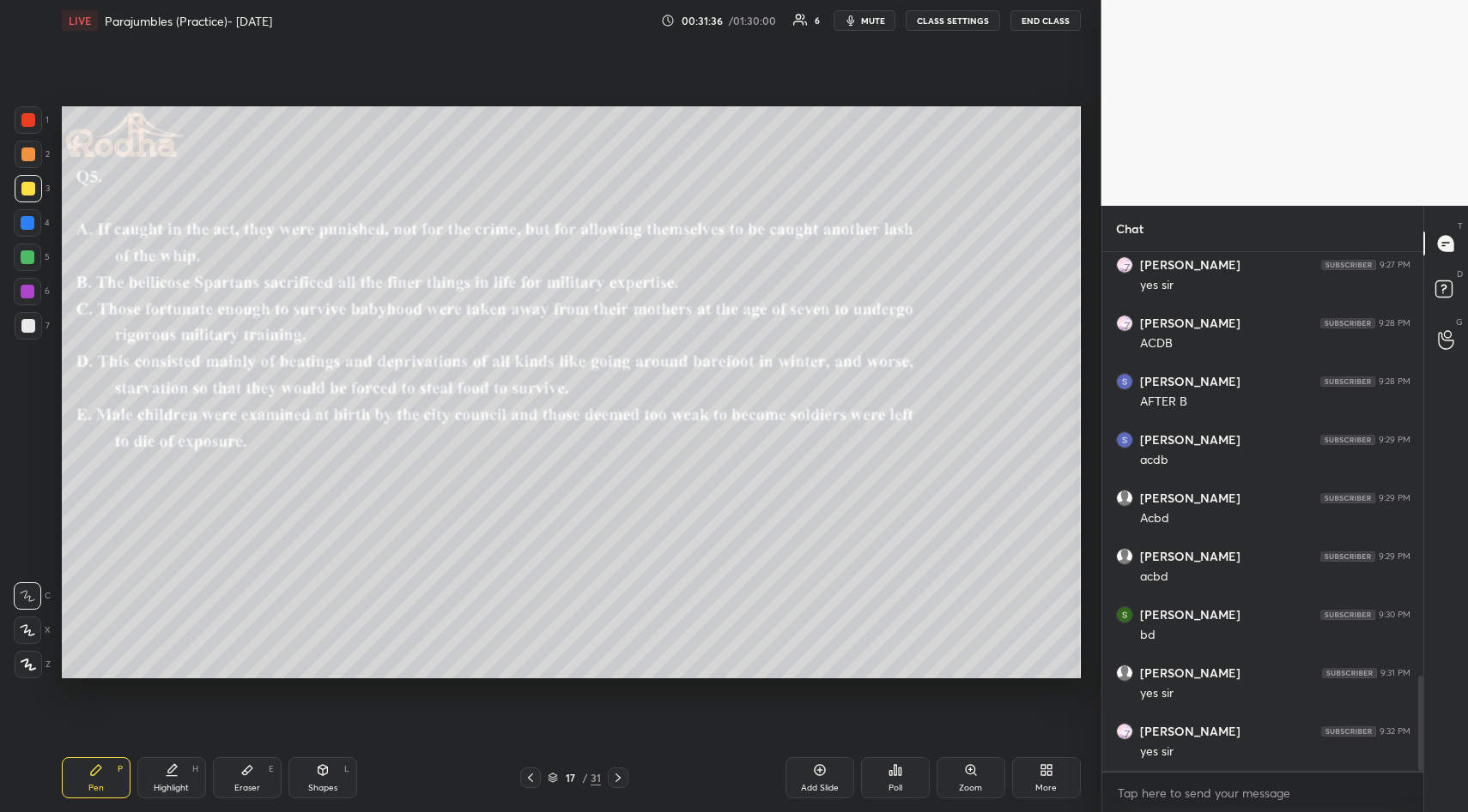
click at [891, 775] on icon at bounding box center [895, 770] width 13 height 13
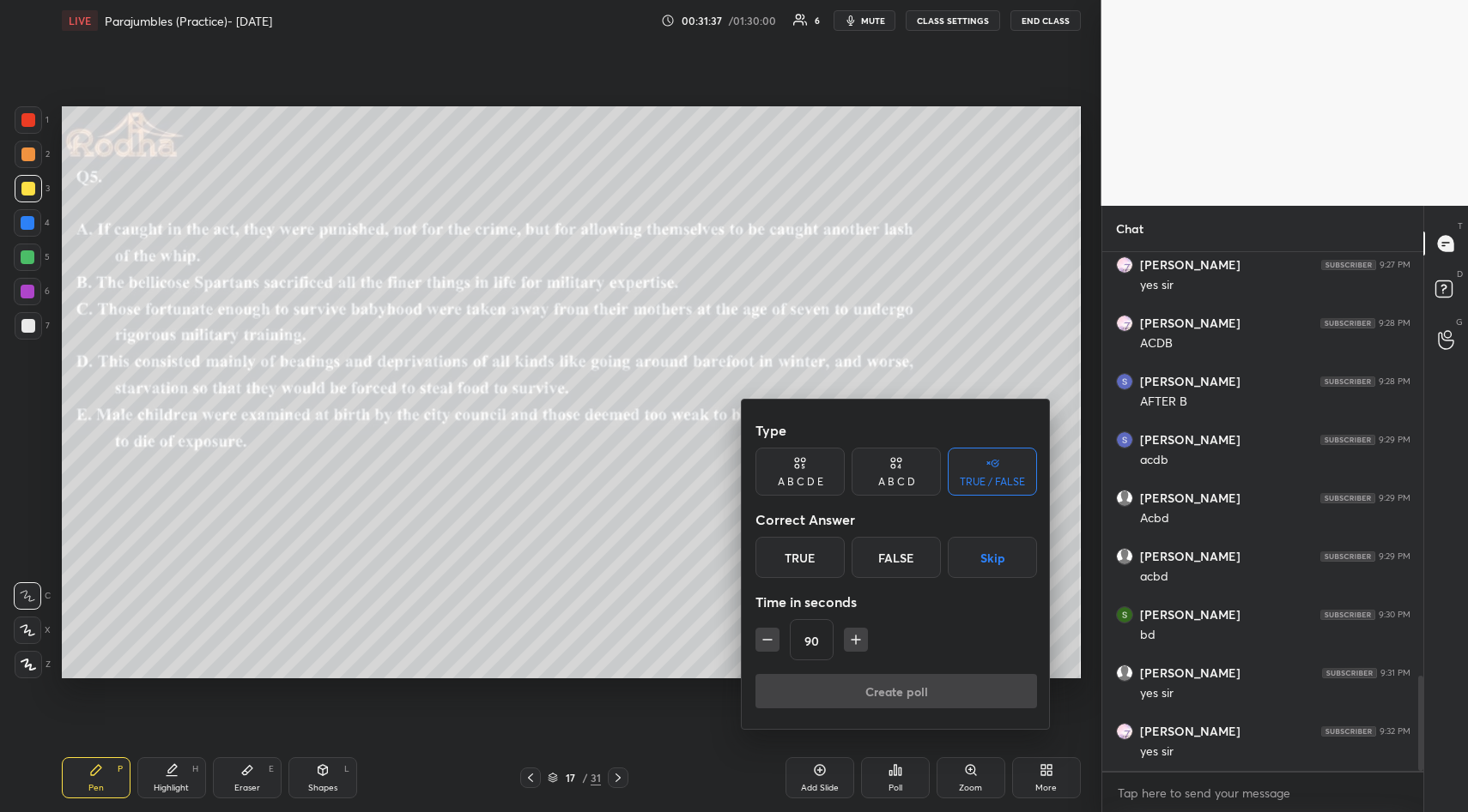
click at [853, 639] on icon "button" at bounding box center [856, 640] width 17 height 17
click at [866, 643] on icon "button" at bounding box center [863, 640] width 17 height 17
type input "120"
click at [983, 552] on button "Skip" at bounding box center [992, 557] width 90 height 41
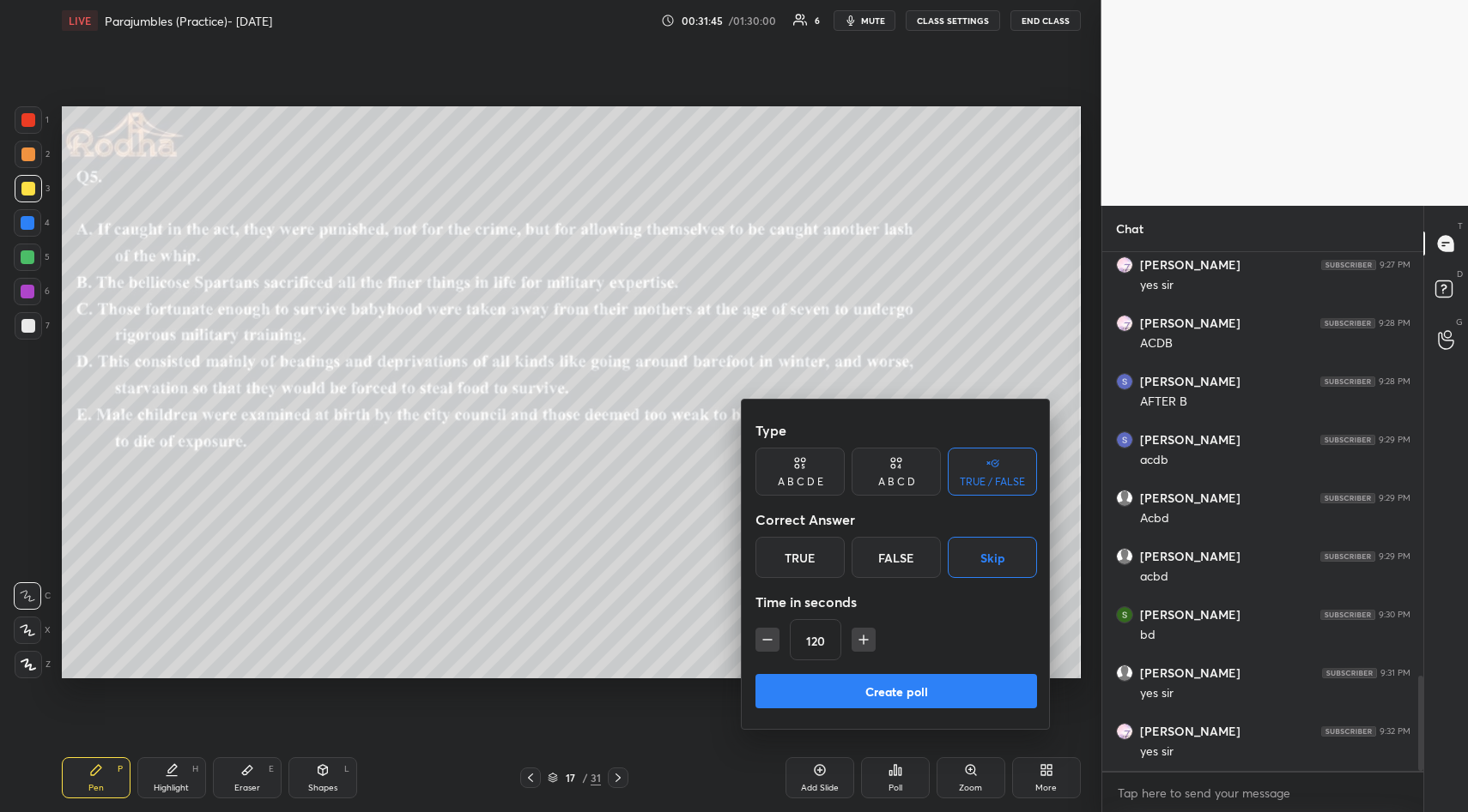
click at [902, 688] on button "Create poll" at bounding box center [896, 692] width 281 height 35
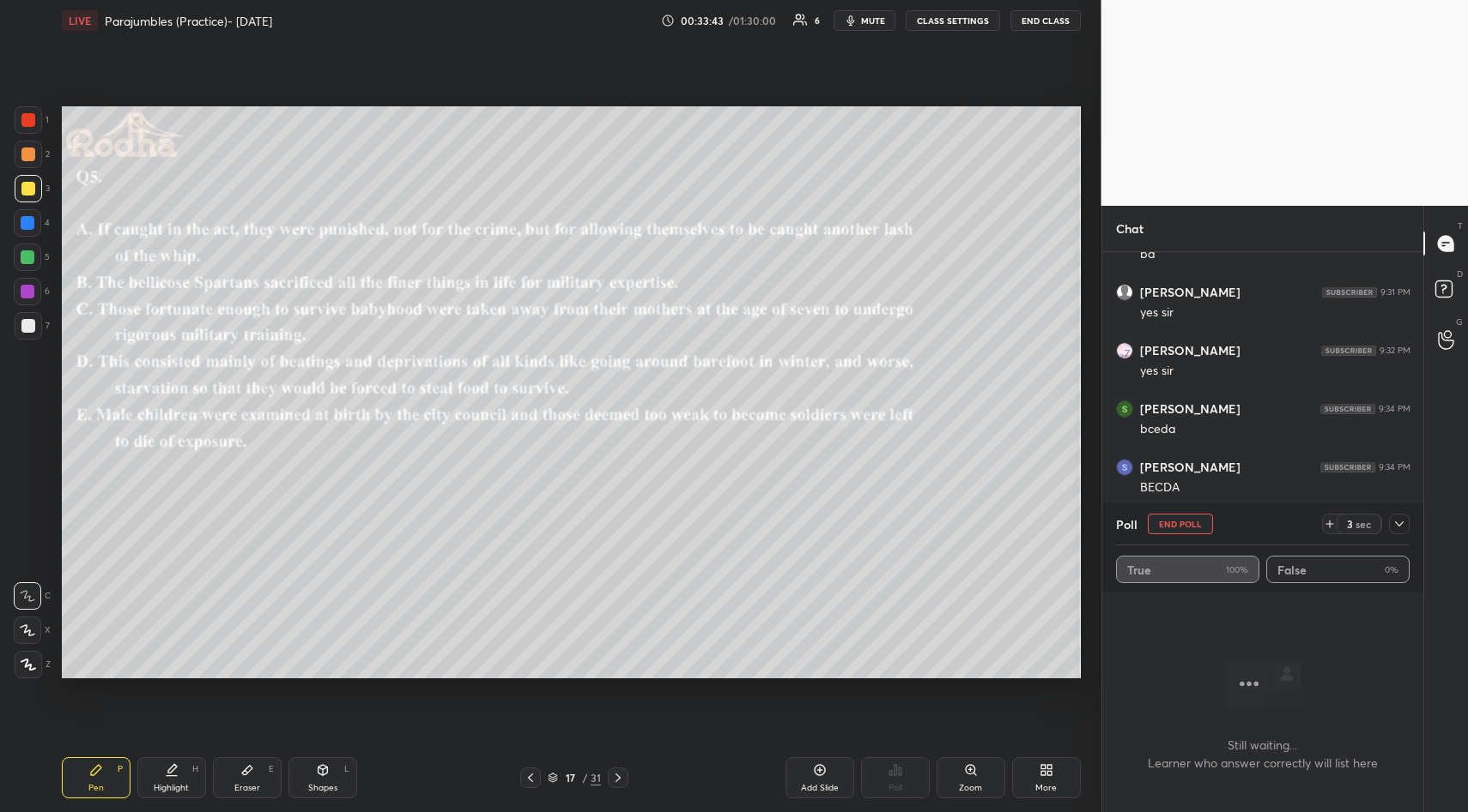
scroll to position [2579, 0]
click at [1403, 525] on icon at bounding box center [1399, 524] width 13 height 13
type textarea "x"
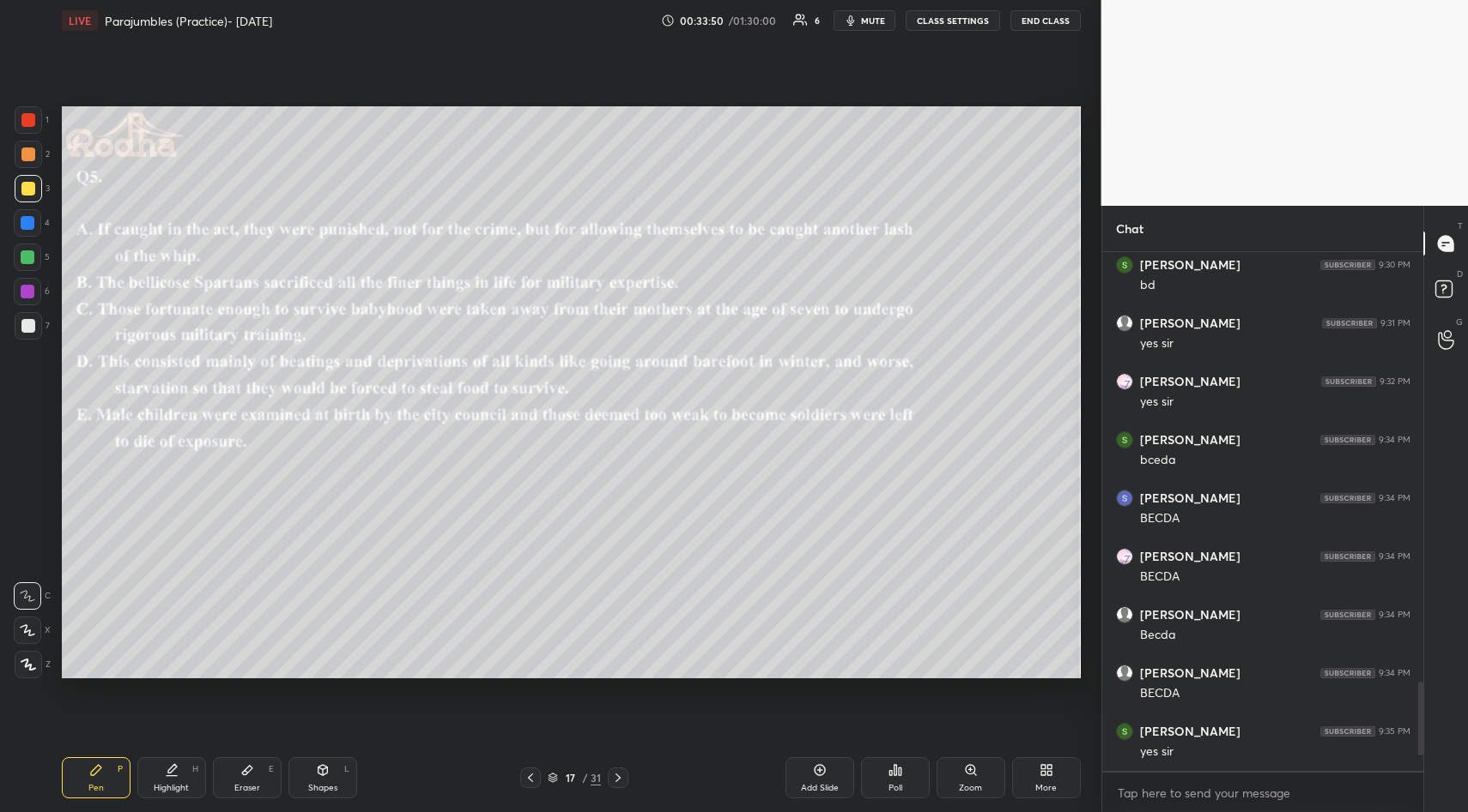
scroll to position [2012, 0]
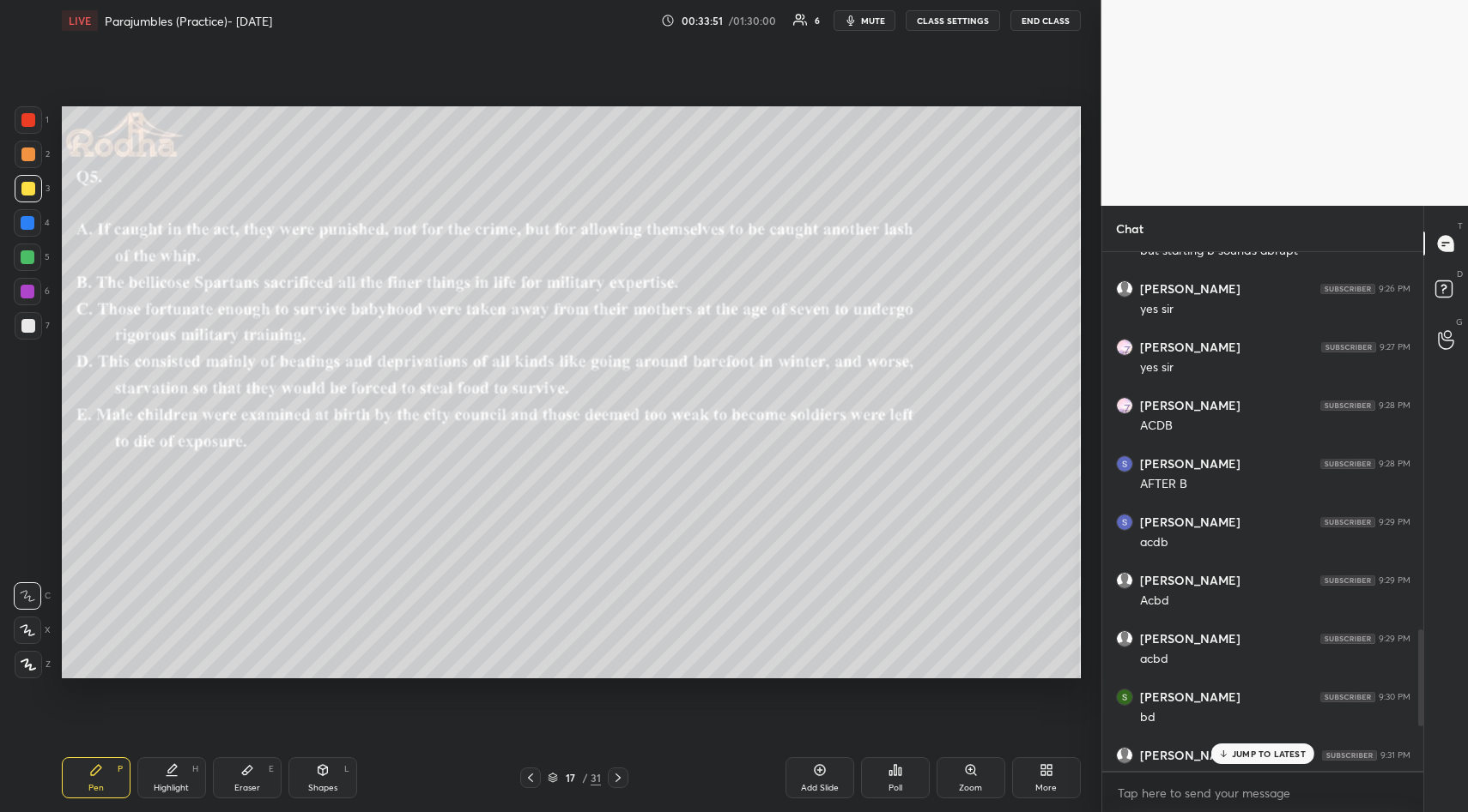
click at [1255, 754] on p "JUMP TO LATEST" at bounding box center [1268, 753] width 74 height 11
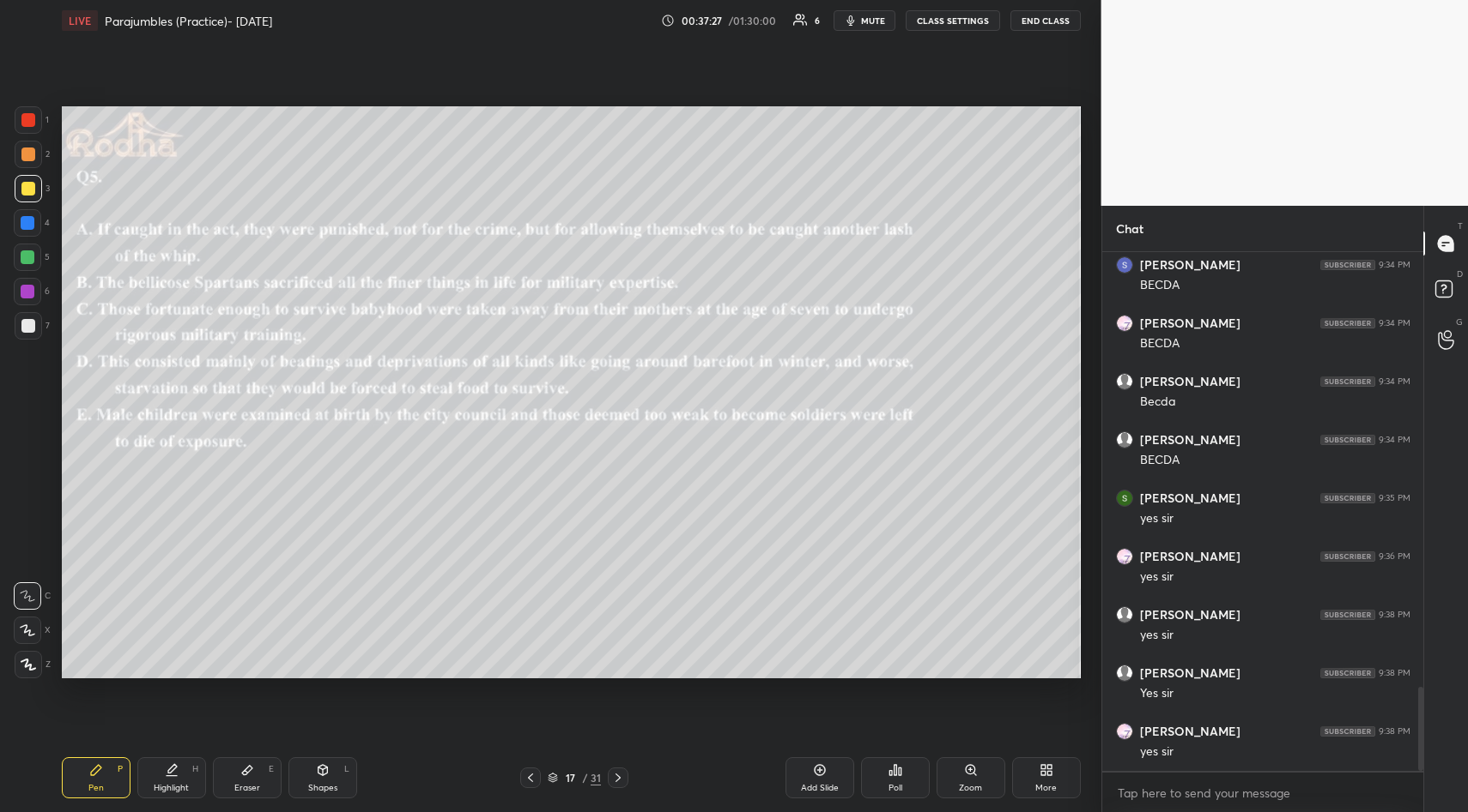
scroll to position [2735, 0]
click at [899, 772] on div "Poll" at bounding box center [894, 777] width 68 height 41
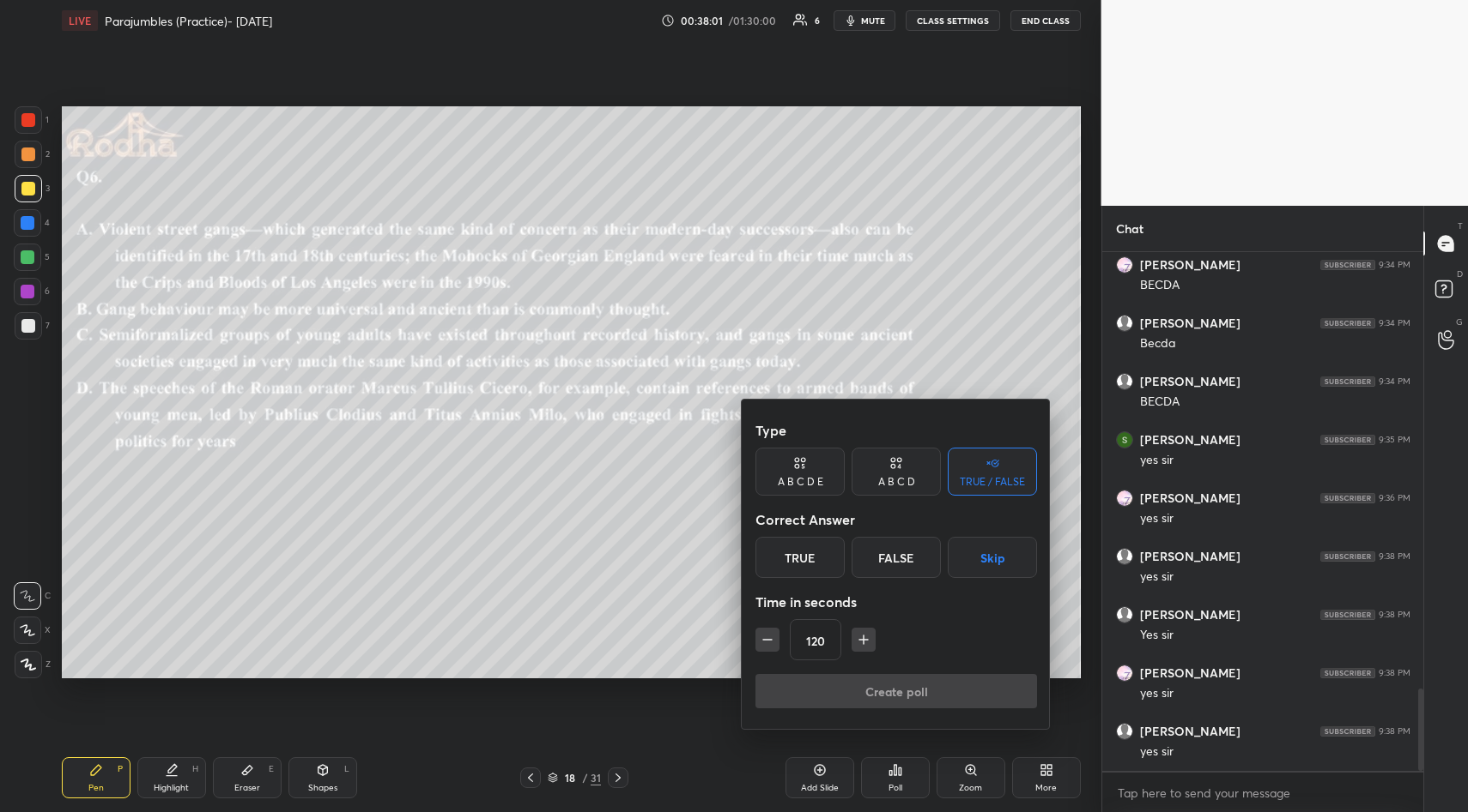
click at [766, 640] on icon "button" at bounding box center [767, 640] width 17 height 17
type input "105"
click at [992, 569] on button "Skip" at bounding box center [992, 557] width 90 height 41
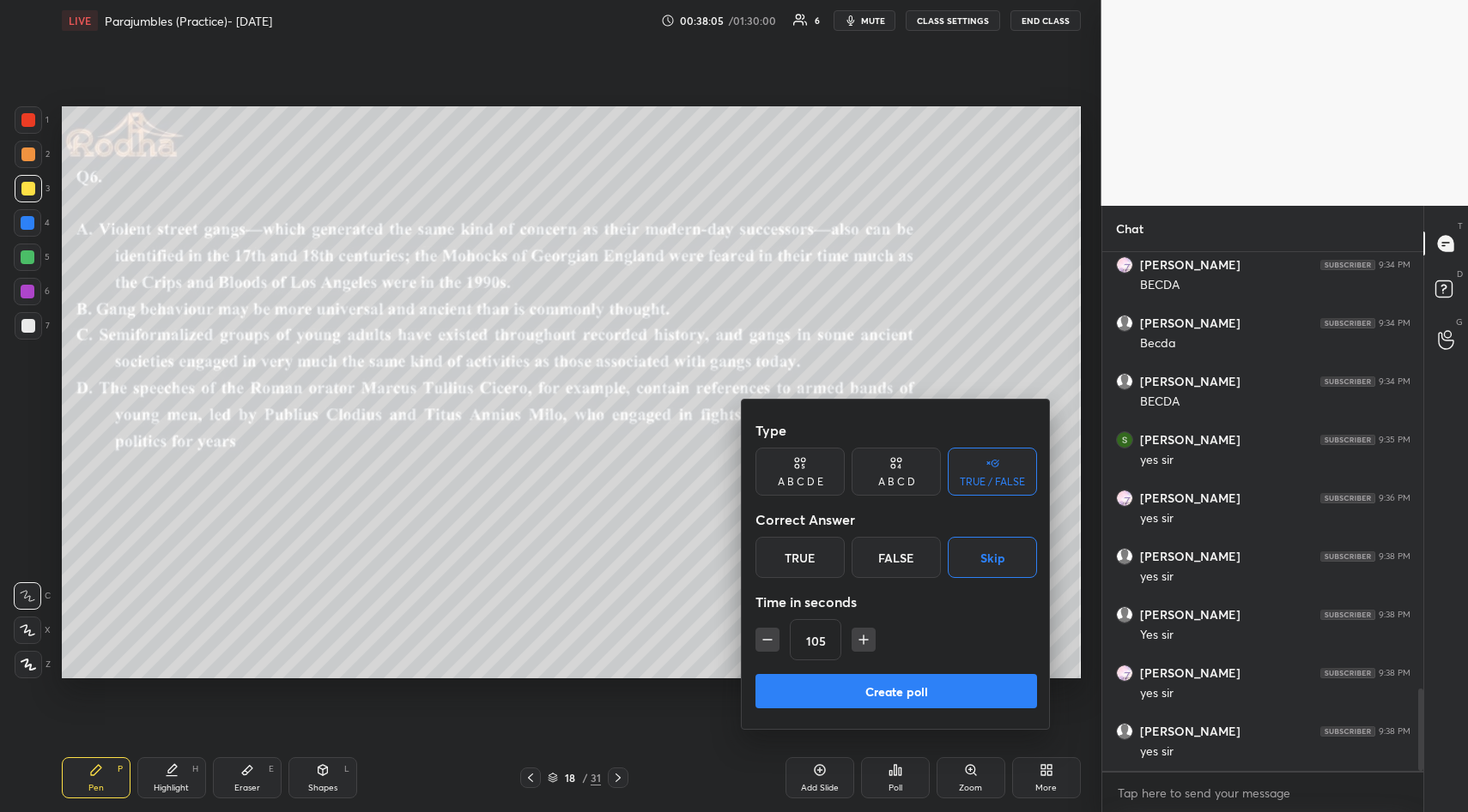
drag, startPoint x: 920, startPoint y: 683, endPoint x: 892, endPoint y: 678, distance: 28.4
click at [911, 679] on button "Create poll" at bounding box center [896, 692] width 281 height 35
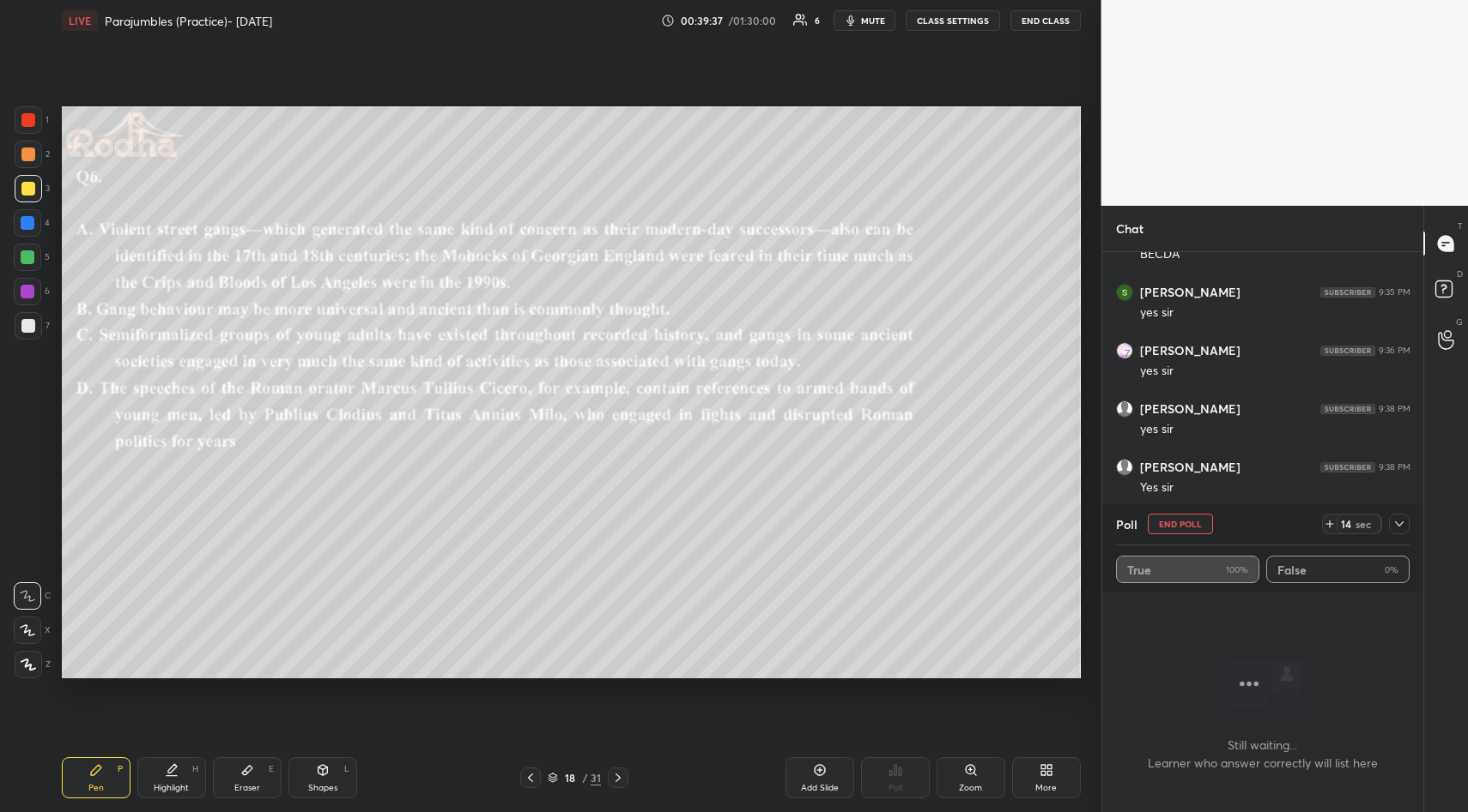
scroll to position [2787, 0]
click at [1404, 528] on icon at bounding box center [1399, 524] width 13 height 13
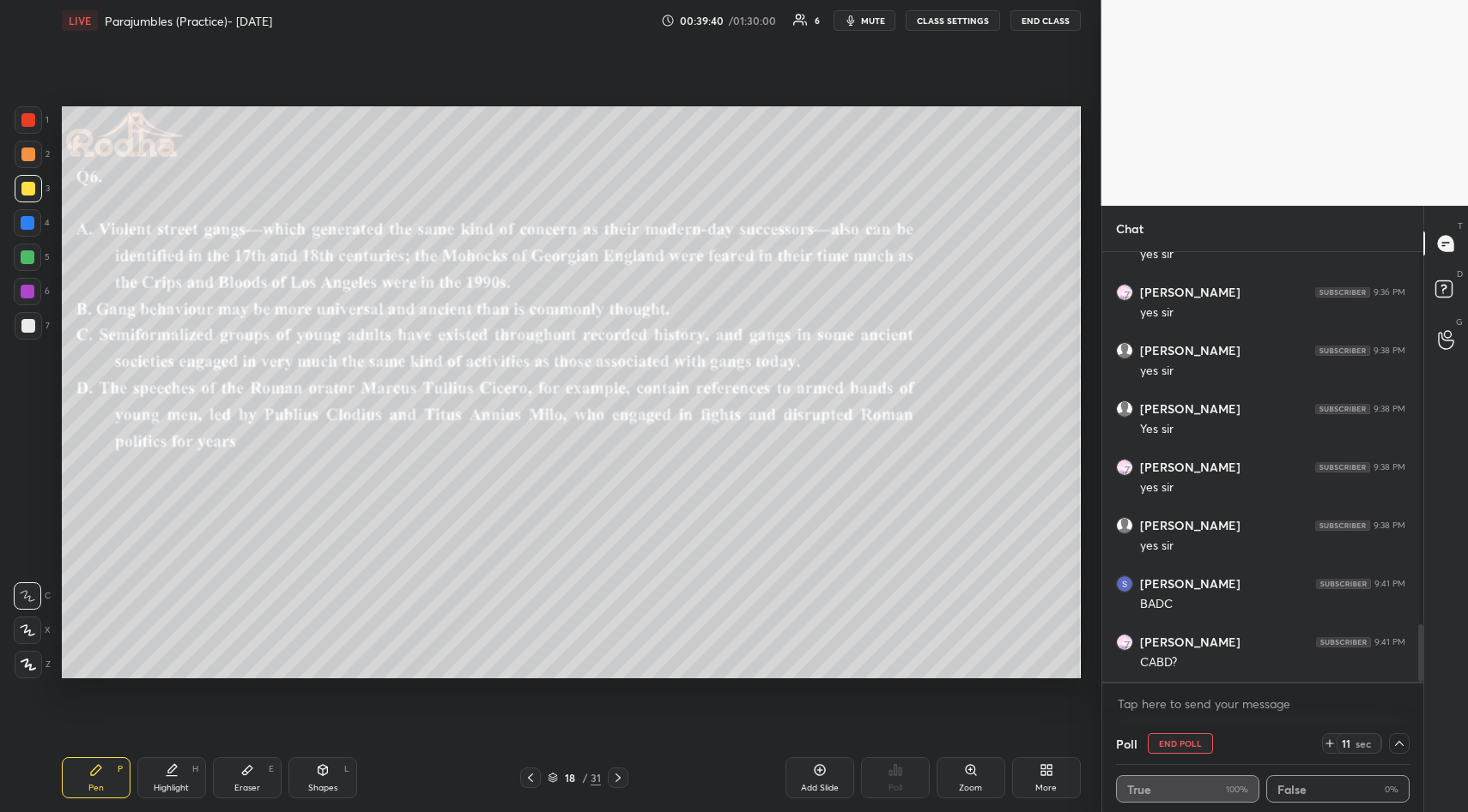
scroll to position [2448, 0]
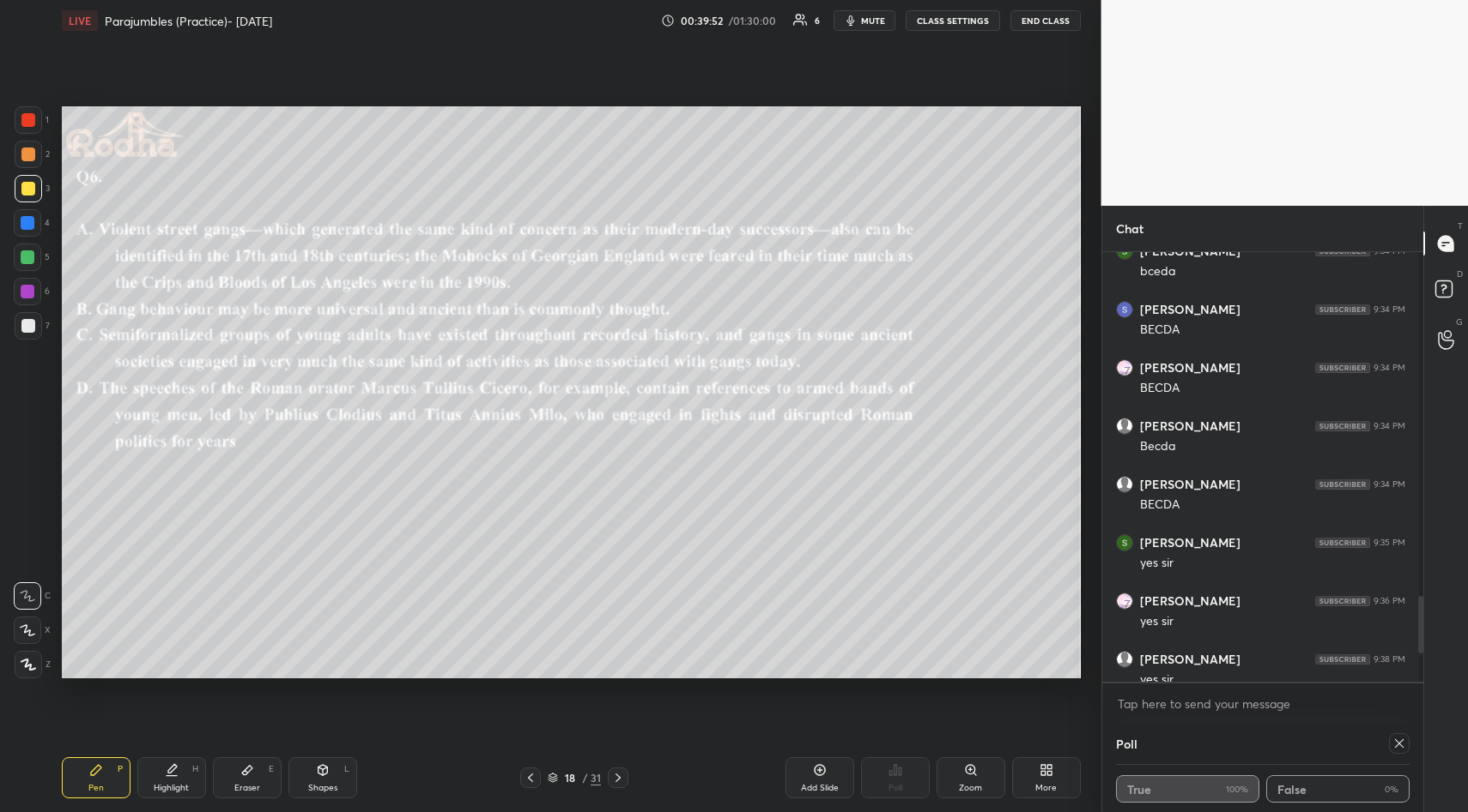
click at [1395, 740] on icon at bounding box center [1399, 744] width 9 height 9
type textarea "x"
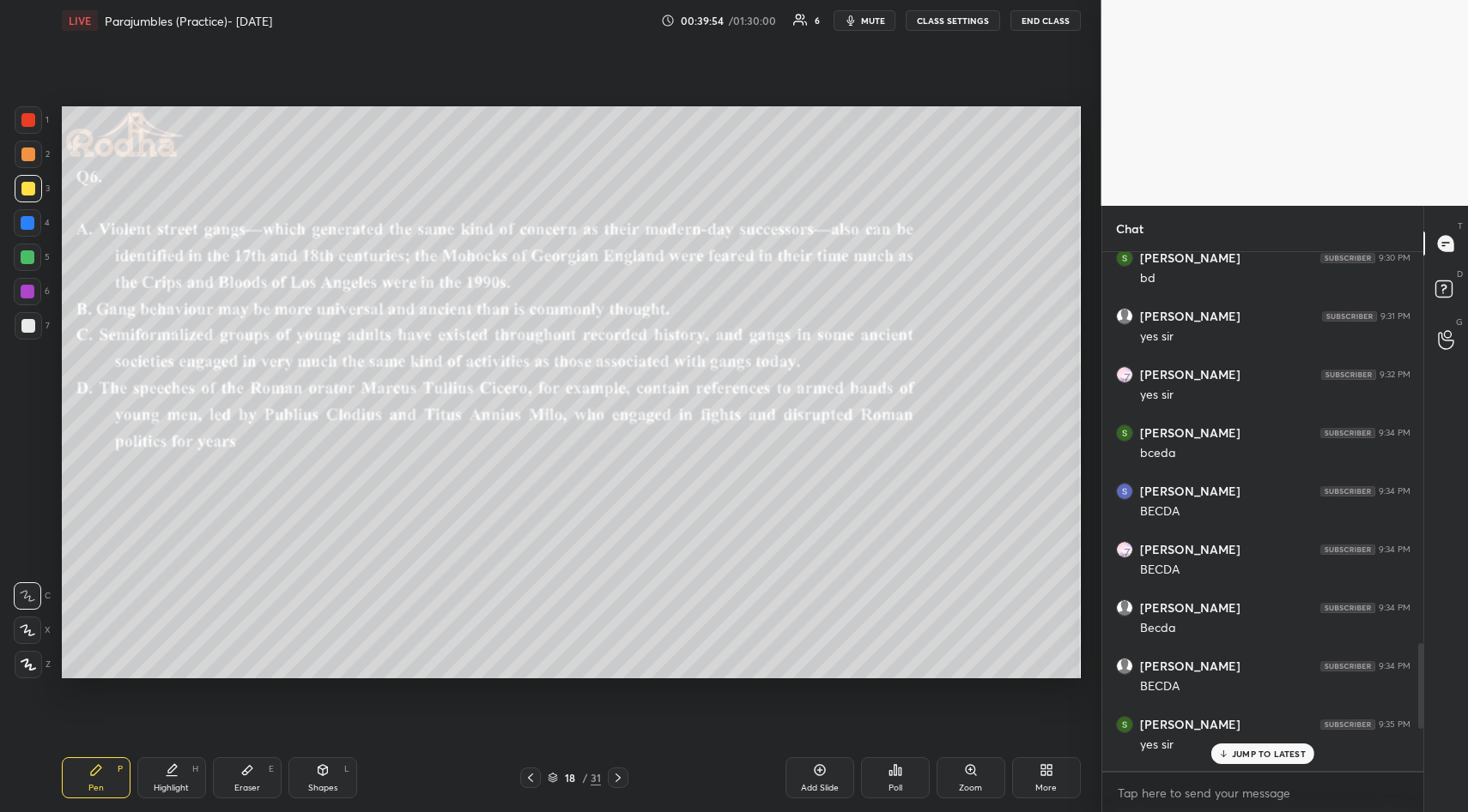
click at [1274, 754] on p "JUMP TO LATEST" at bounding box center [1268, 753] width 74 height 11
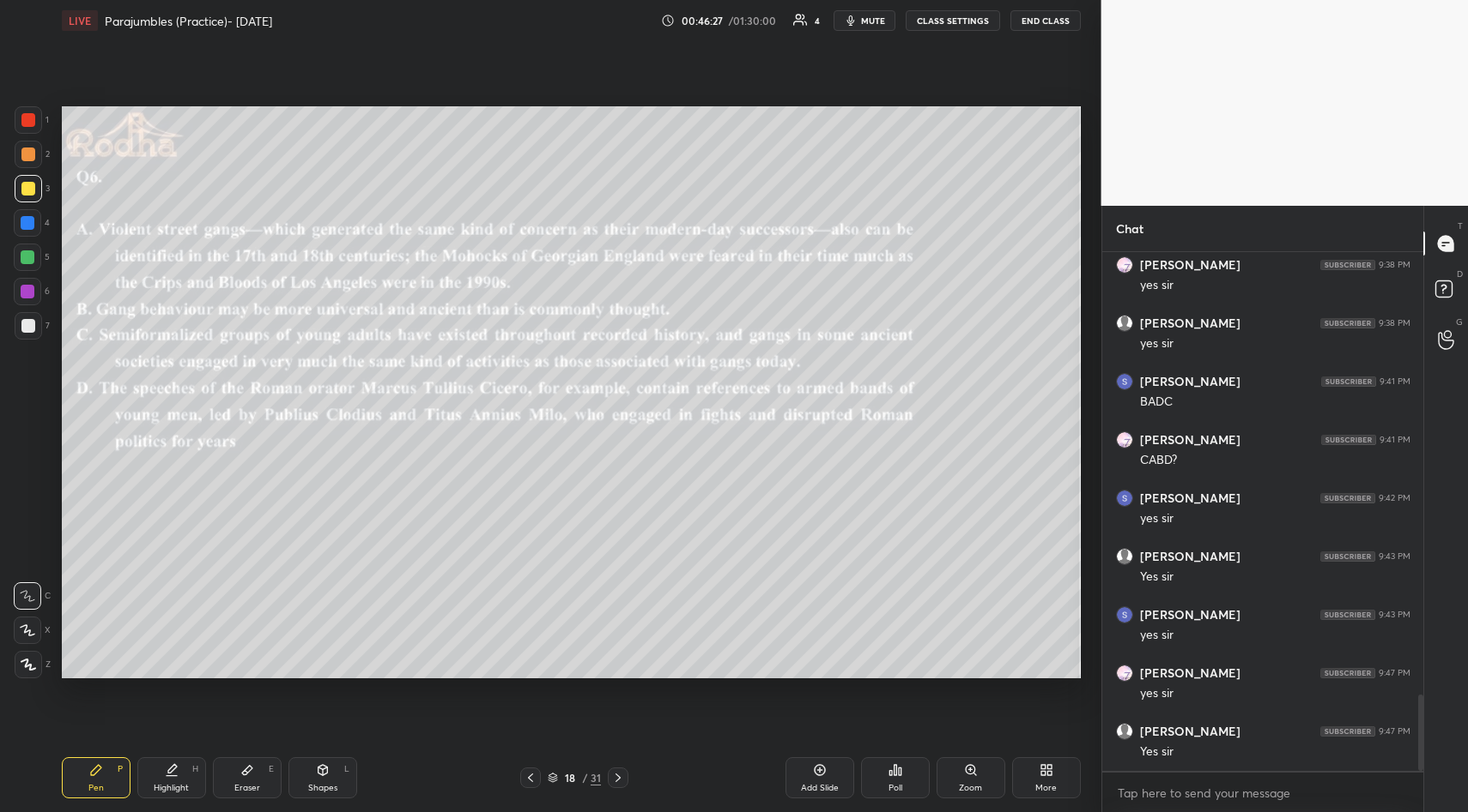
scroll to position [3063, 0]
click at [884, 774] on div "Poll" at bounding box center [894, 777] width 68 height 41
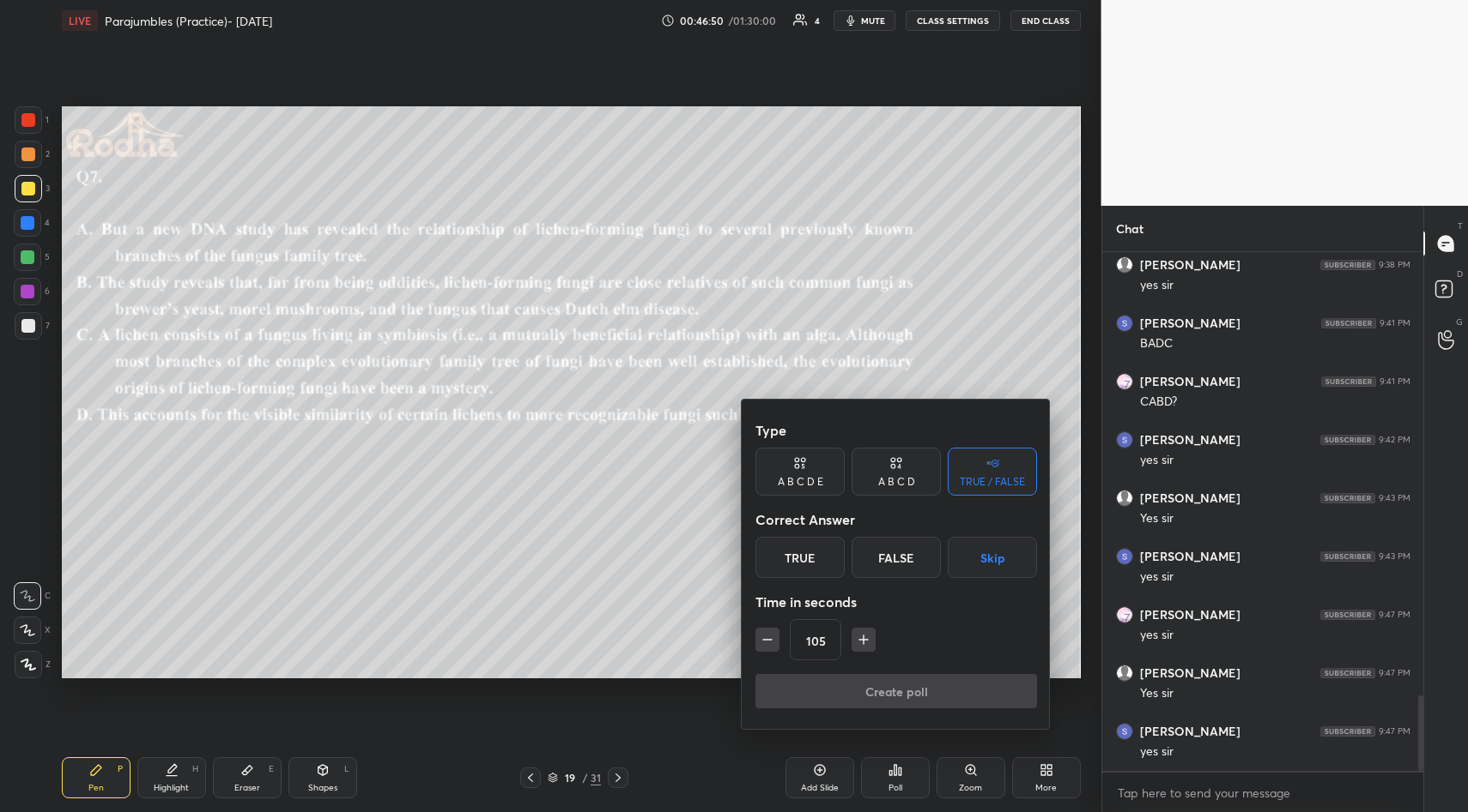
click at [866, 645] on icon "button" at bounding box center [863, 640] width 17 height 17
type input "135"
click at [998, 557] on button "Skip" at bounding box center [992, 557] width 90 height 41
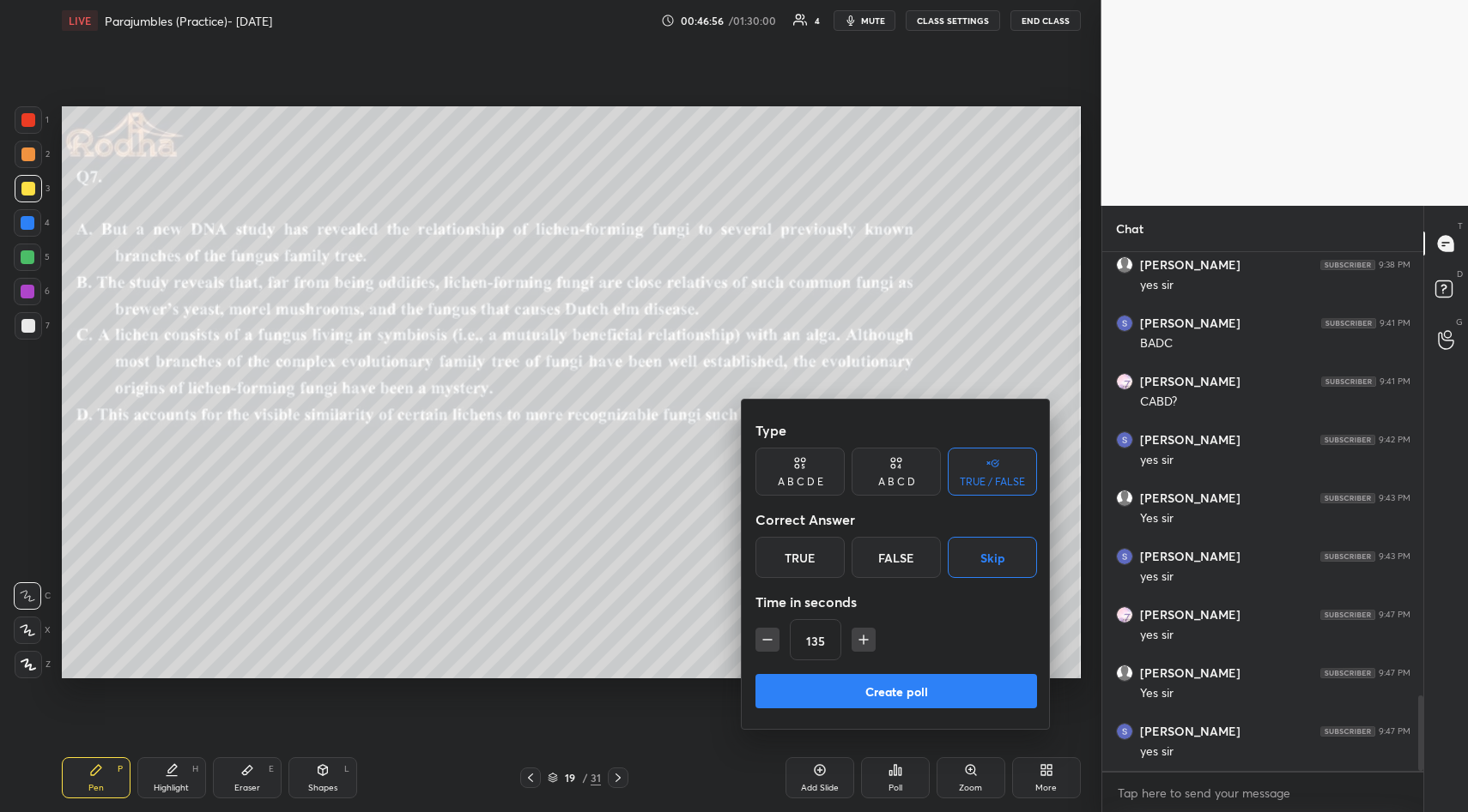
click at [935, 686] on button "Create poll" at bounding box center [896, 692] width 281 height 35
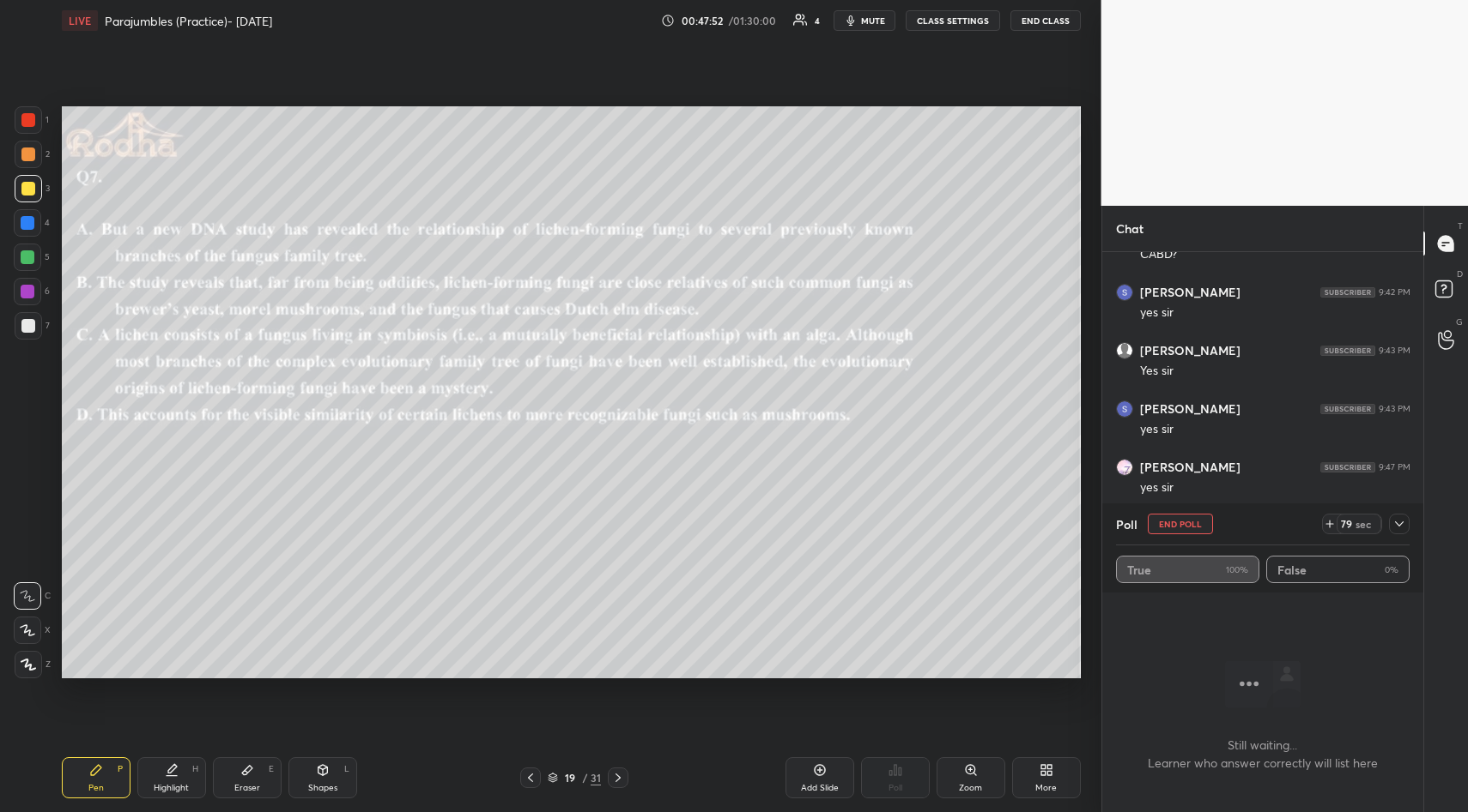
scroll to position [3130, 0]
click at [1404, 526] on icon at bounding box center [1399, 524] width 13 height 13
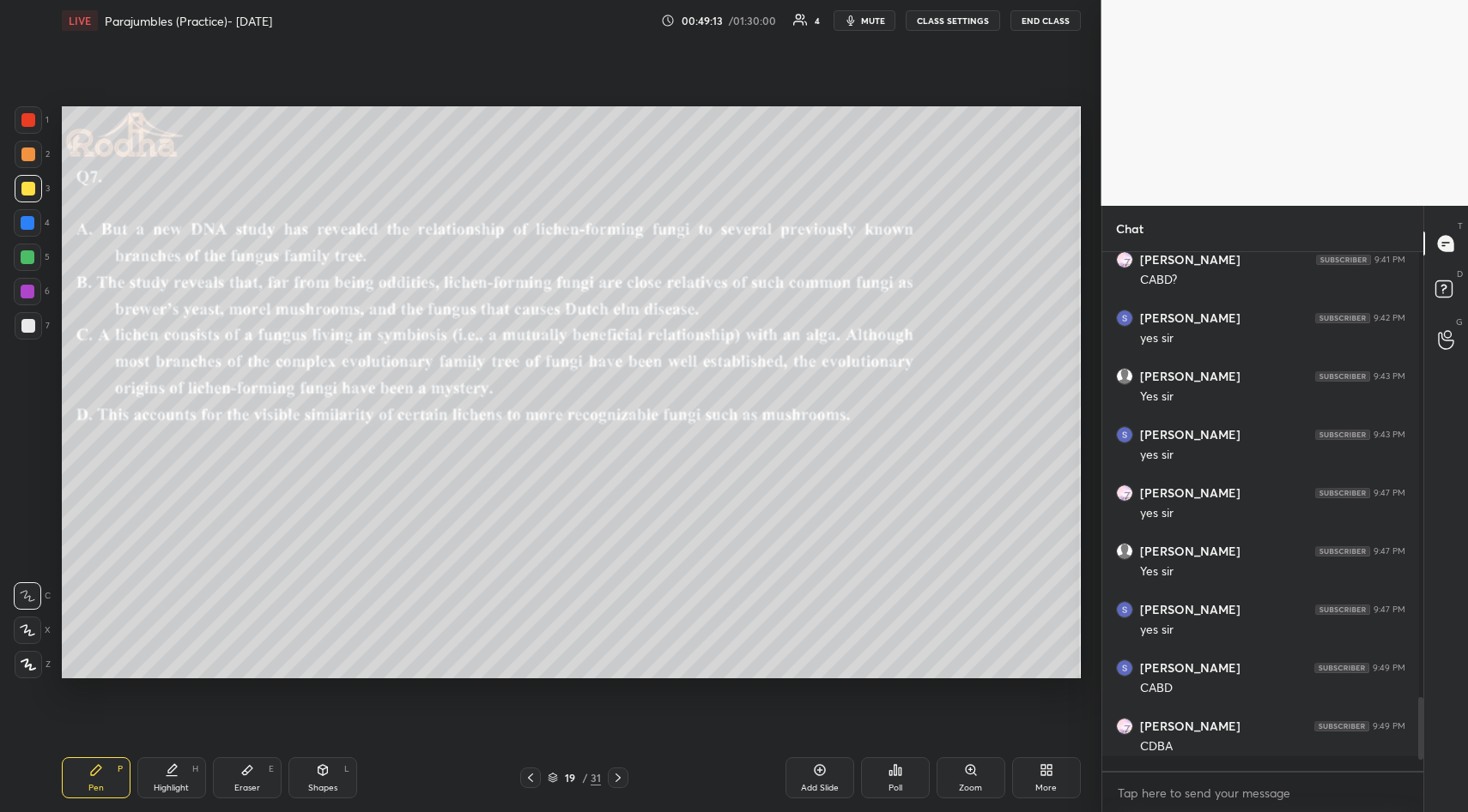
scroll to position [3041, 0]
click at [1279, 757] on p "JUMP TO LATEST" at bounding box center [1268, 753] width 74 height 11
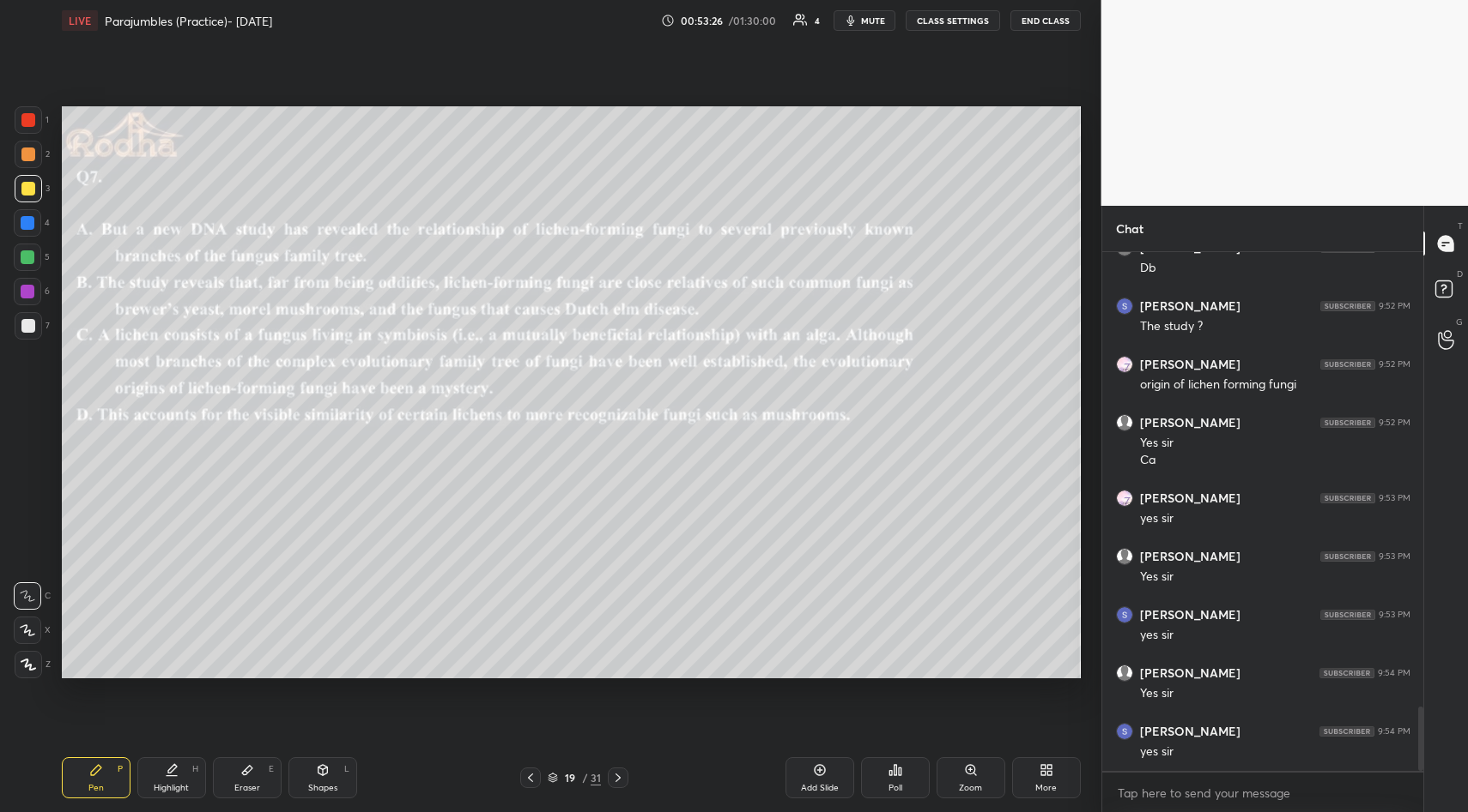
scroll to position [3715, 0]
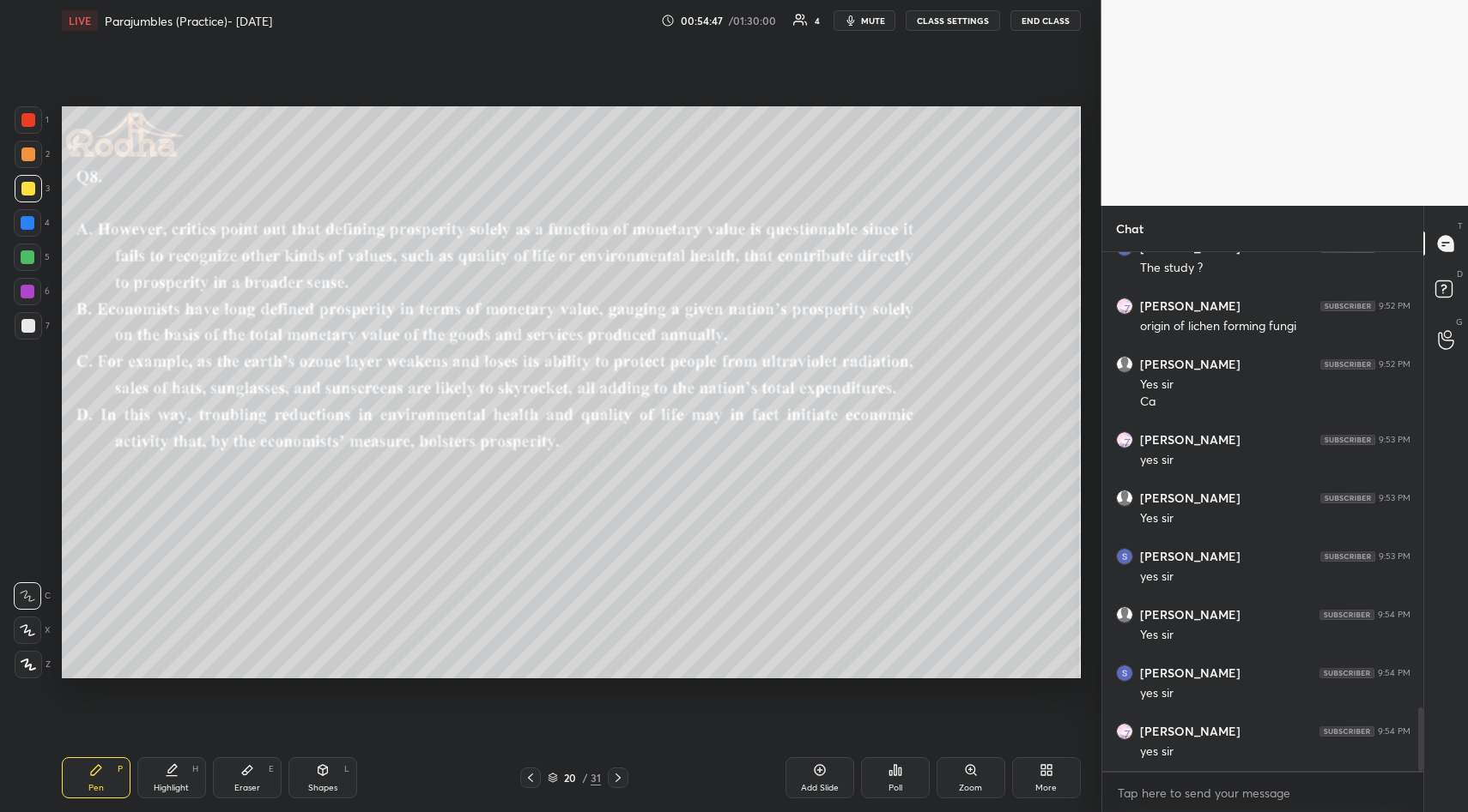
click at [891, 779] on div "Poll" at bounding box center [894, 777] width 68 height 41
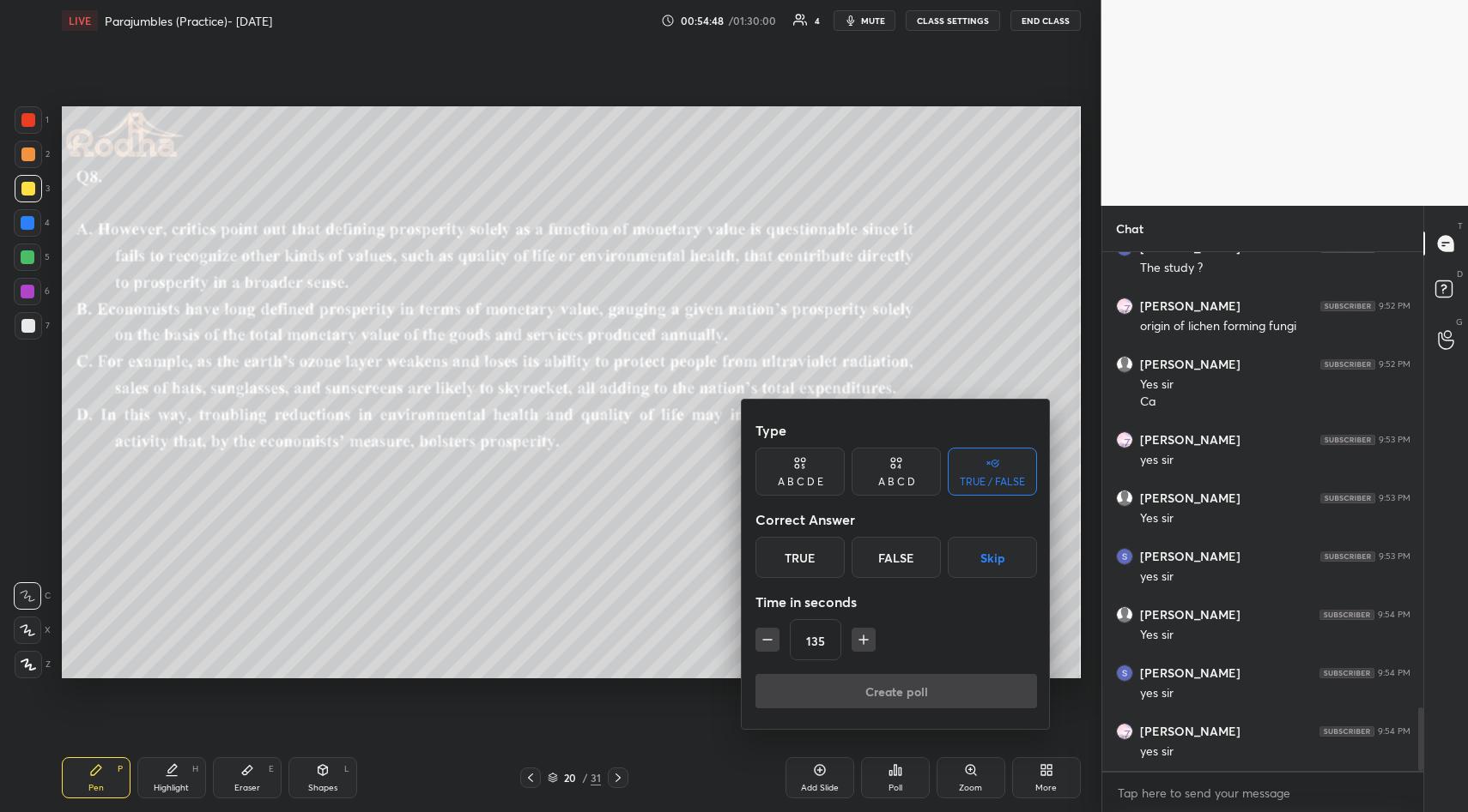
drag, startPoint x: 993, startPoint y: 558, endPoint x: 957, endPoint y: 652, distance: 100.7
click at [993, 565] on button "Skip" at bounding box center [992, 557] width 90 height 41
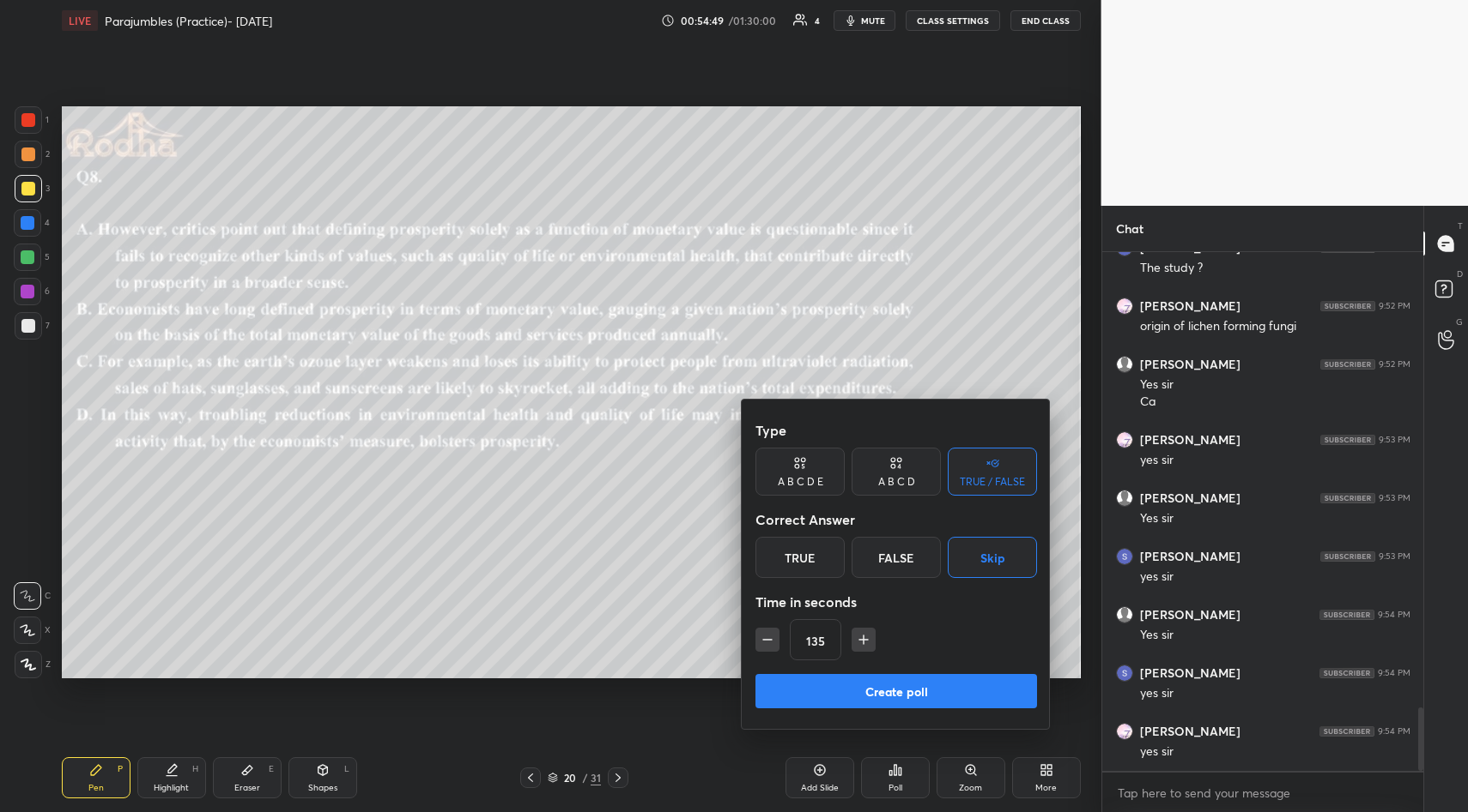
click at [916, 685] on button "Create poll" at bounding box center [896, 692] width 281 height 35
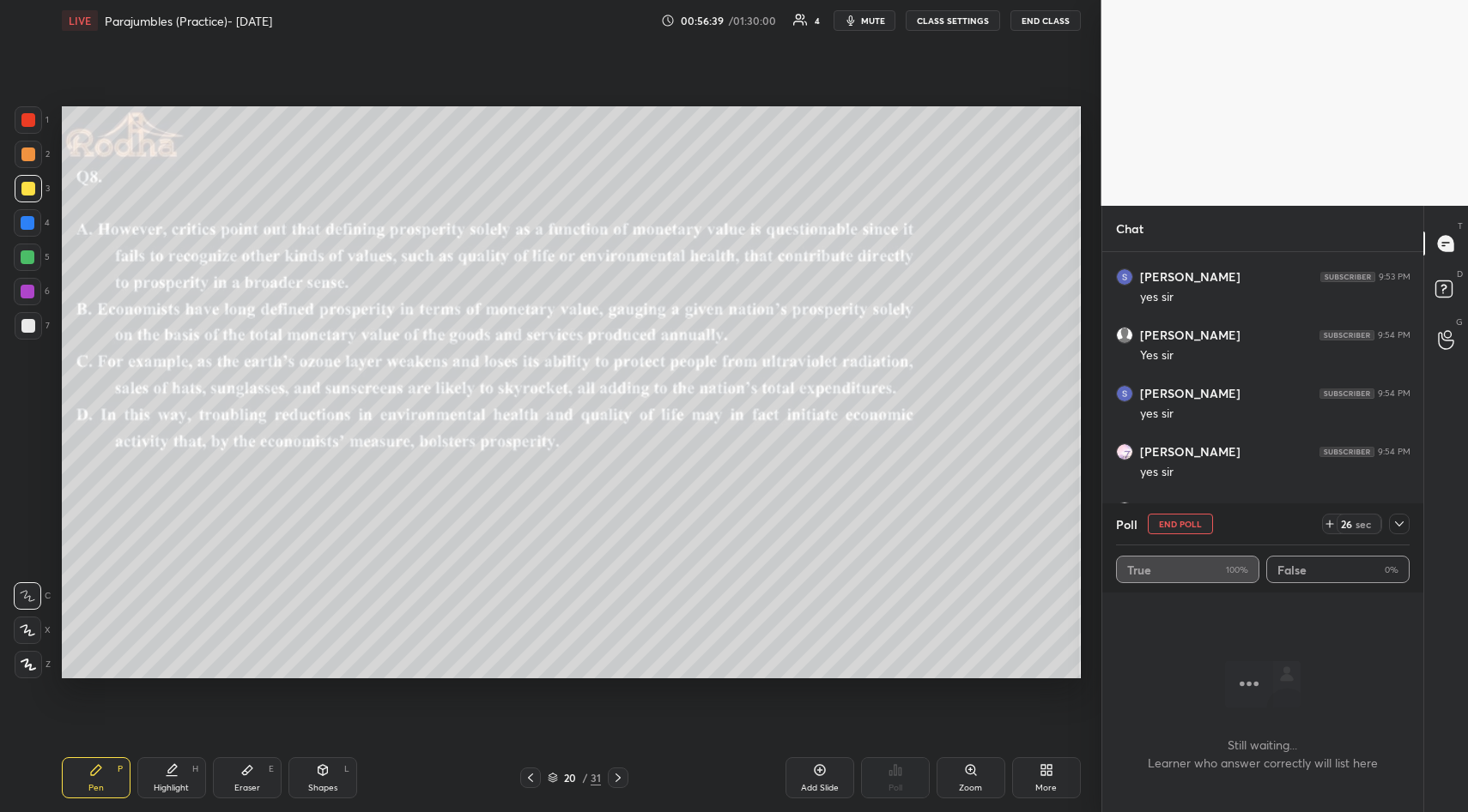
scroll to position [3837, 0]
click at [1399, 527] on icon at bounding box center [1399, 524] width 13 height 13
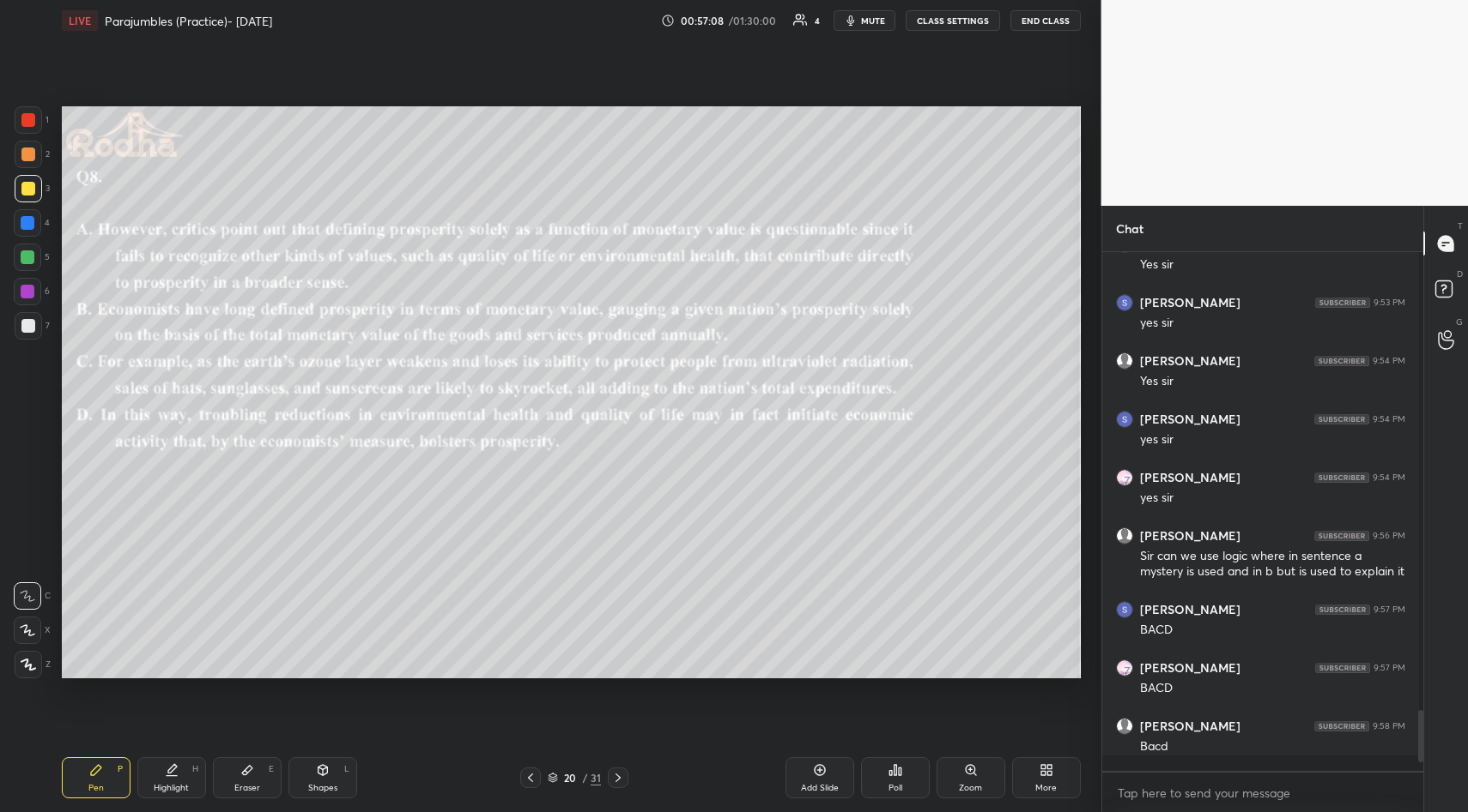
scroll to position [3747, 0]
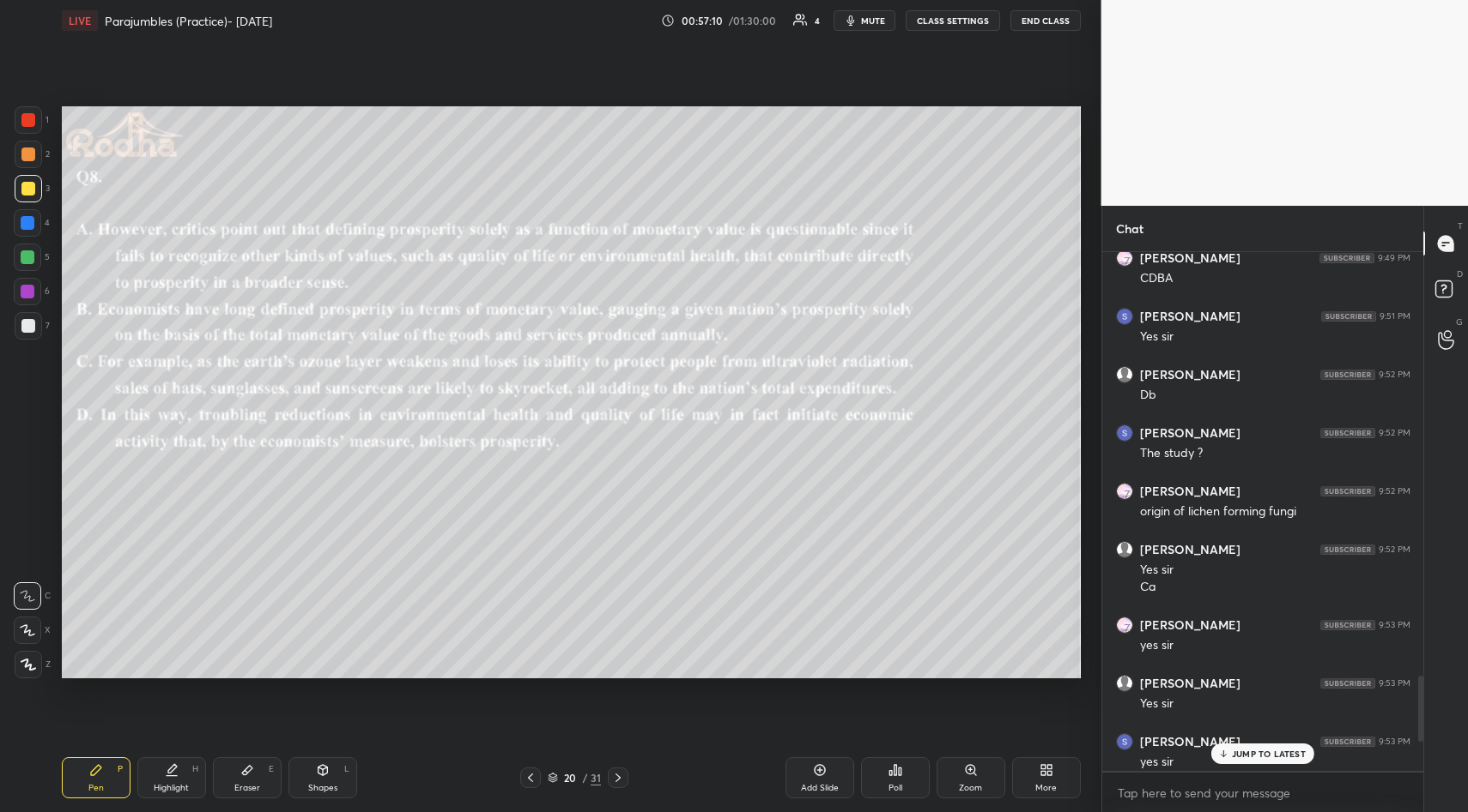
click at [1234, 749] on p "JUMP TO LATEST" at bounding box center [1268, 753] width 74 height 11
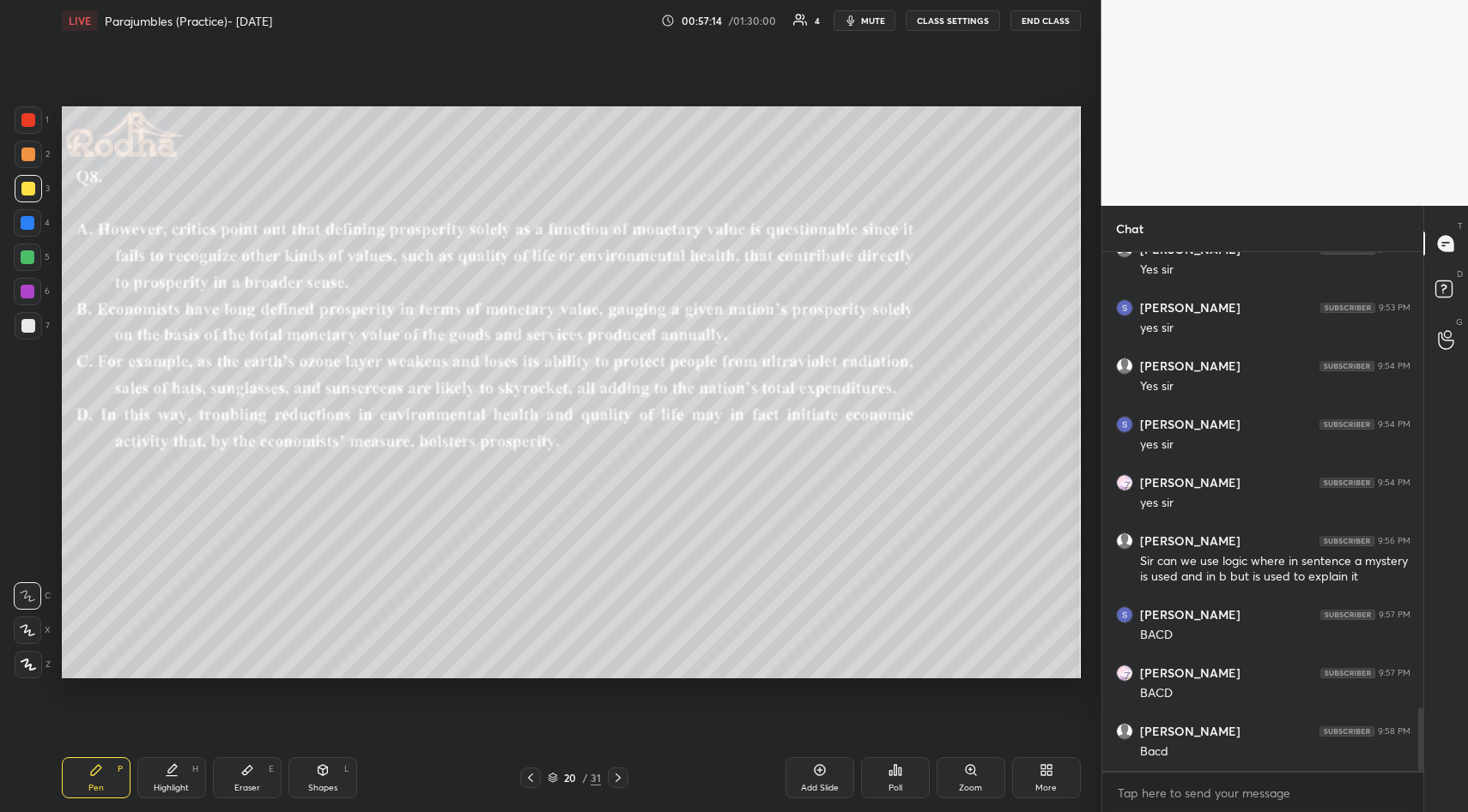
scroll to position [3749, 0]
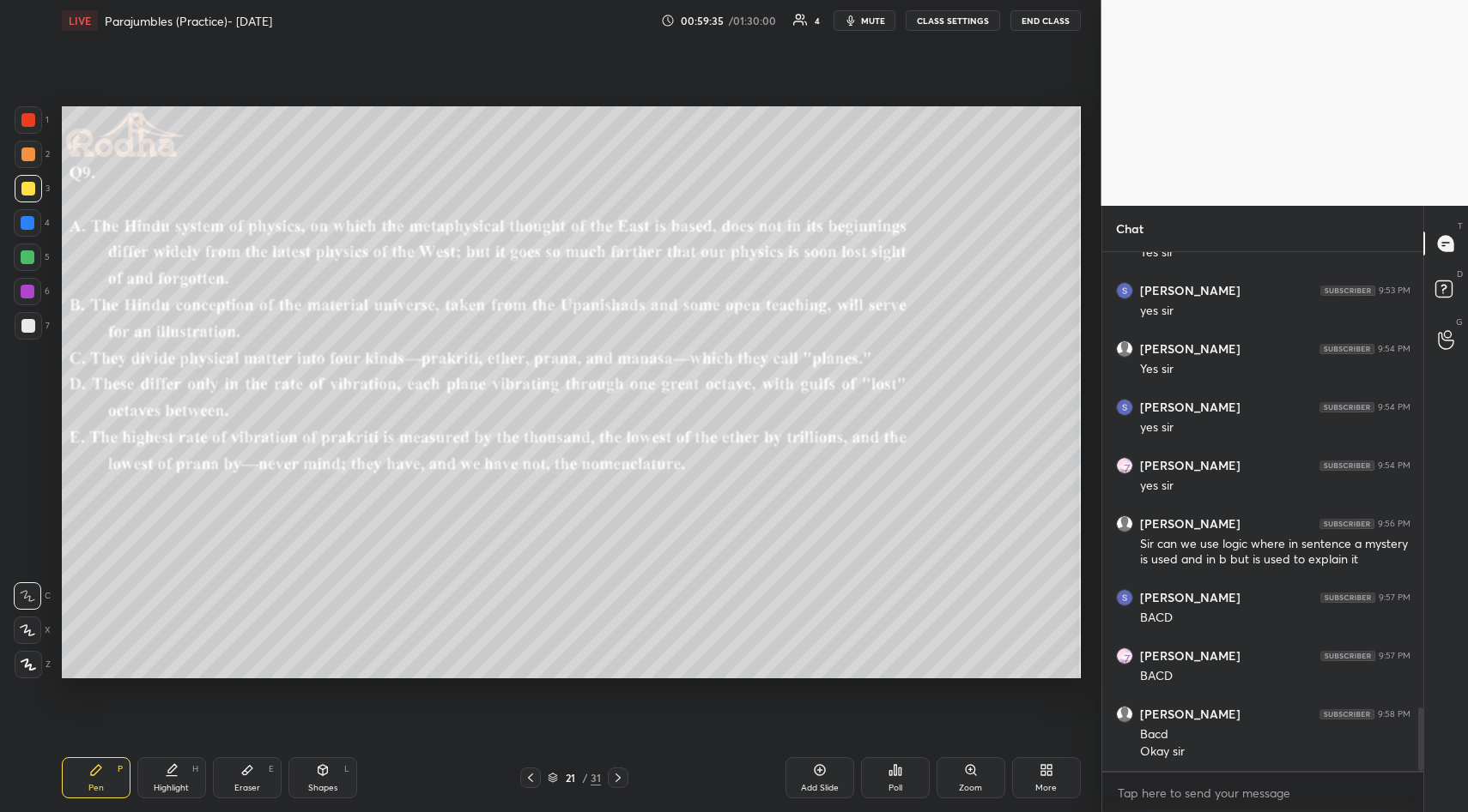
click at [891, 778] on div "Poll" at bounding box center [894, 777] width 68 height 41
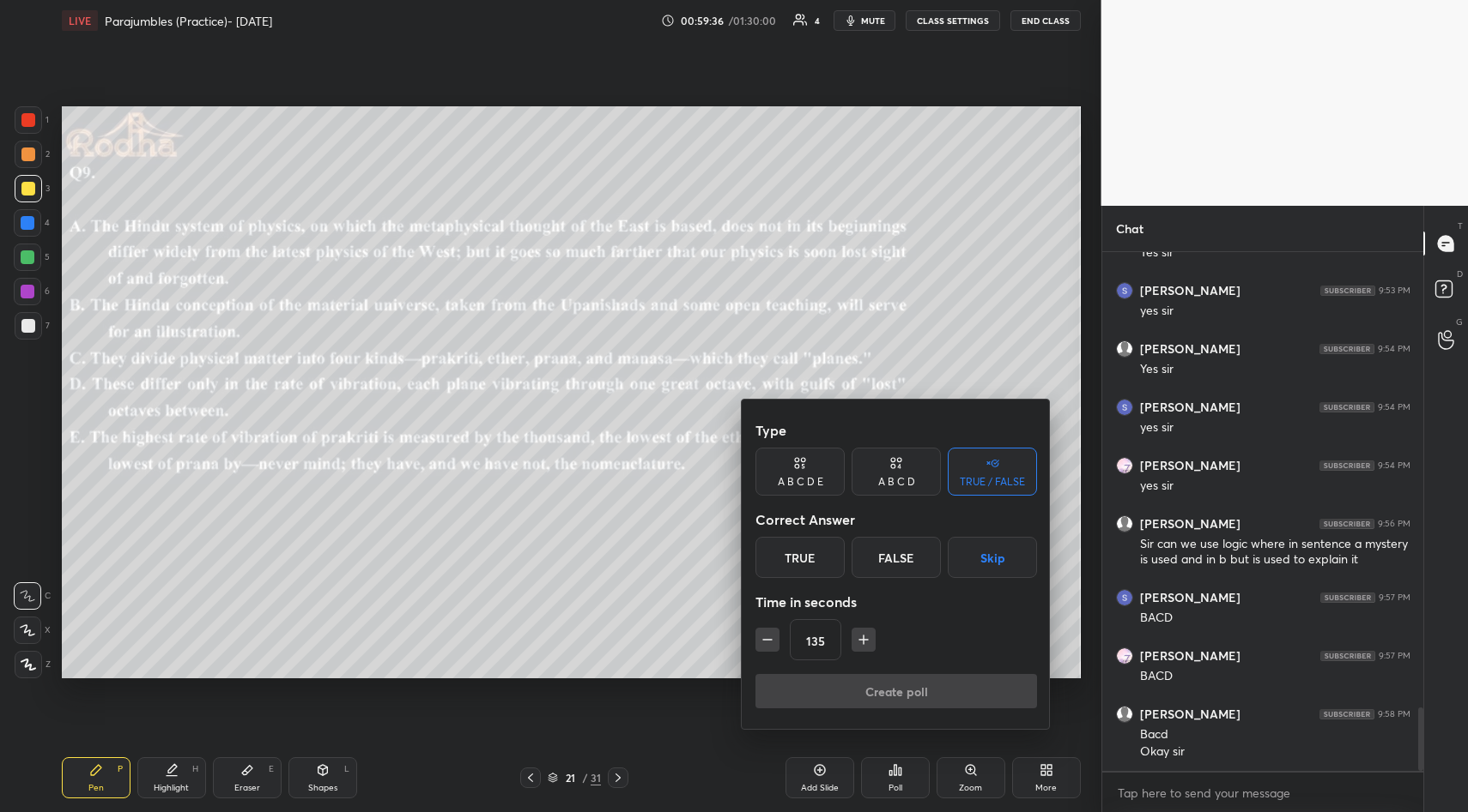
click at [989, 563] on button "Skip" at bounding box center [992, 557] width 90 height 41
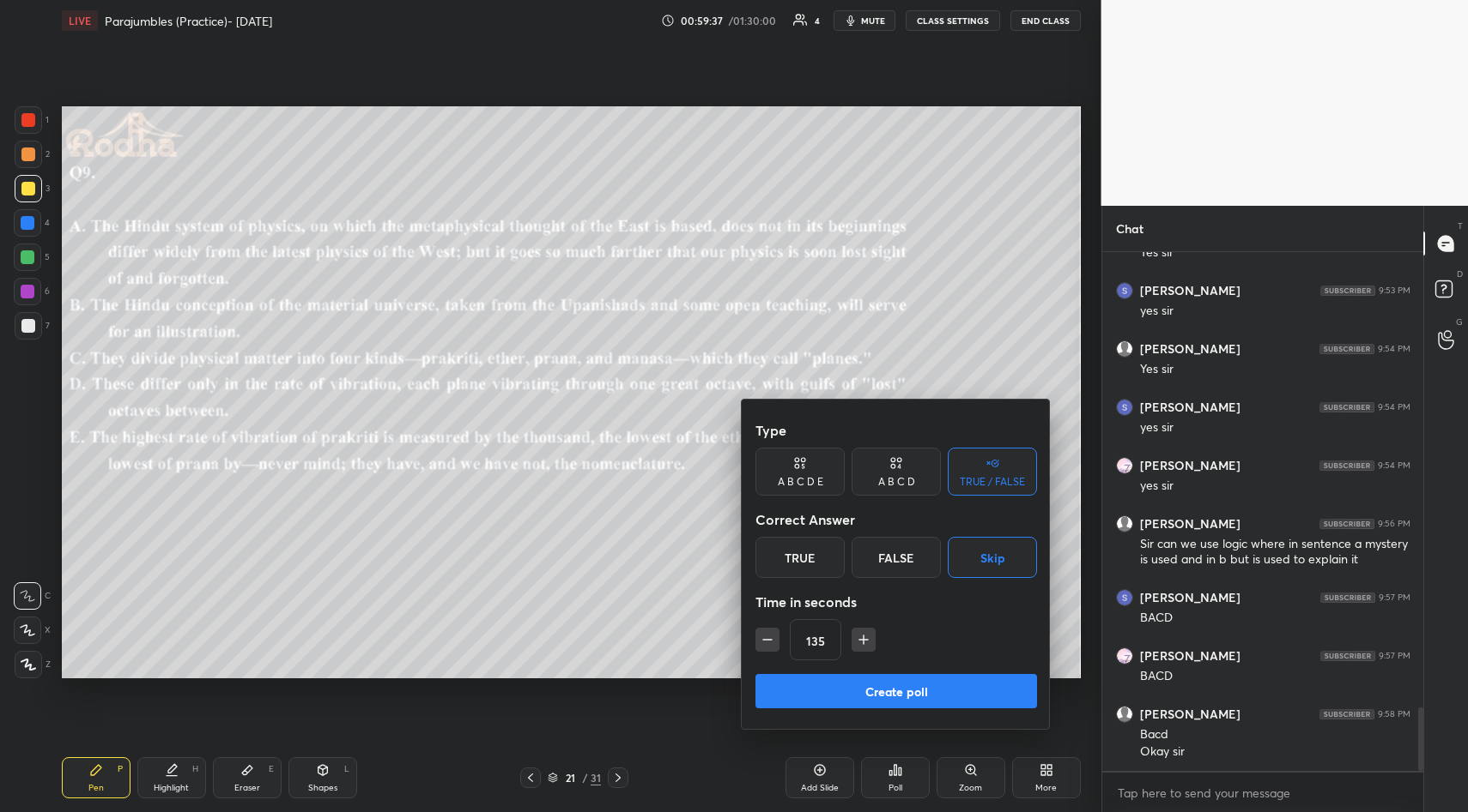
click at [900, 688] on button "Create poll" at bounding box center [896, 692] width 281 height 35
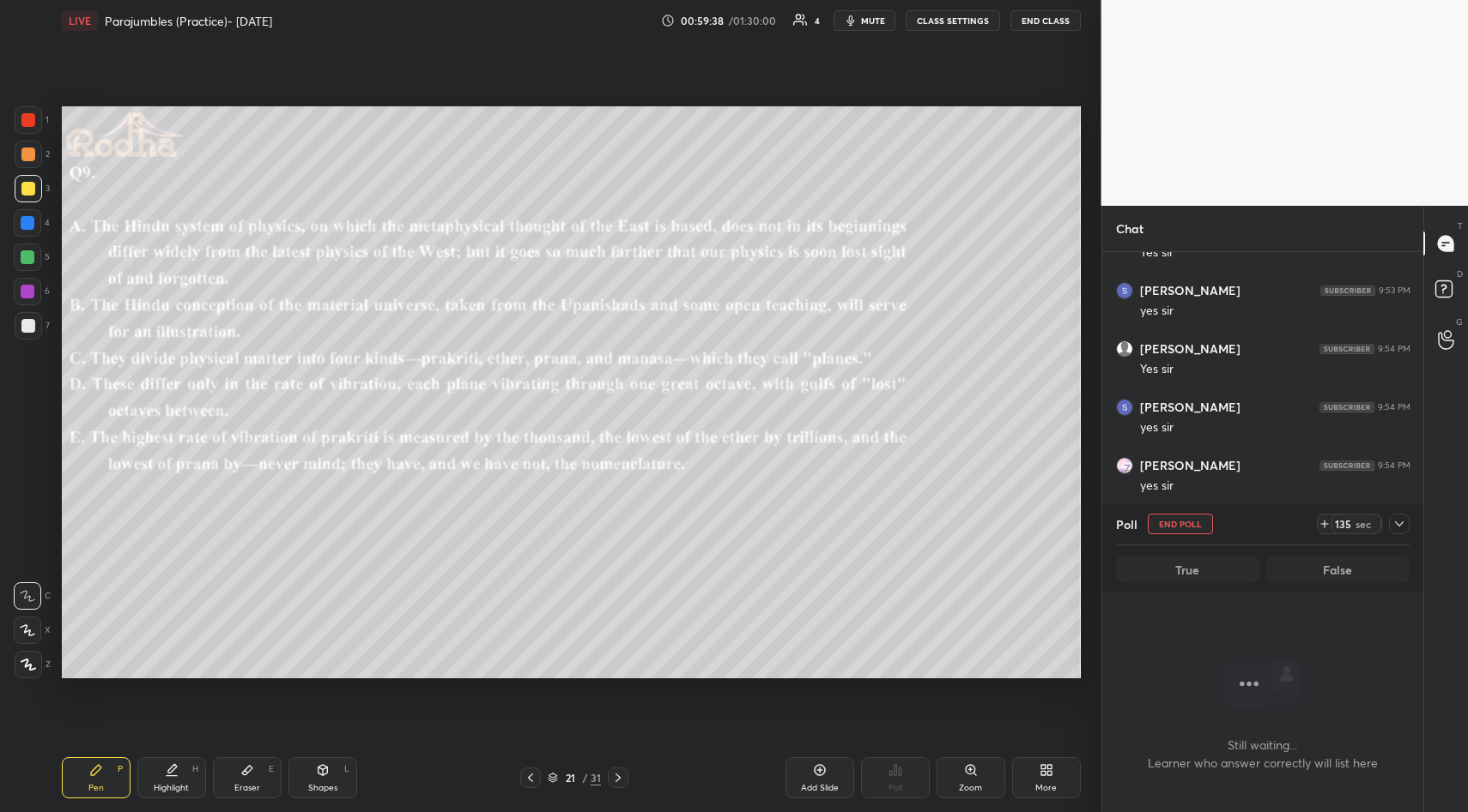
scroll to position [3451, 0]
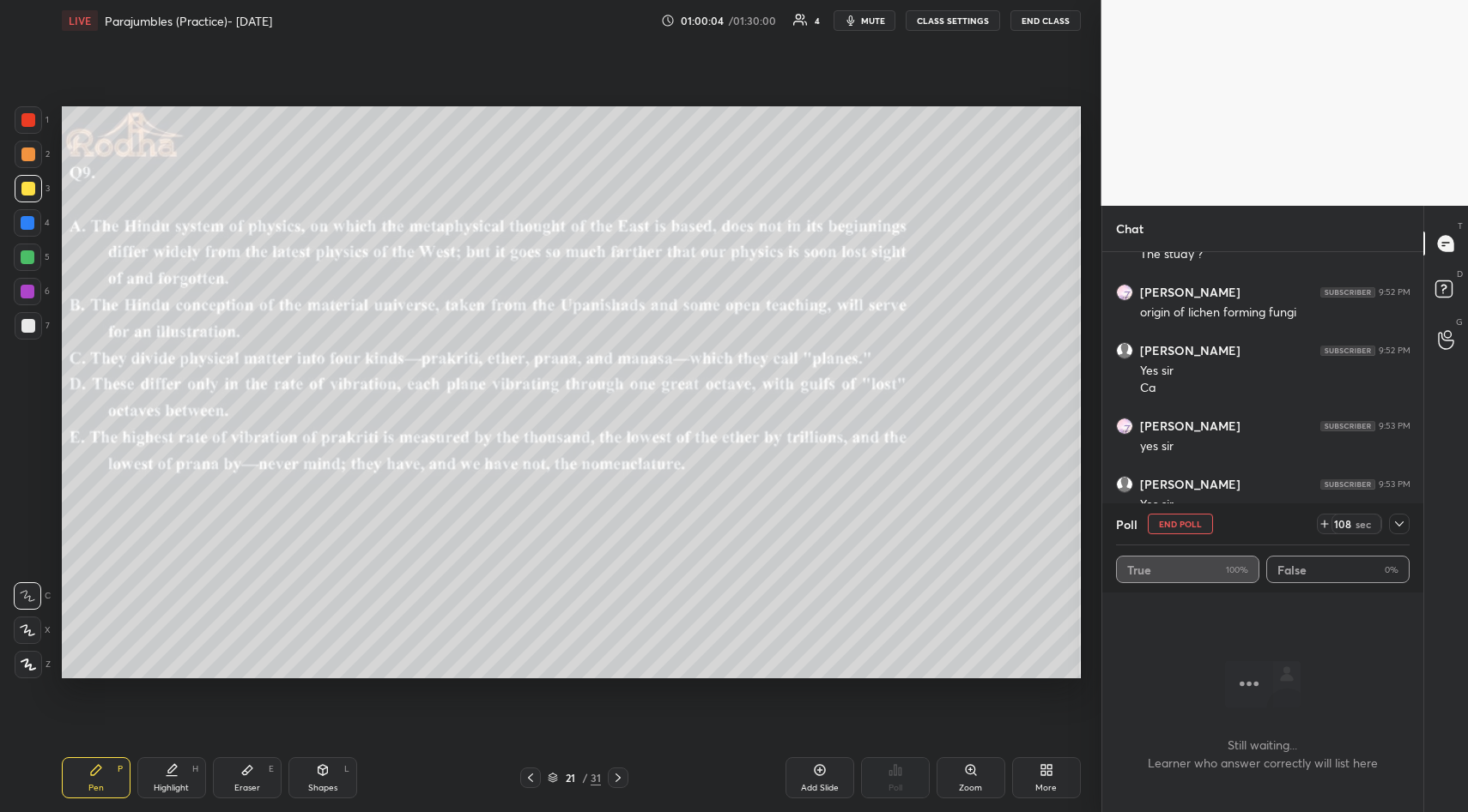
click at [888, 27] on button "mute" at bounding box center [864, 20] width 62 height 20
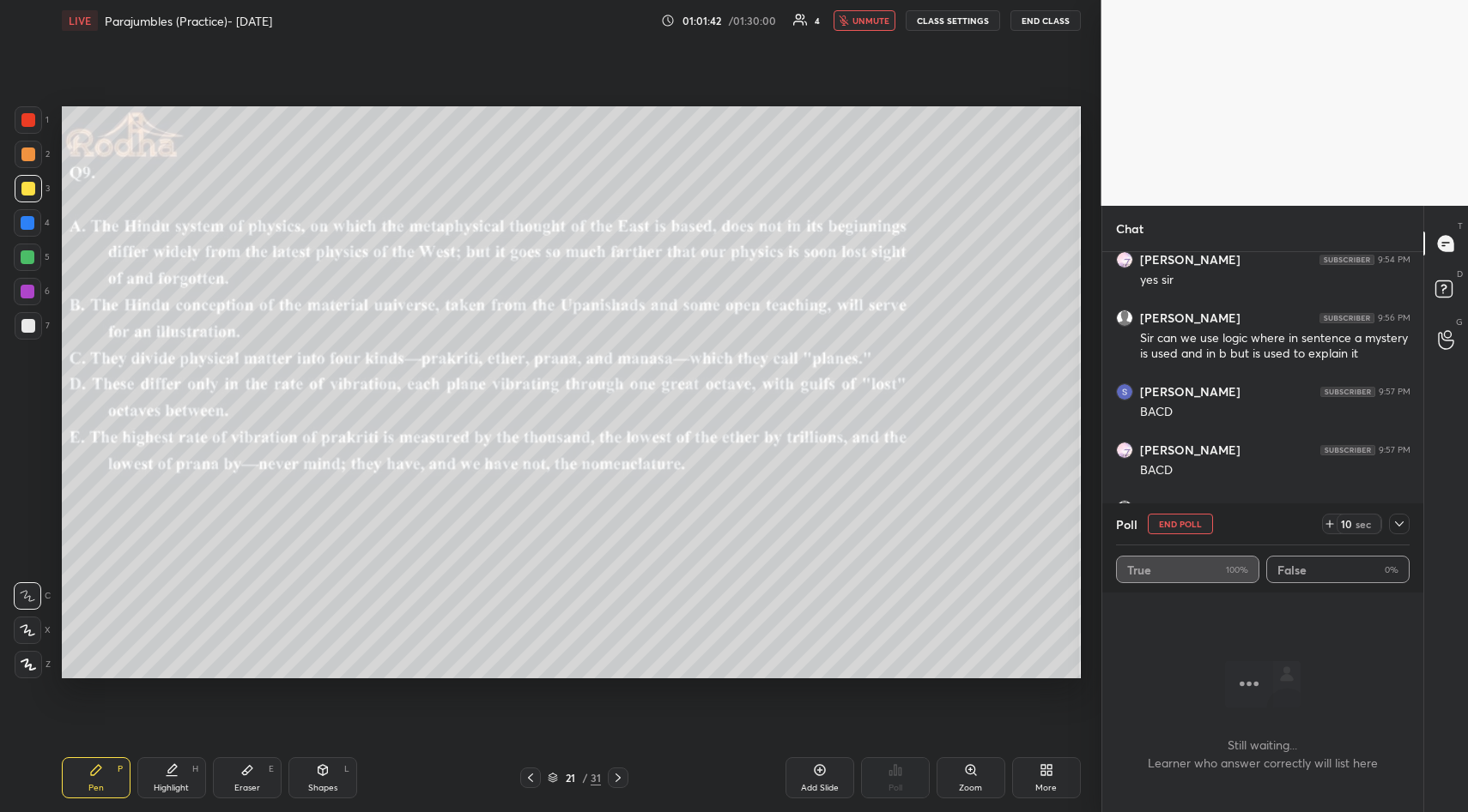
scroll to position [3967, 0]
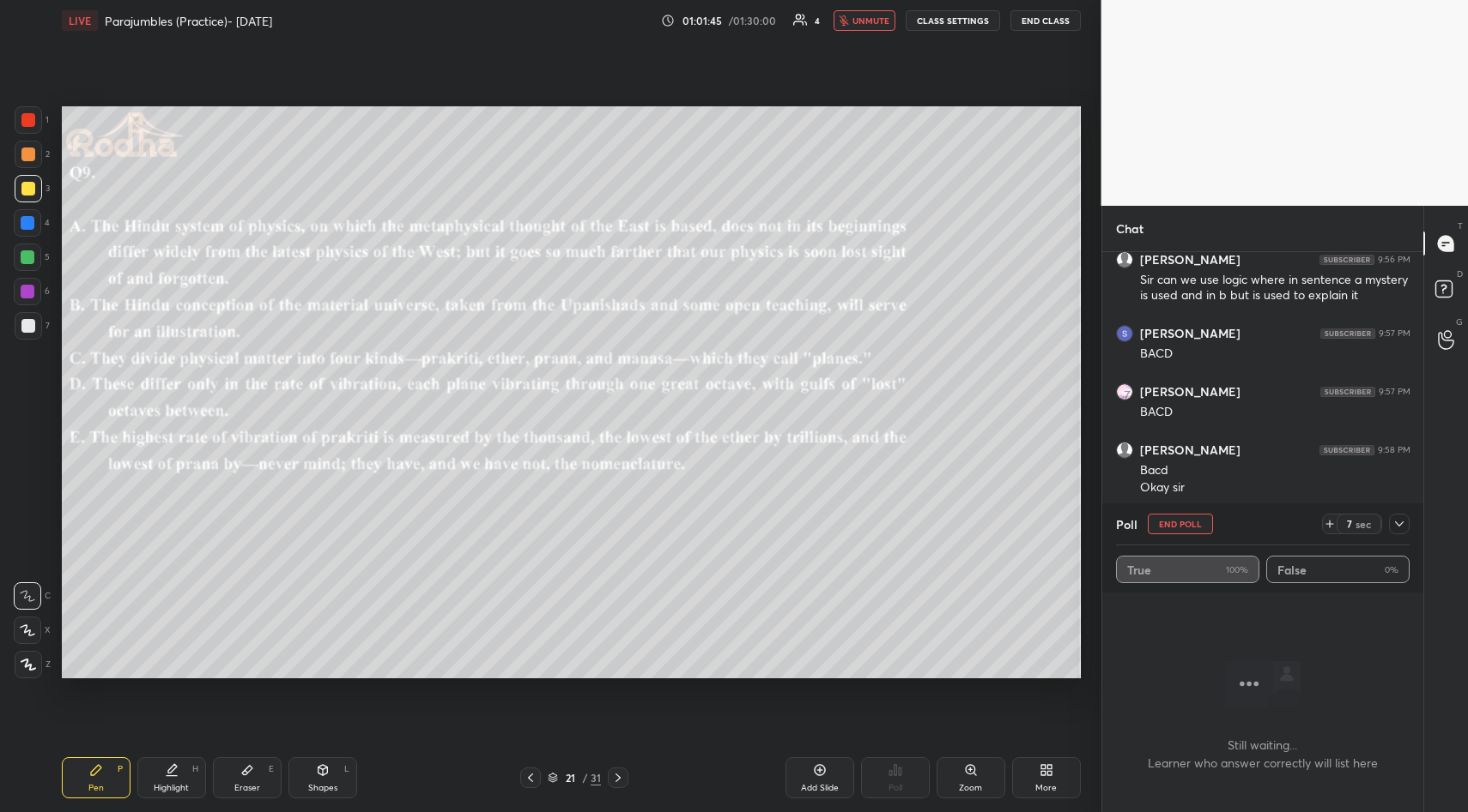
click at [1398, 526] on icon at bounding box center [1399, 523] width 9 height 5
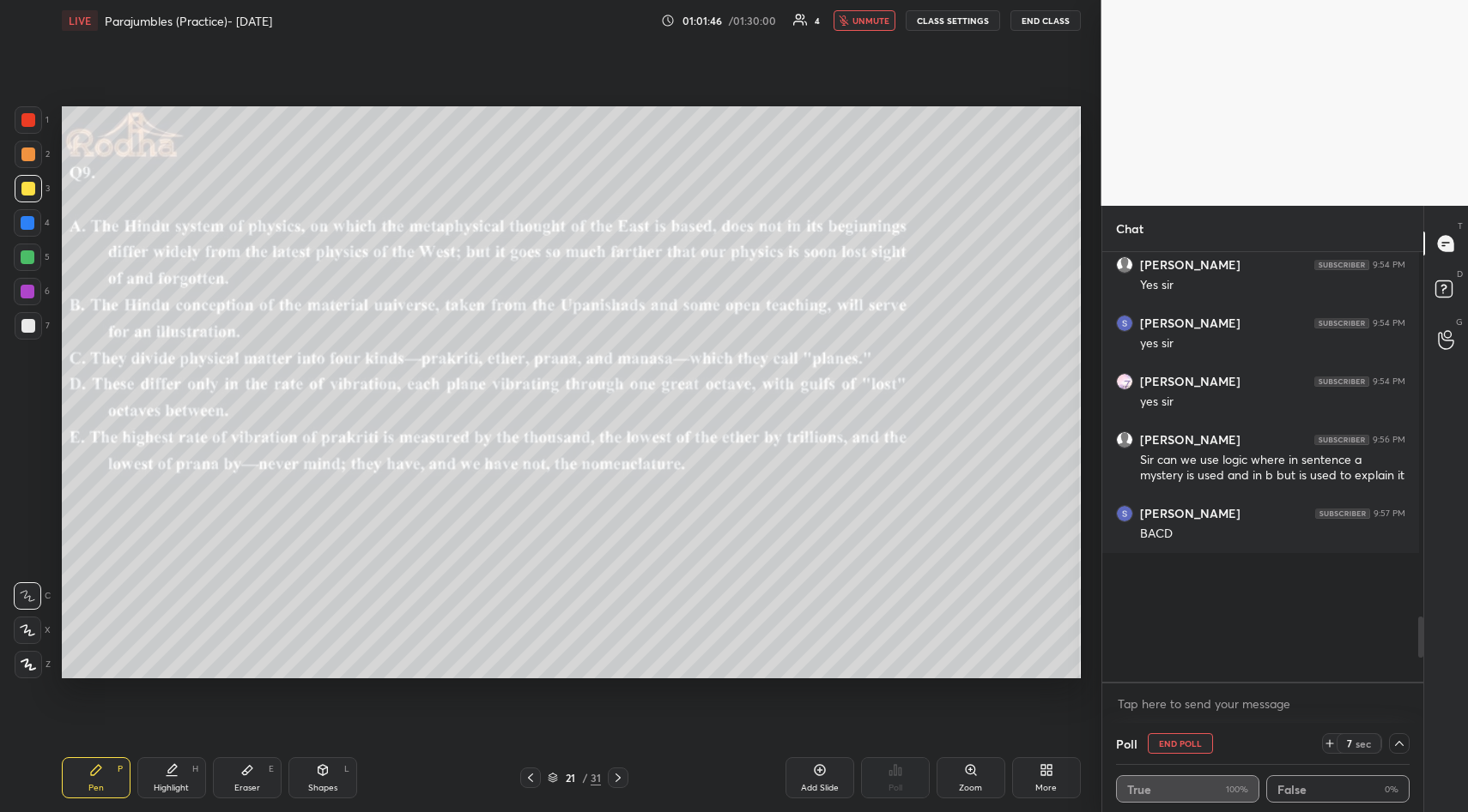
scroll to position [3547, 0]
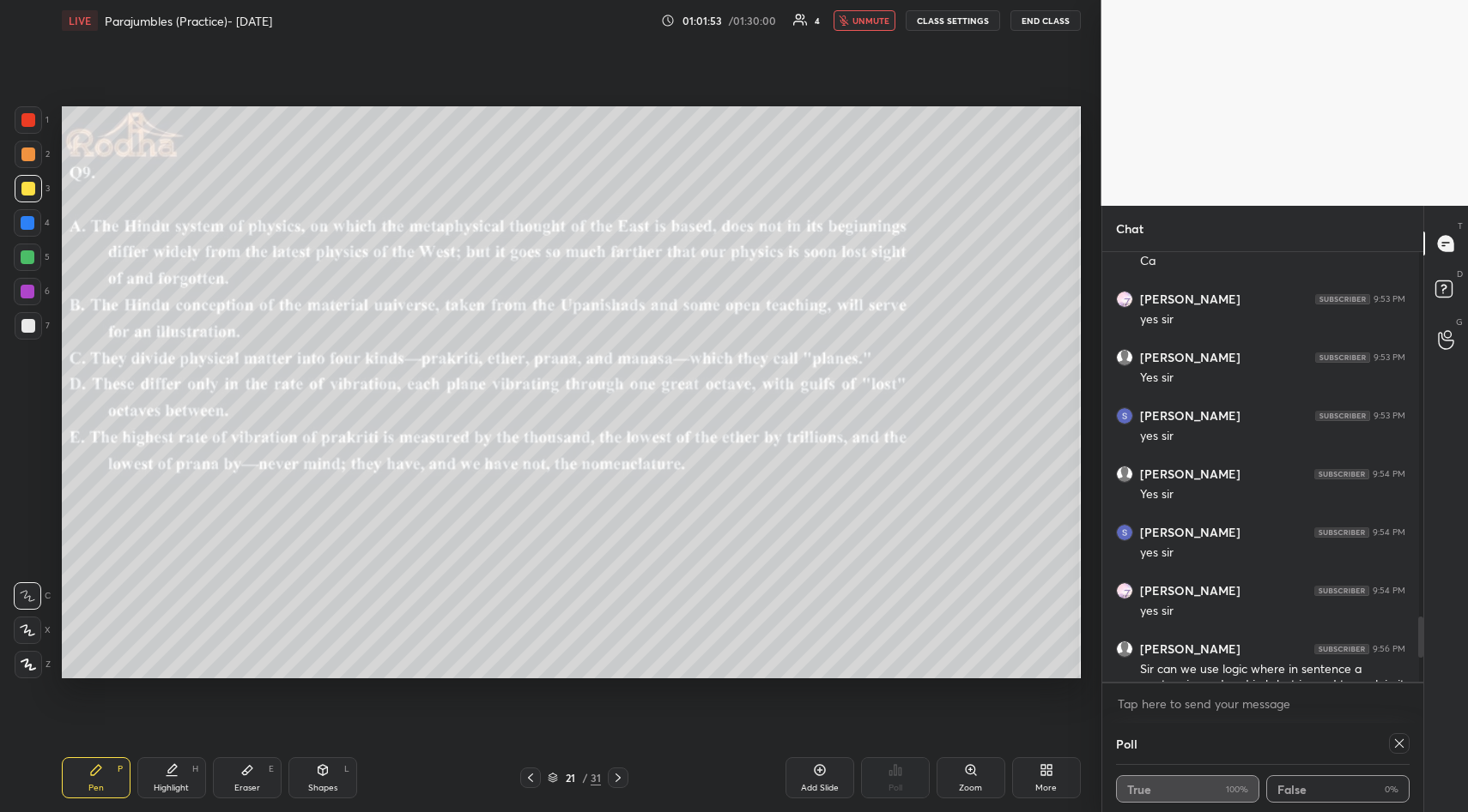
click at [1395, 740] on icon at bounding box center [1399, 744] width 9 height 9
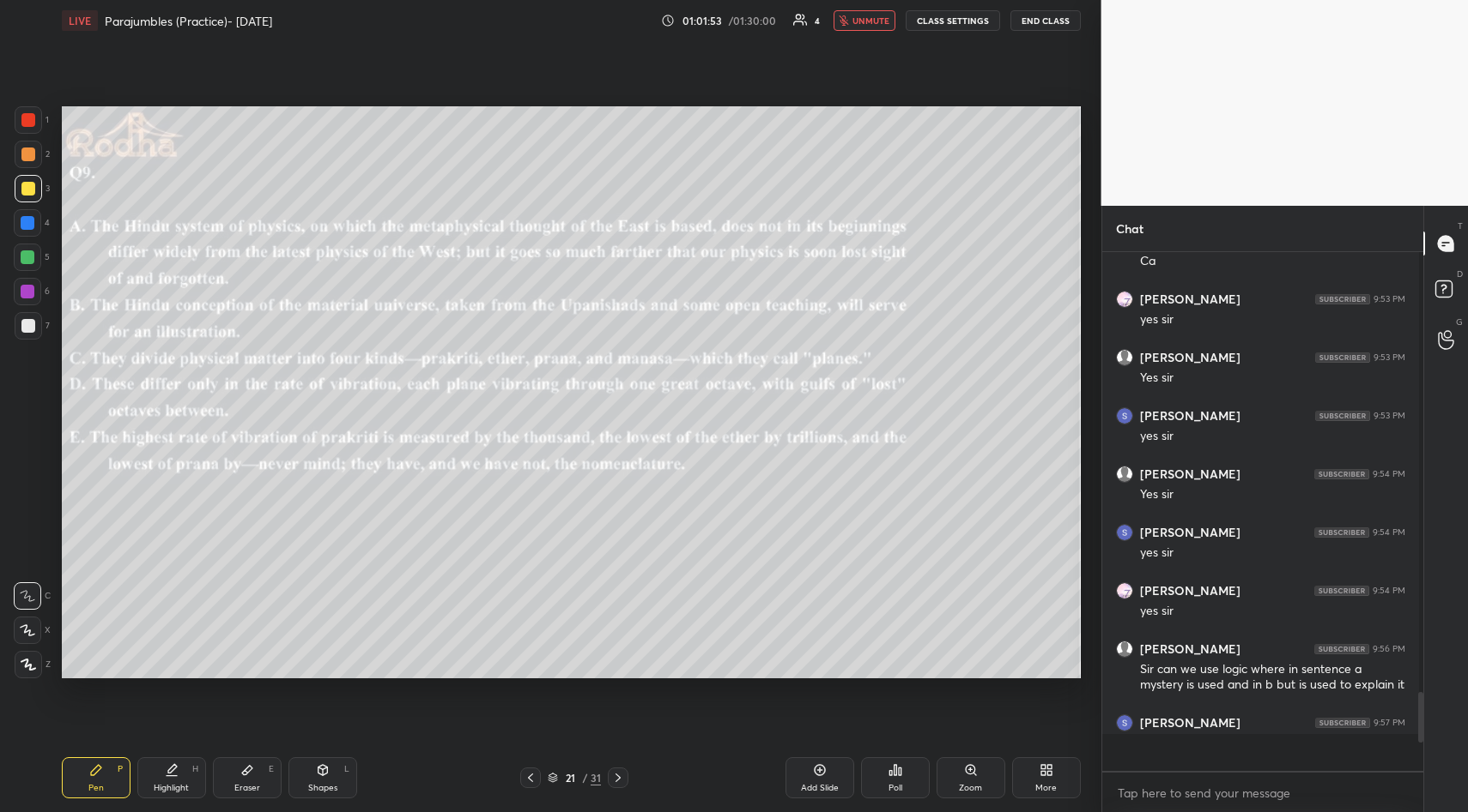
scroll to position [6, 6]
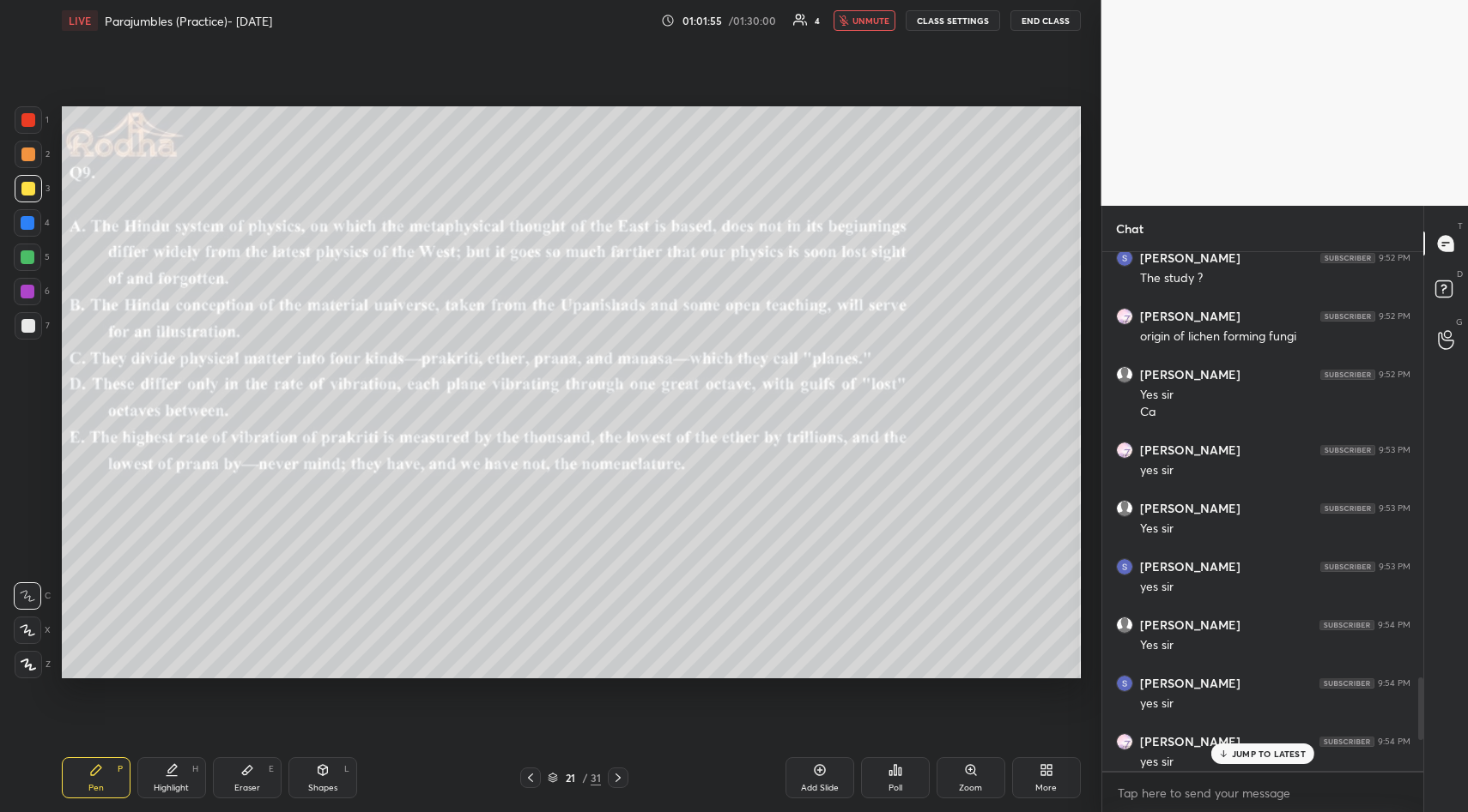
click at [1283, 752] on p "JUMP TO LATEST" at bounding box center [1268, 753] width 74 height 11
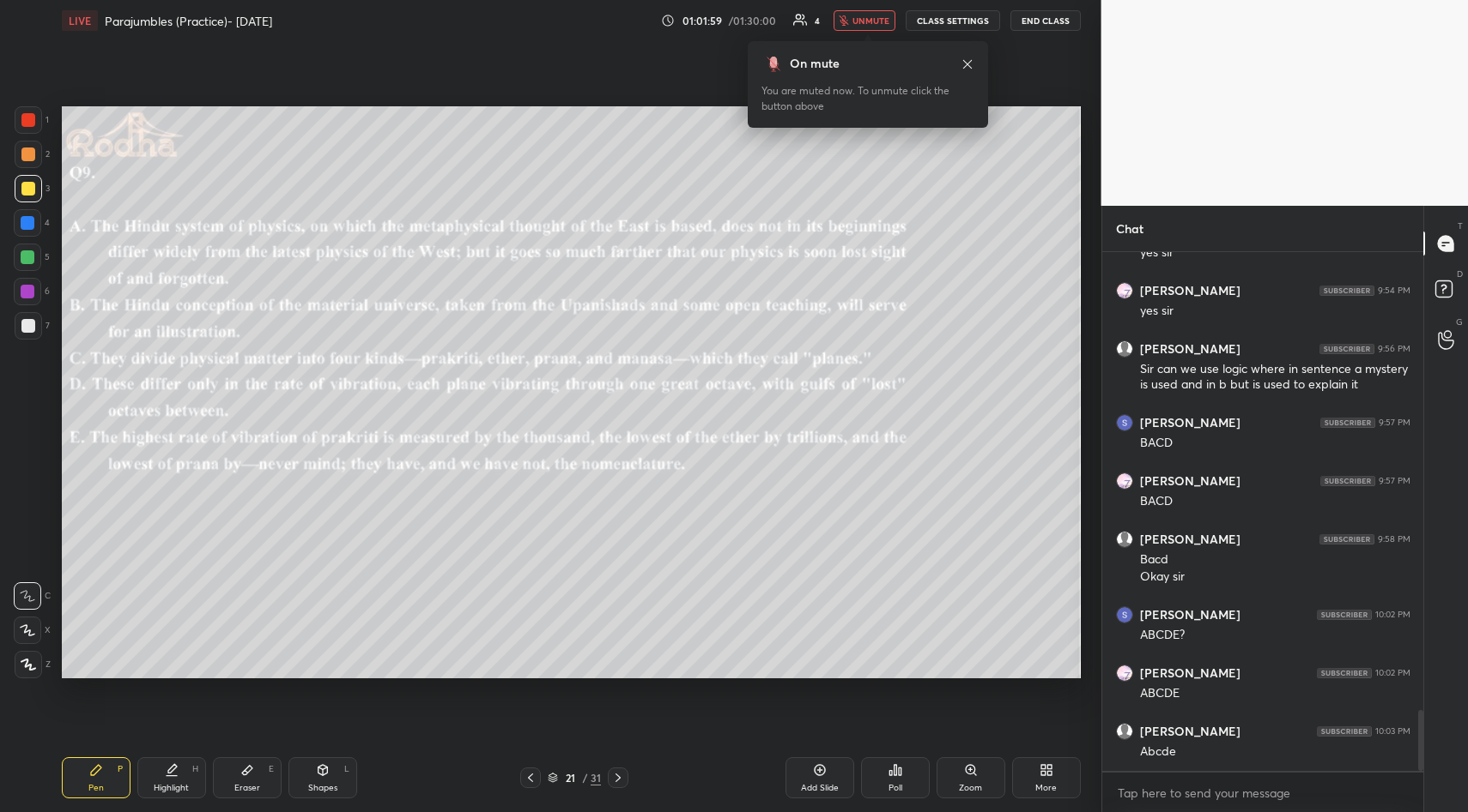
click at [874, 23] on span "unmute" at bounding box center [870, 20] width 37 height 12
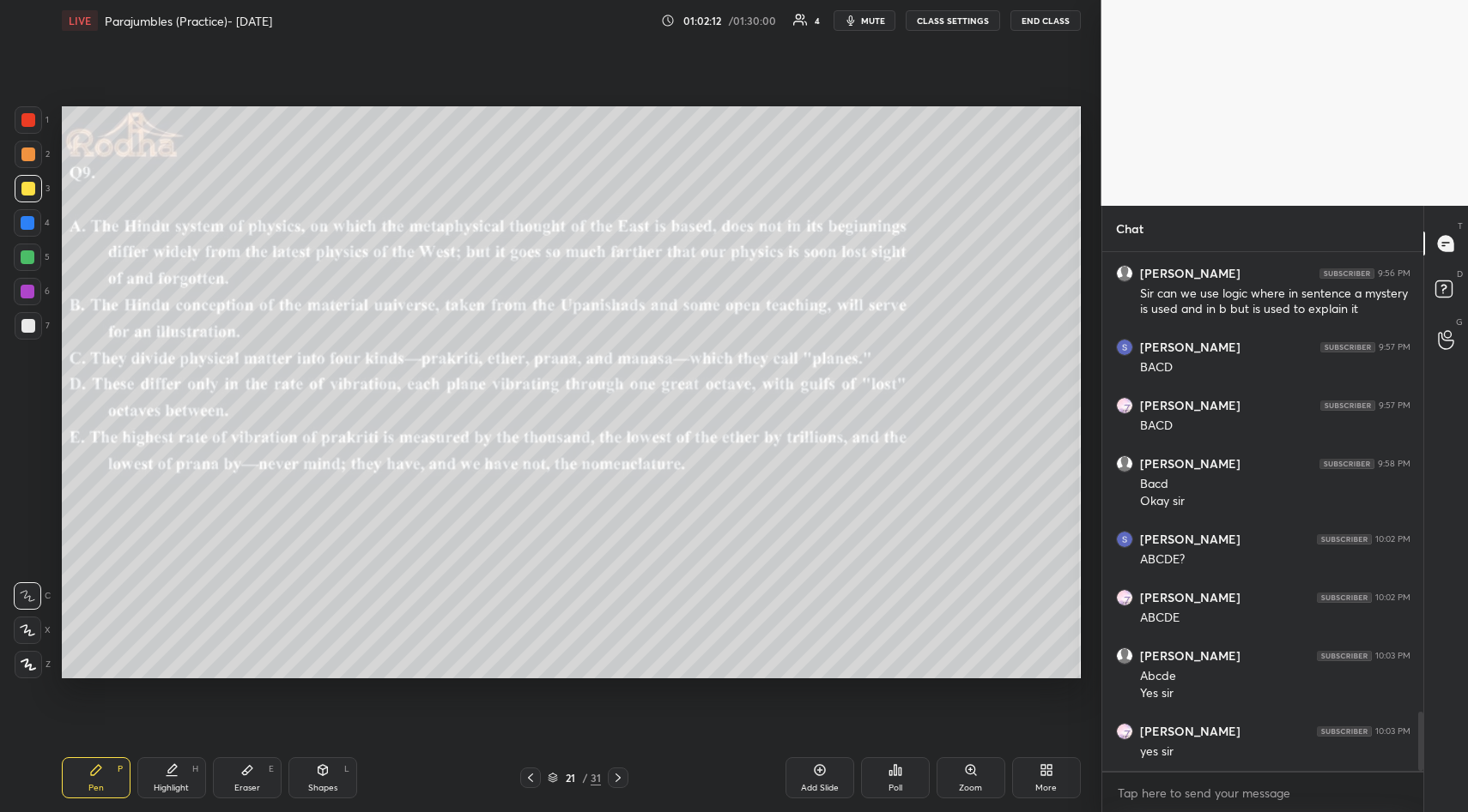
scroll to position [4012, 0]
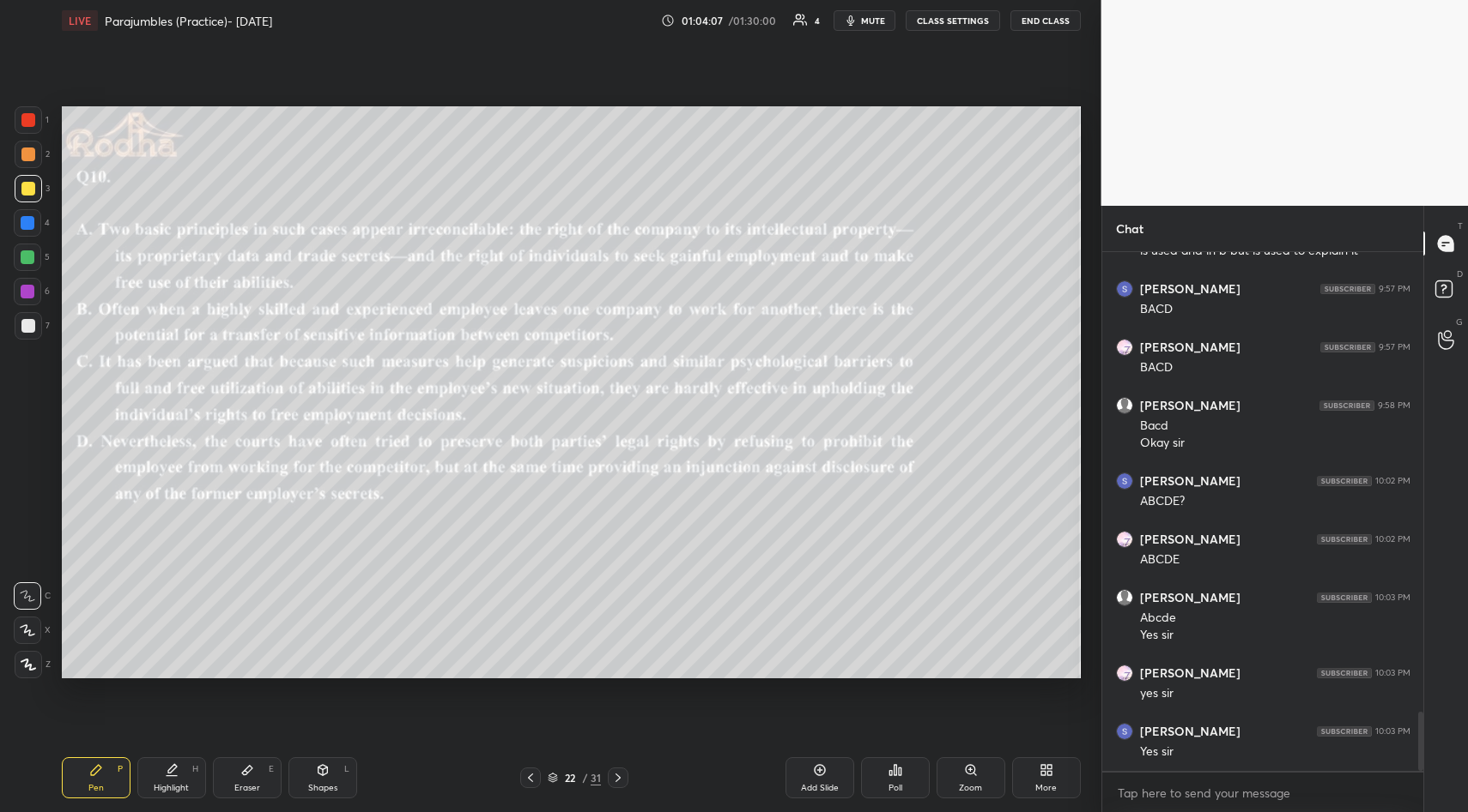
click at [900, 762] on div "Pen P Highlight H Eraser E Shapes L 22 / 31 Add Slide Poll Zoom More" at bounding box center [571, 777] width 1018 height 68
click at [898, 771] on icon at bounding box center [895, 770] width 13 height 13
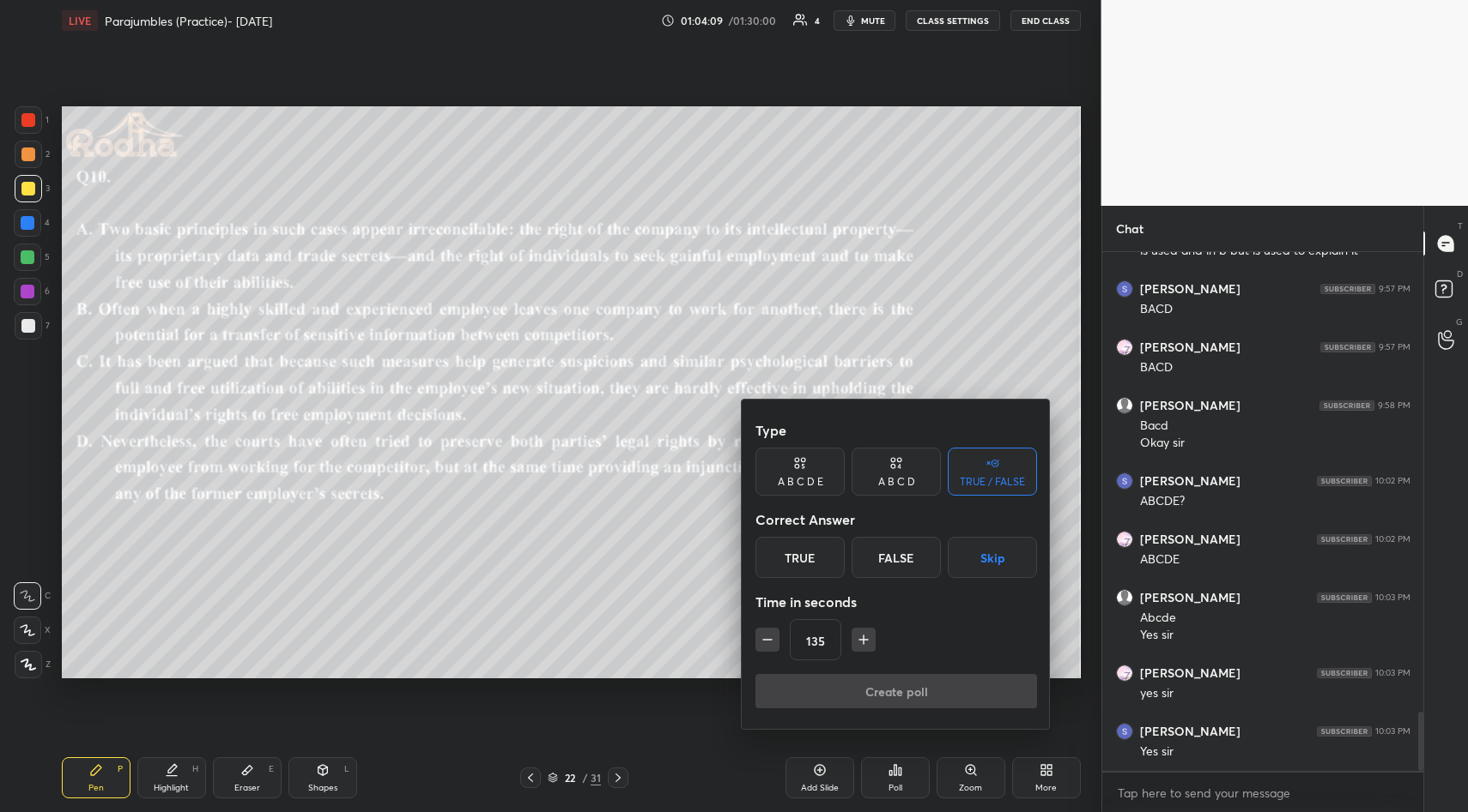
drag, startPoint x: 993, startPoint y: 549, endPoint x: 969, endPoint y: 602, distance: 58.2
click at [993, 551] on button "Skip" at bounding box center [992, 557] width 90 height 41
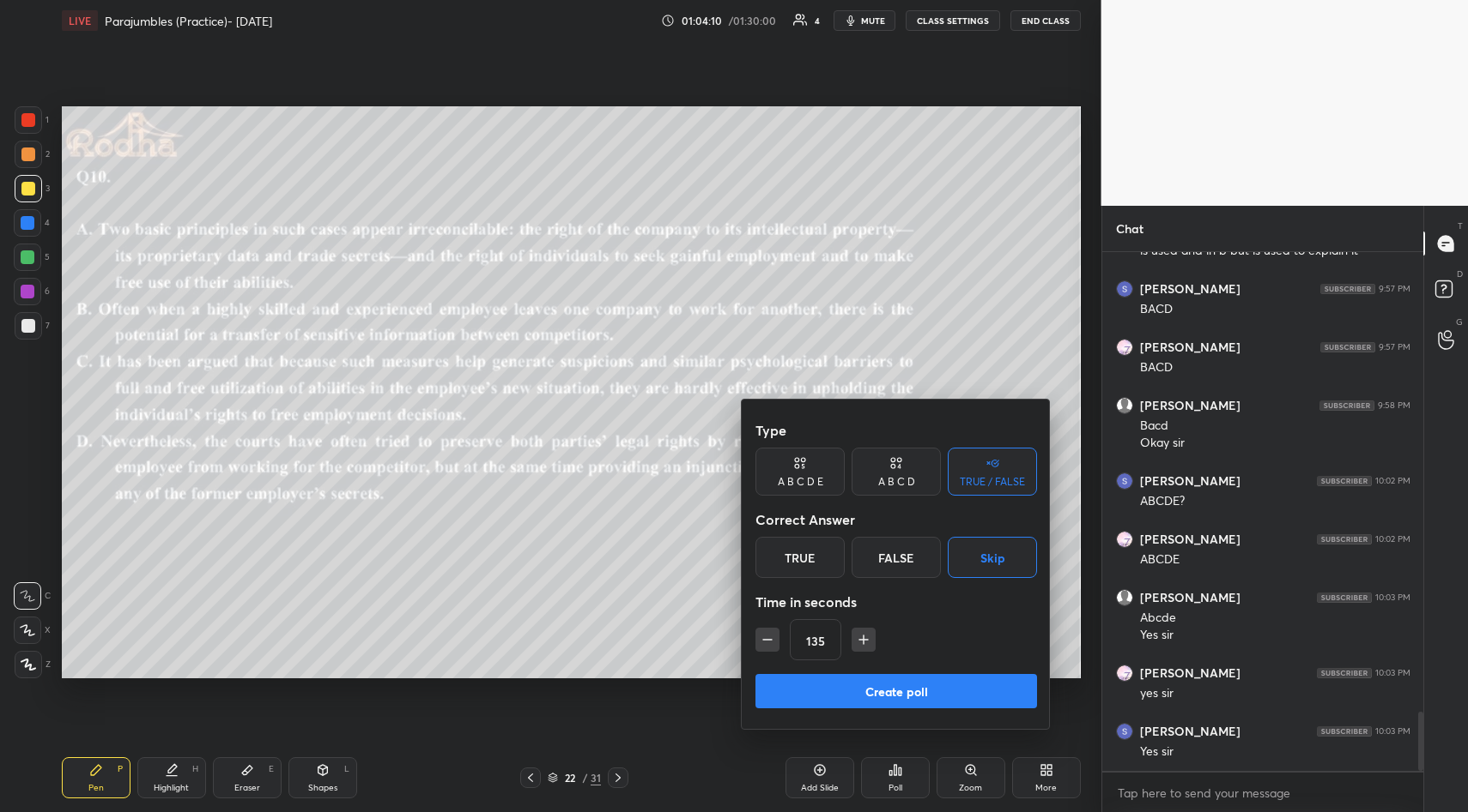
click at [904, 682] on button "Create poll" at bounding box center [896, 692] width 281 height 35
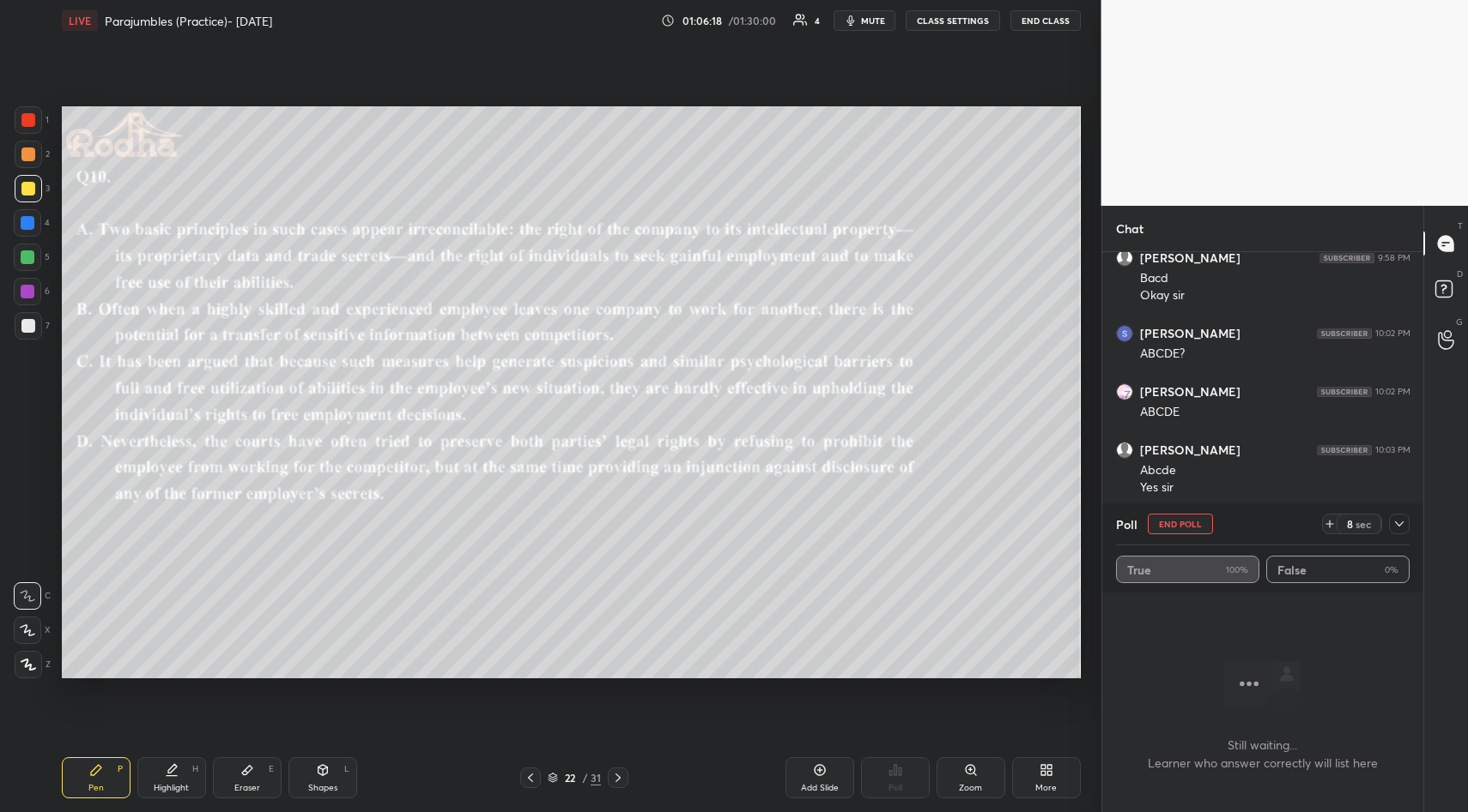
scroll to position [4156, 0]
click at [1404, 526] on icon at bounding box center [1399, 524] width 13 height 13
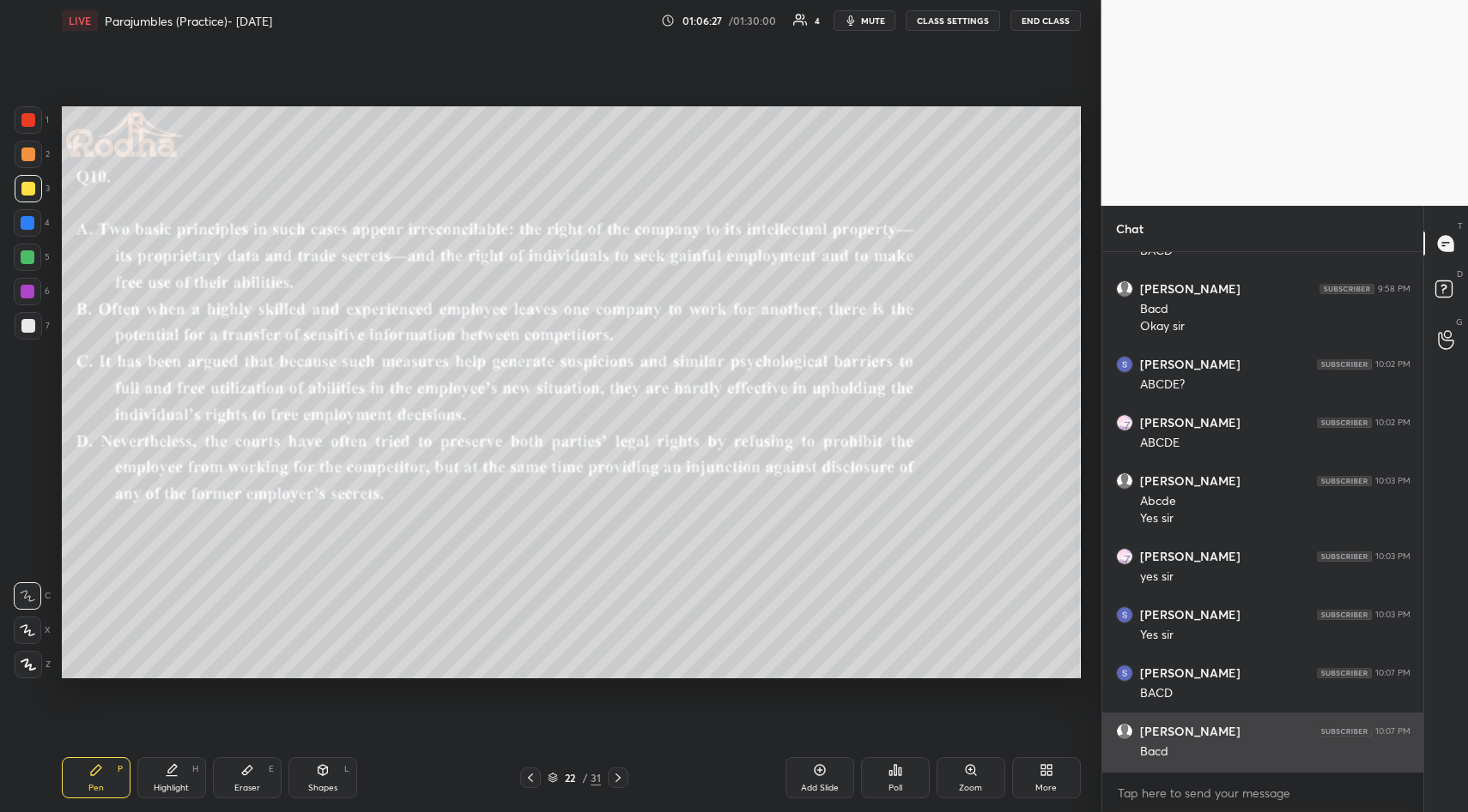
scroll to position [3688, 0]
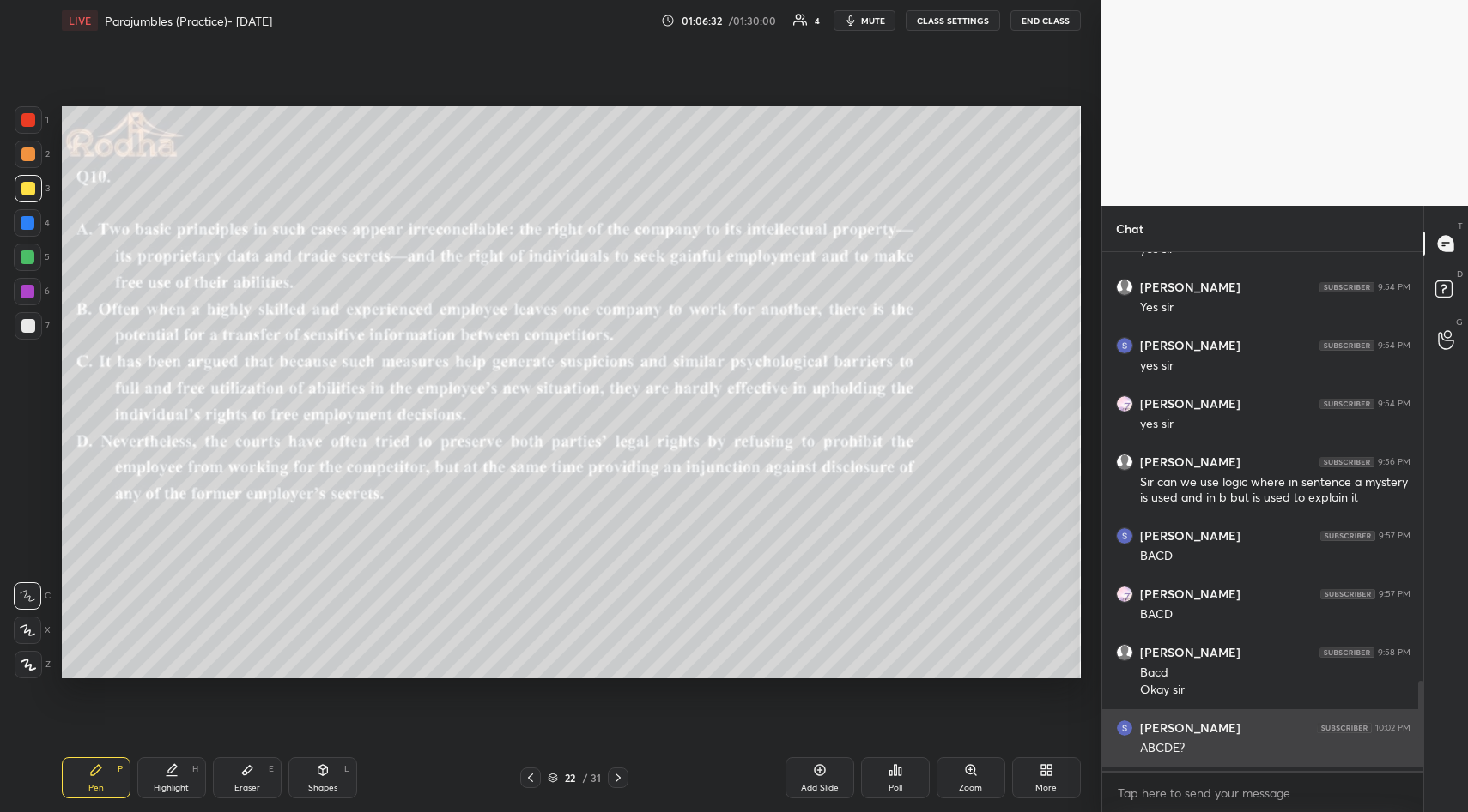
click at [1251, 748] on div "ABCDE?" at bounding box center [1275, 749] width 270 height 17
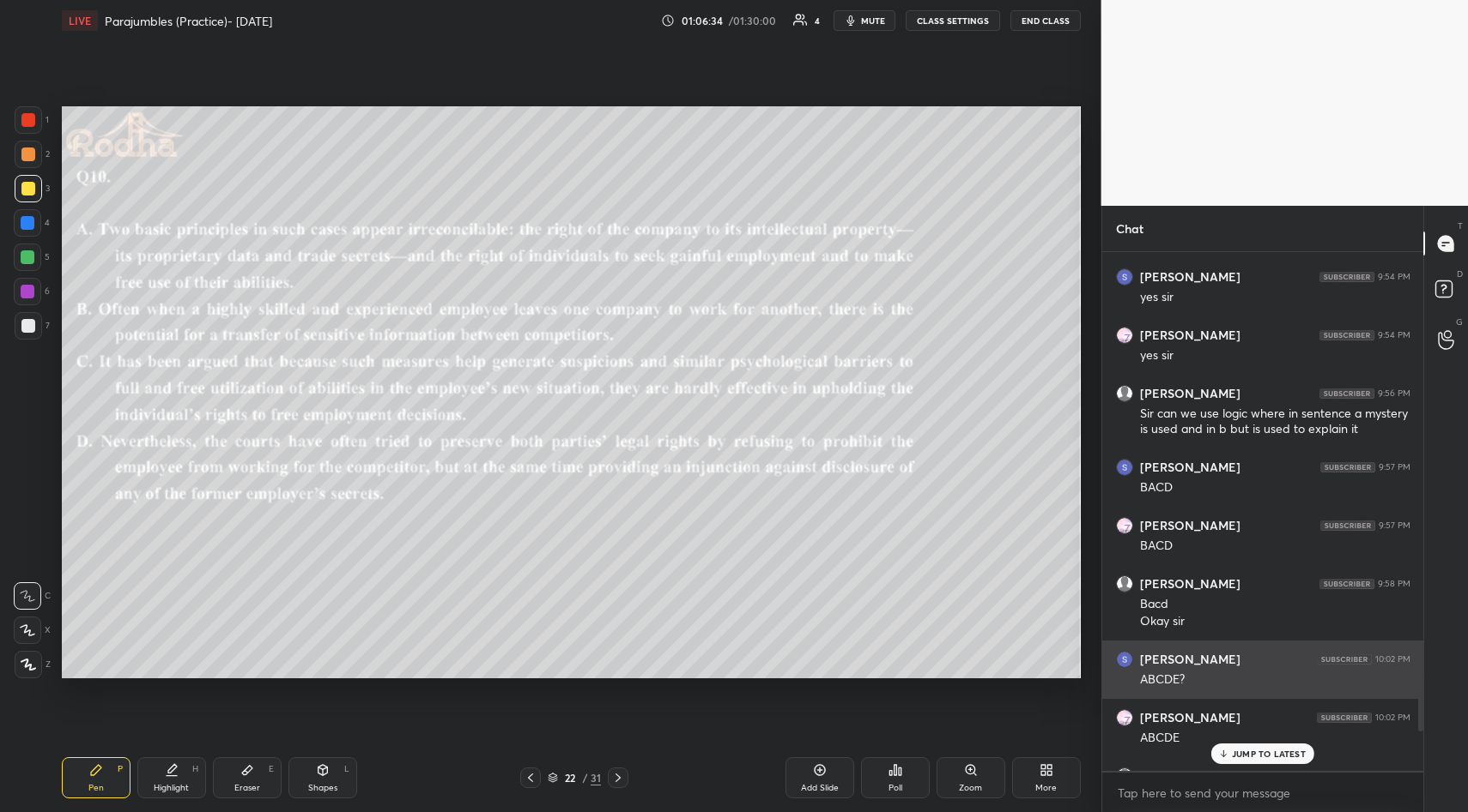
click at [1251, 749] on p "JUMP TO LATEST" at bounding box center [1268, 753] width 74 height 11
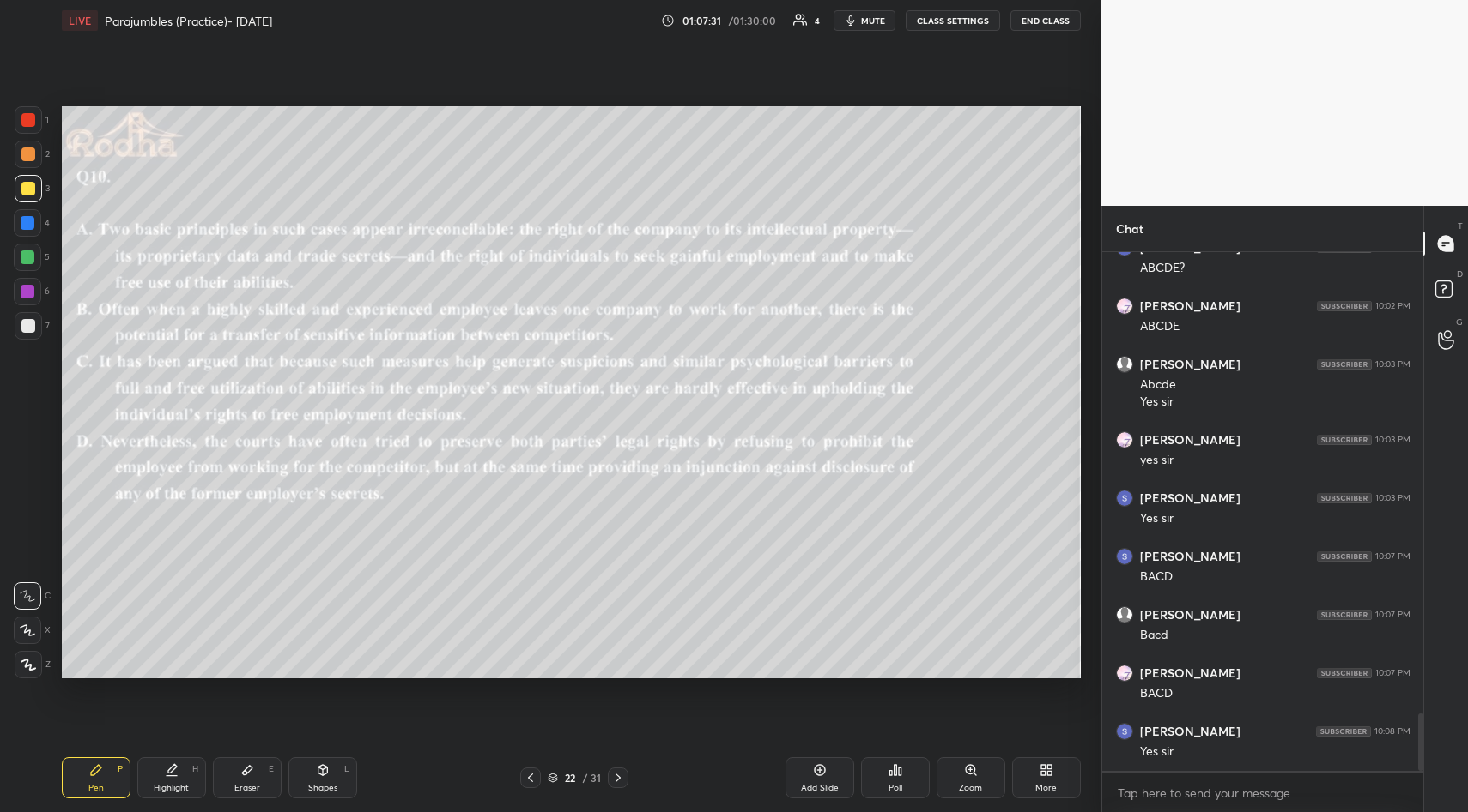
scroll to position [4185, 0]
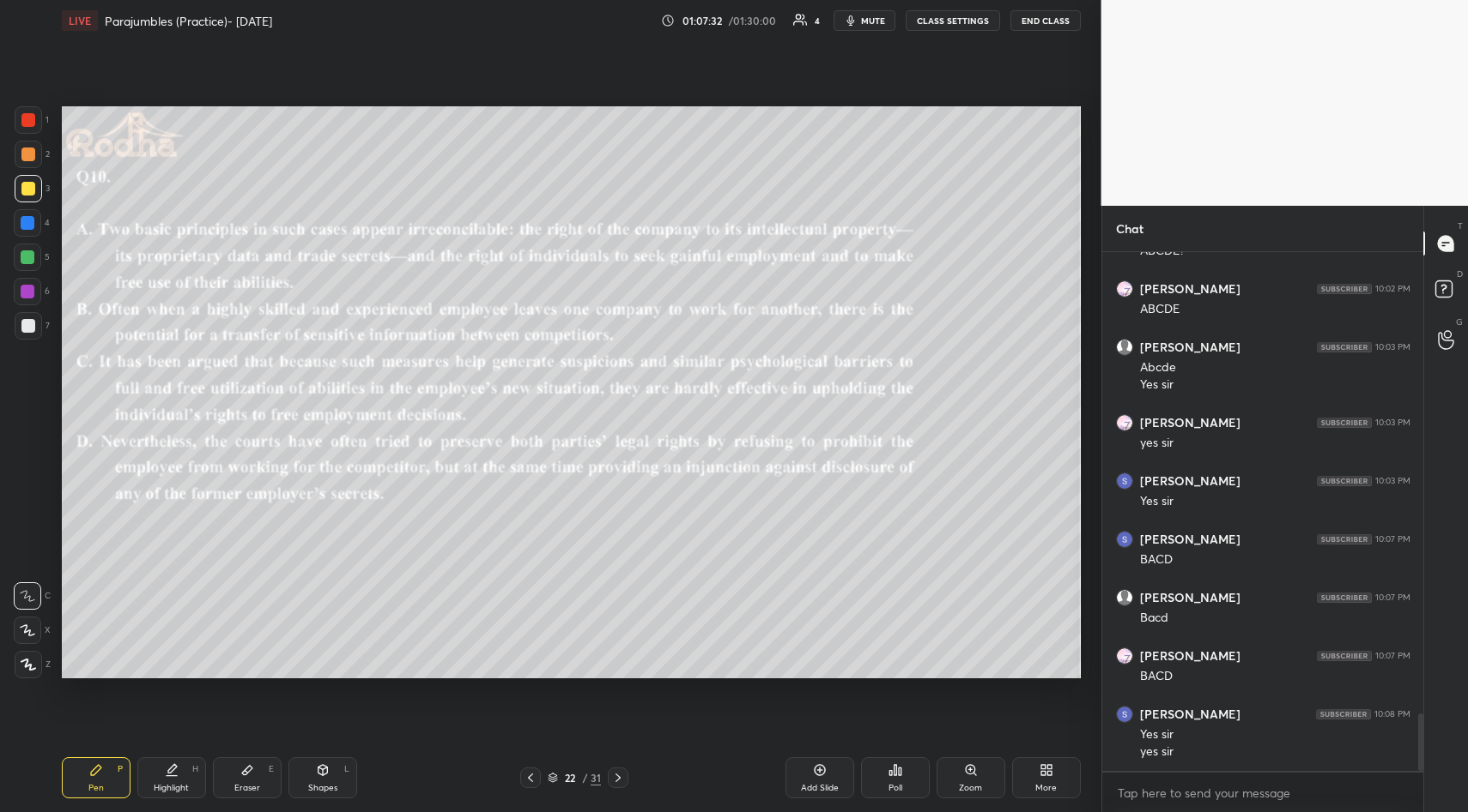
click at [178, 682] on div "Setting up your live class Poll for secs No correct answer Start poll" at bounding box center [571, 393] width 1033 height 702
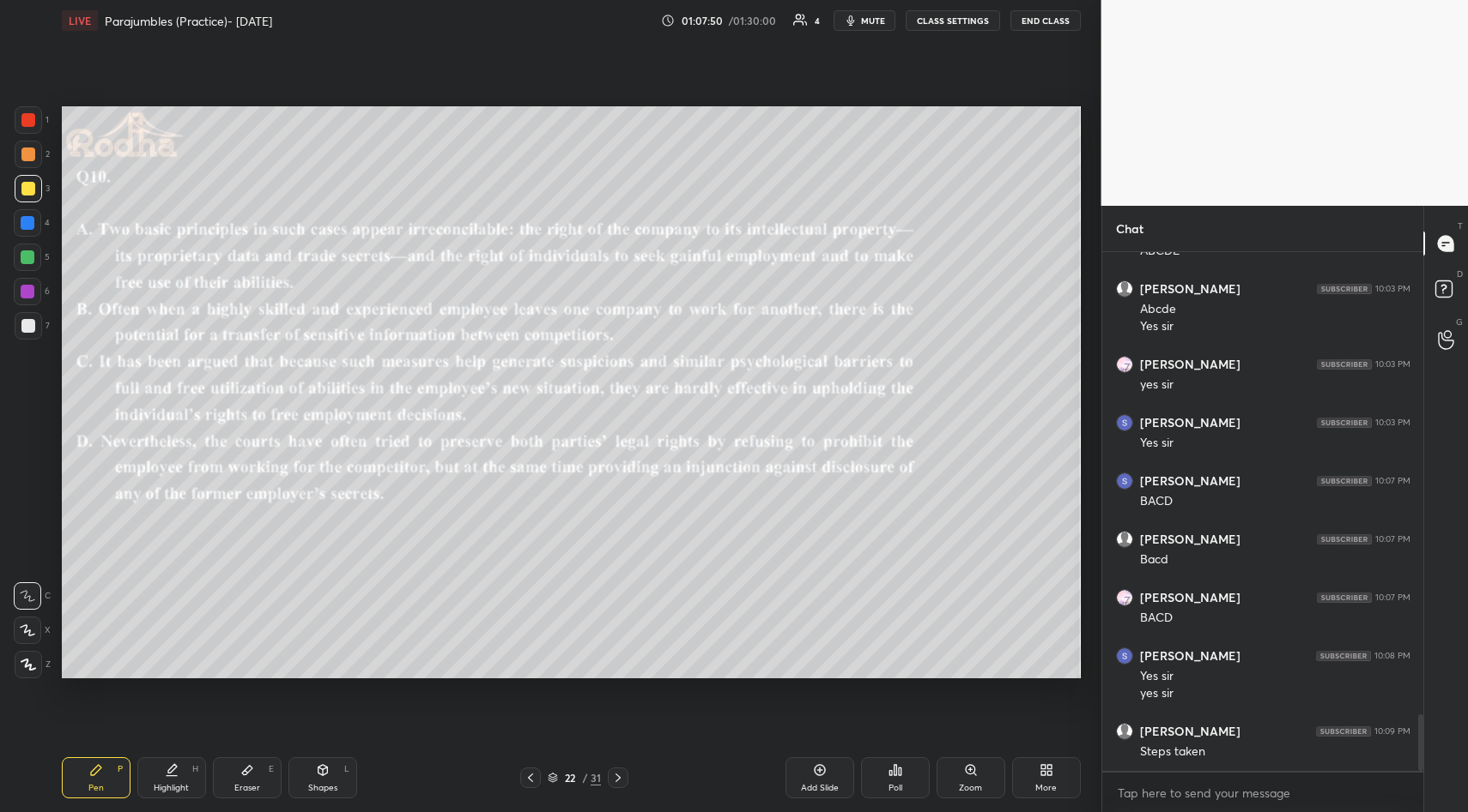
click at [60, 431] on div "Setting up your live class Poll for secs No correct answer Start poll" at bounding box center [571, 393] width 1033 height 702
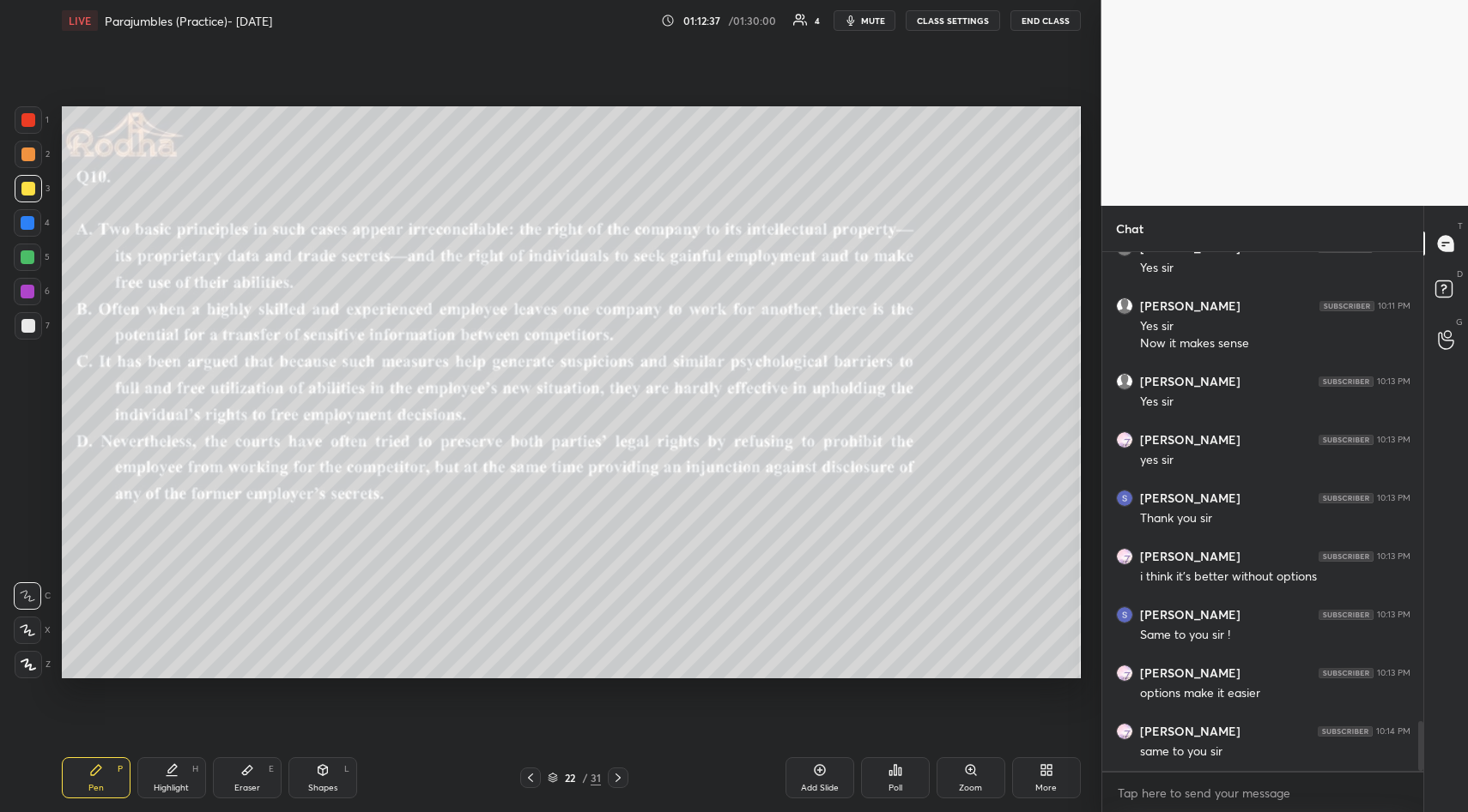
scroll to position [4902, 0]
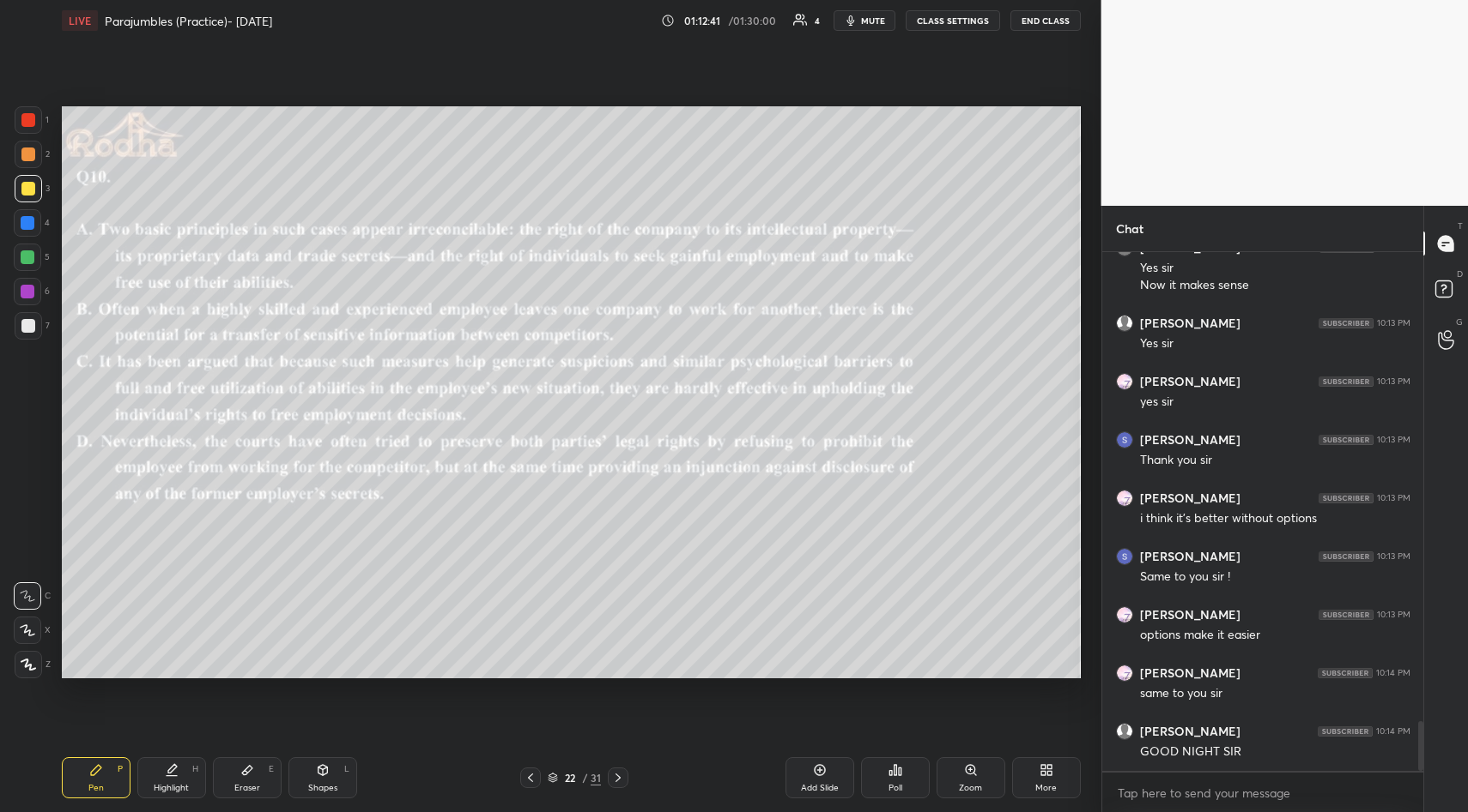
click at [1044, 20] on button "END CLASS" at bounding box center [1044, 20] width 70 height 20
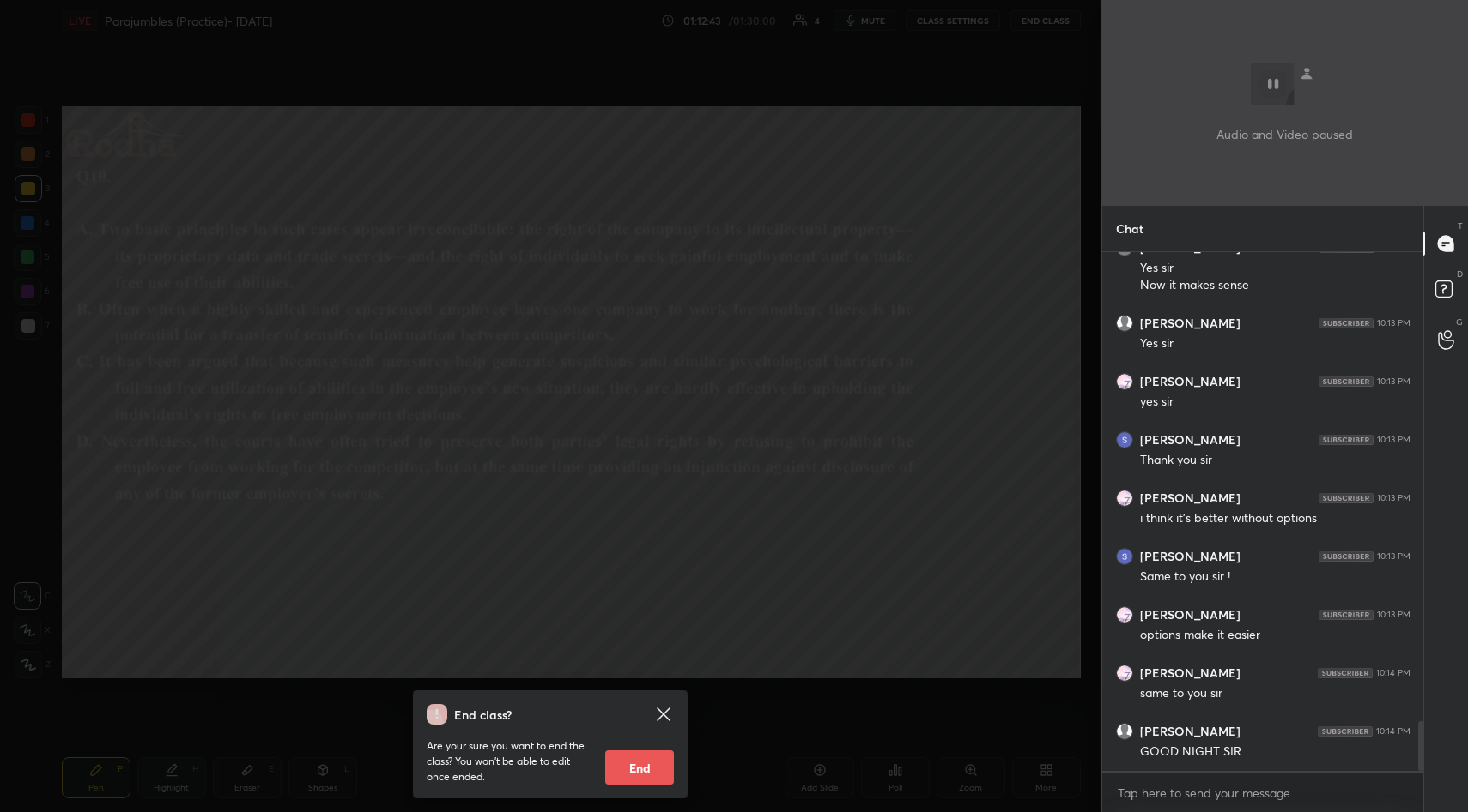
click at [630, 774] on button "End" at bounding box center [639, 768] width 68 height 35
type textarea "x"
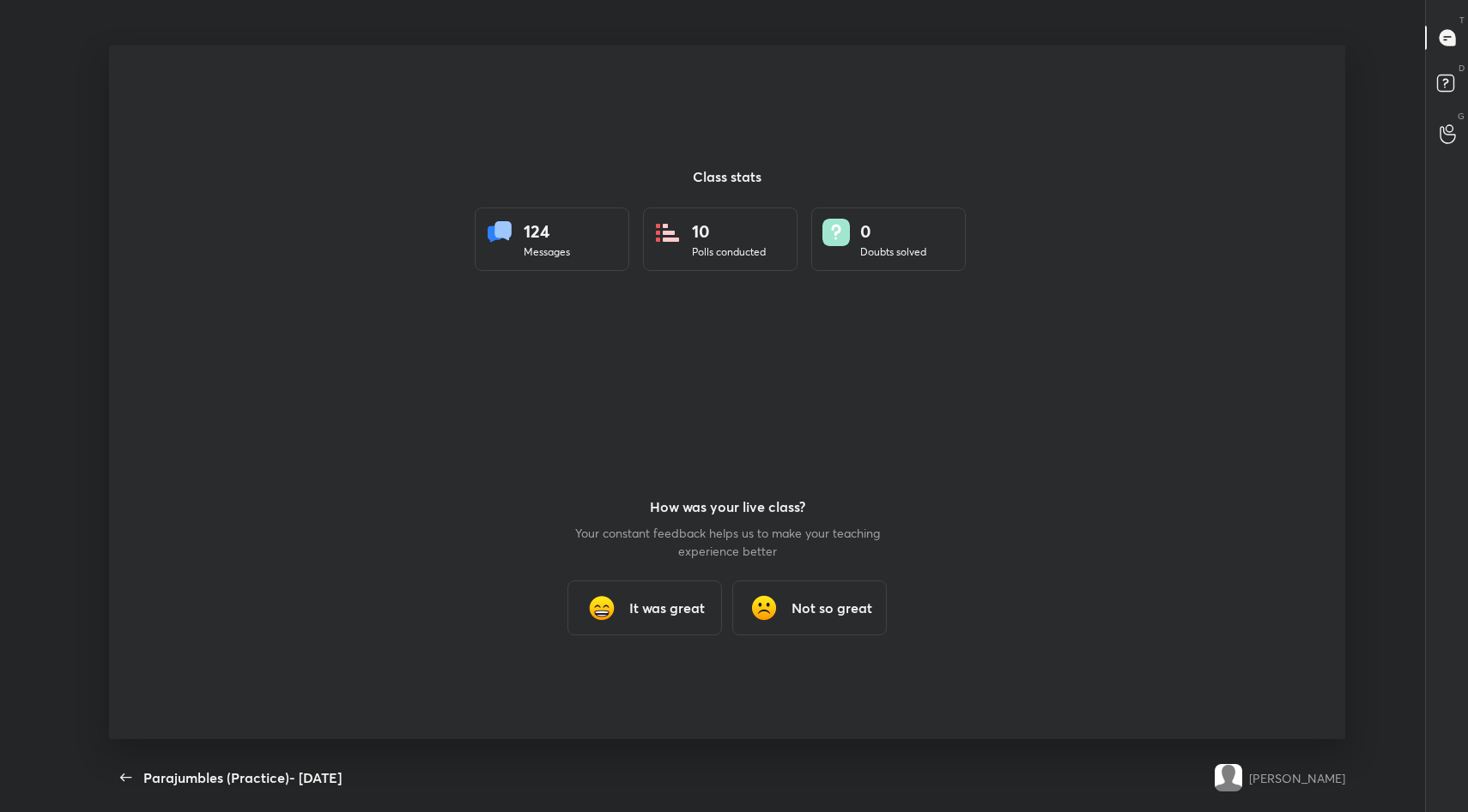
scroll to position [85071, 84410]
